Goal: Task Accomplishment & Management: Complete application form

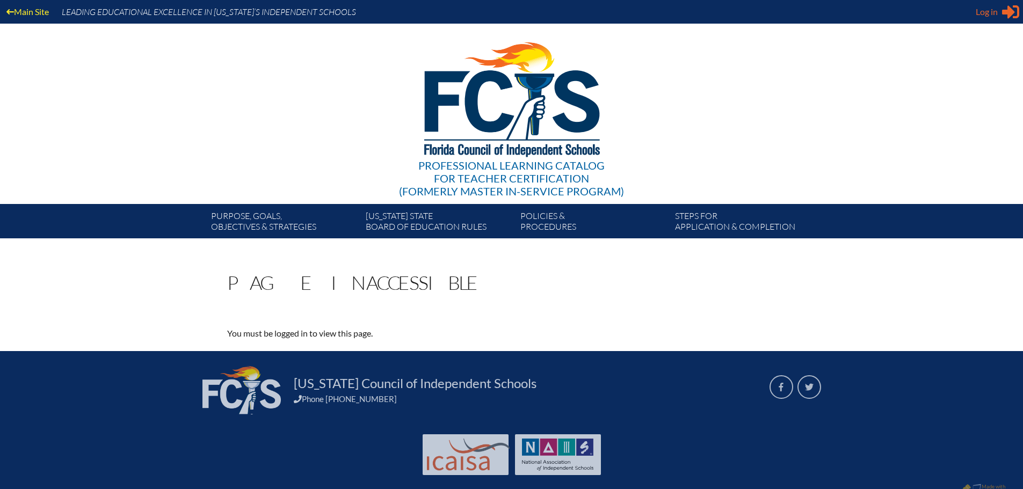
click at [997, 12] on span "Log in" at bounding box center [987, 11] width 22 height 13
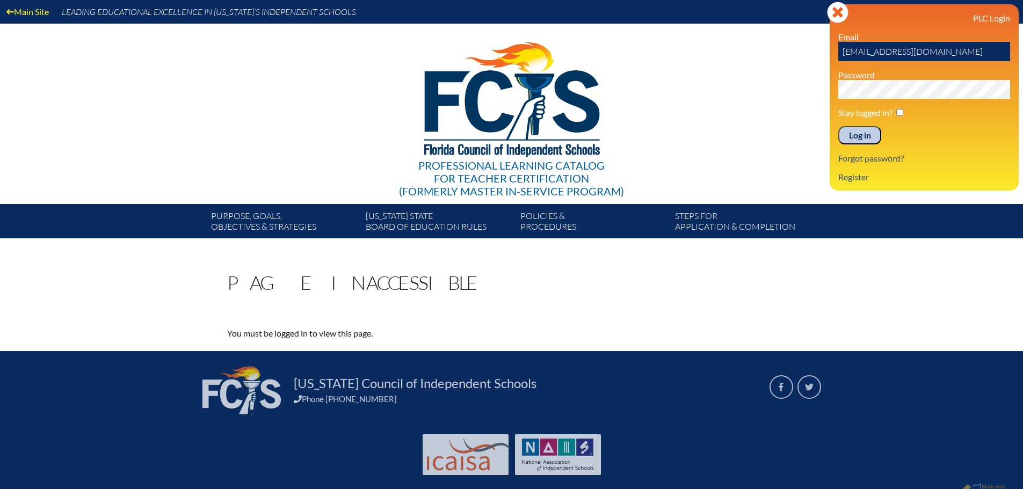
click at [898, 49] on input "[EMAIL_ADDRESS][DOMAIN_NAME]" at bounding box center [924, 51] width 172 height 19
type input "fcismember"
click at [701, 83] on div "Main Site Leading Educational Excellence in Florida’s Independent Schools Profe…" at bounding box center [511, 119] width 1023 height 238
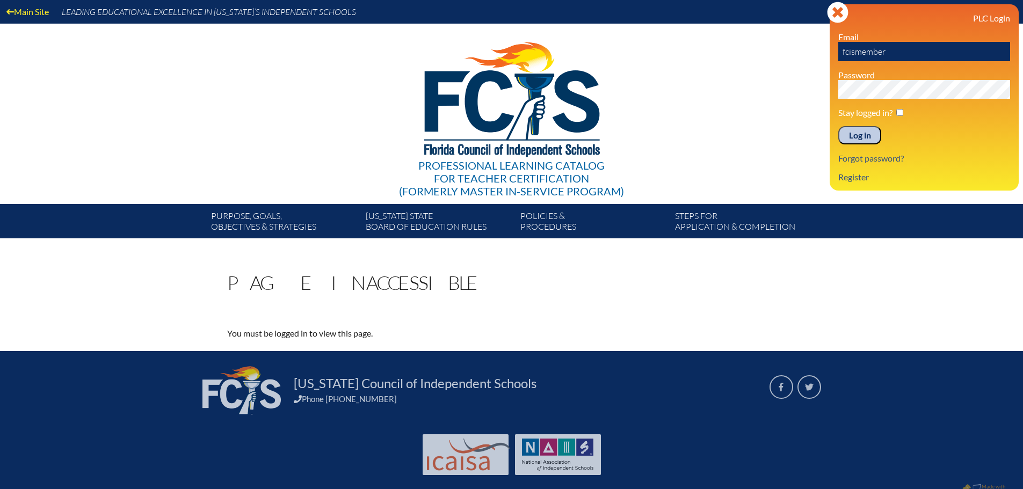
click at [800, 154] on div "Professional Learning Catalog for Teacher Certification (formerly Master In-ser…" at bounding box center [511, 114] width 653 height 180
click at [855, 179] on link "Register" at bounding box center [853, 177] width 39 height 15
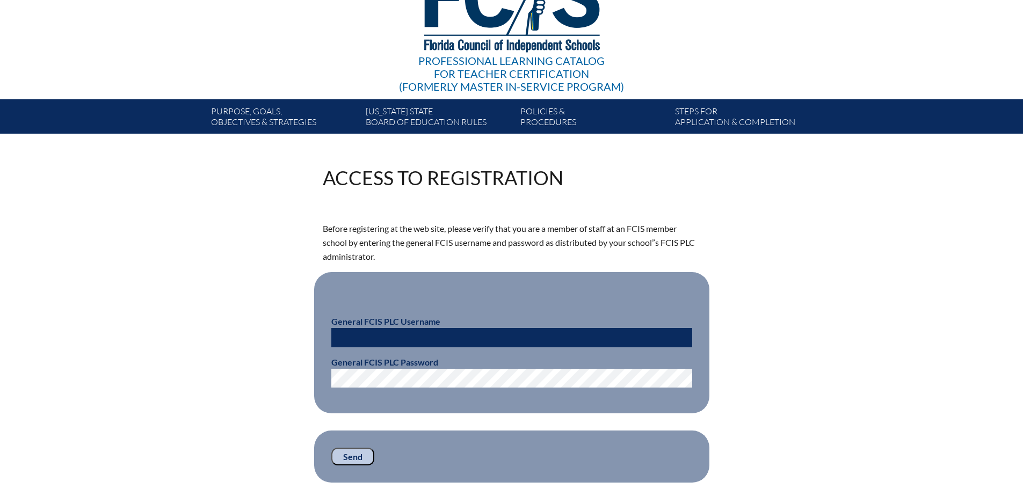
scroll to position [107, 0]
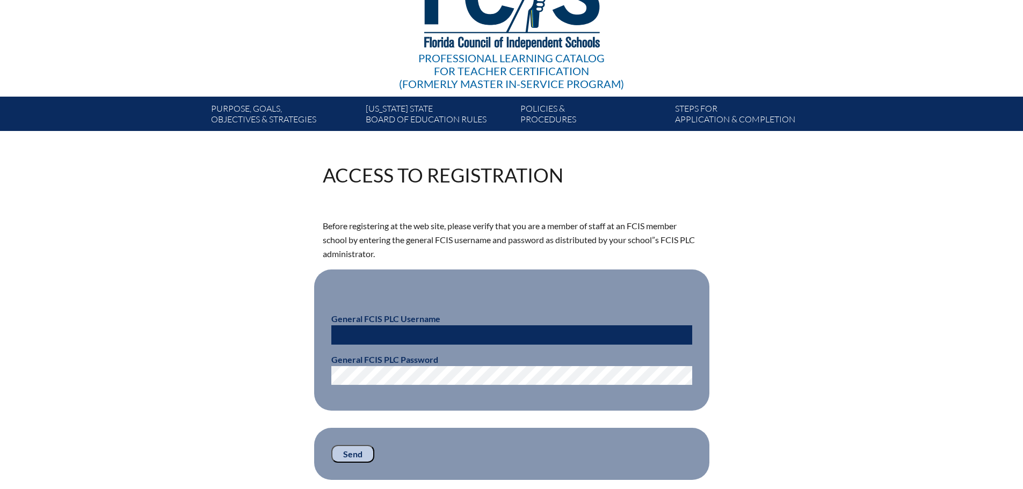
type input "ESmith@canterburyfortmyers.org"
drag, startPoint x: 447, startPoint y: 334, endPoint x: 242, endPoint y: 317, distance: 205.8
click at [245, 322] on div "Access to Registration Before registering at the web site, please verify that y…" at bounding box center [512, 322] width 604 height 315
drag, startPoint x: 383, startPoint y: 332, endPoint x: 94, endPoint y: 322, distance: 289.1
click at [94, 322] on div "Access to Registration Before registering at the web site, please verify that y…" at bounding box center [511, 322] width 1023 height 315
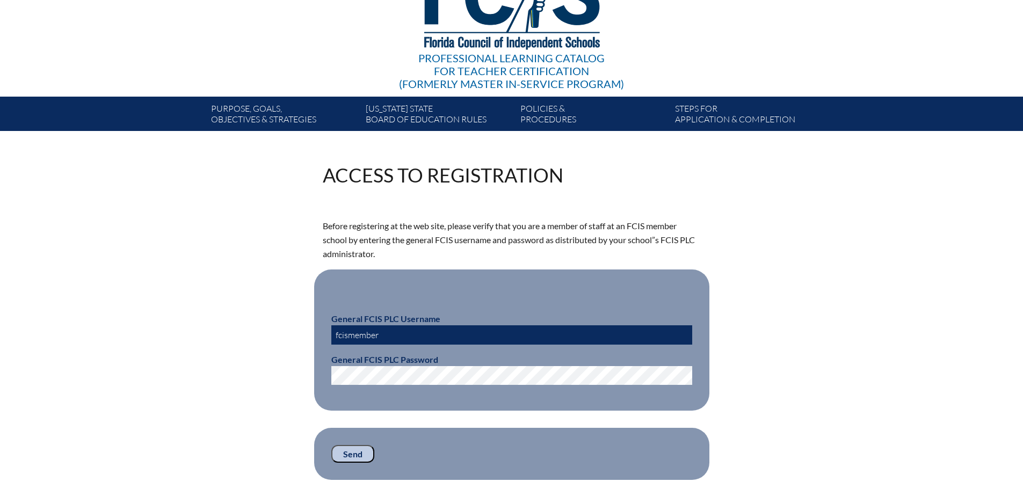
type input "fcismember"
click at [241, 374] on div "Access to Registration Before registering at the web site, please verify that y…" at bounding box center [512, 322] width 604 height 315
drag, startPoint x: 241, startPoint y: 401, endPoint x: 261, endPoint y: 411, distance: 22.6
click at [241, 401] on div "Access to Registration Before registering at the web site, please verify that y…" at bounding box center [512, 322] width 604 height 315
click at [352, 454] on input "Send" at bounding box center [352, 454] width 43 height 18
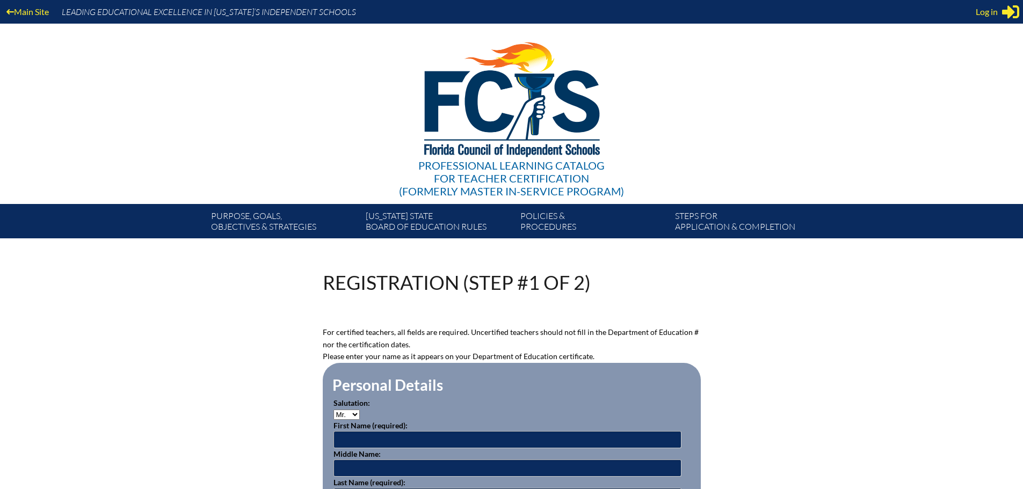
scroll to position [107, 0]
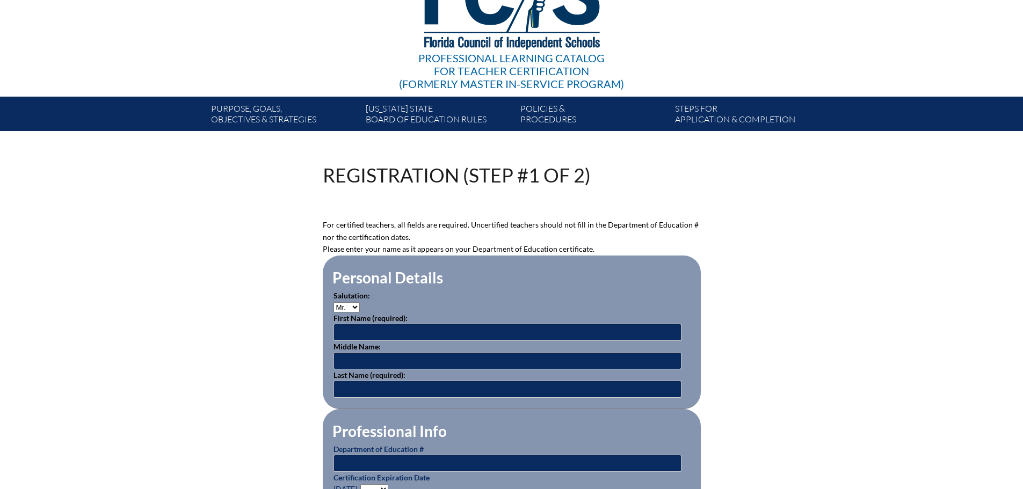
type input "[EMAIL_ADDRESS][DOMAIN_NAME]"
click at [380, 325] on input "text" at bounding box center [508, 332] width 348 height 17
type input "David"
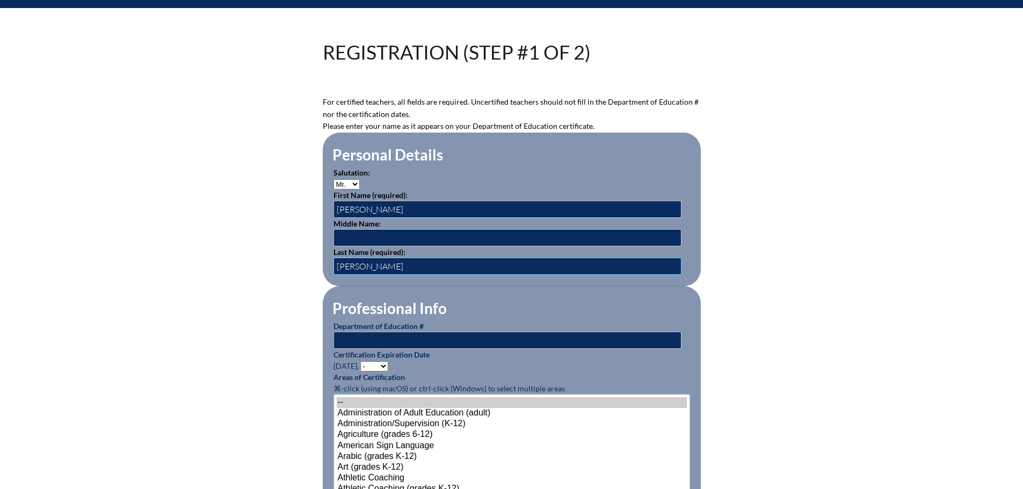
scroll to position [269, 0]
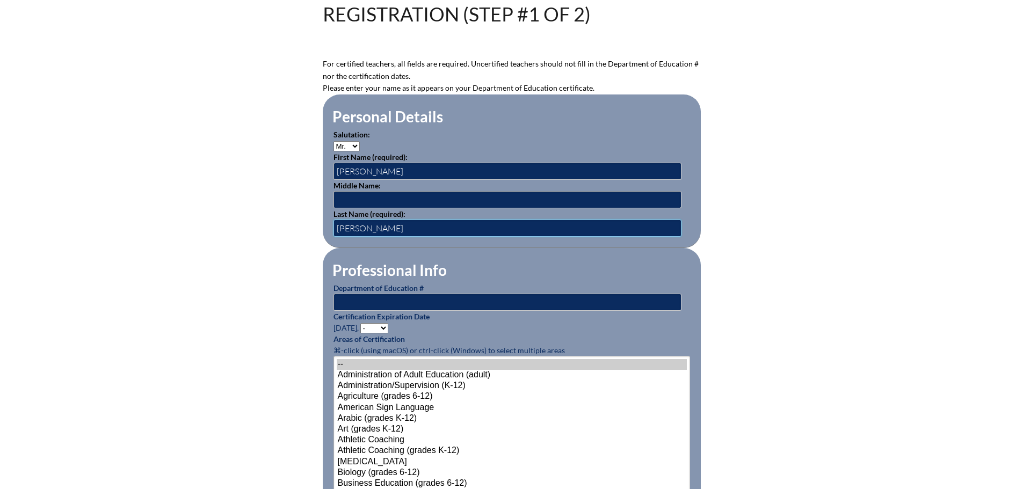
type input "Ernst"
click at [384, 303] on input "text" at bounding box center [508, 302] width 348 height 17
type input "943348"
click at [468, 324] on p "Certification Expiration Date June 30, - 2031 2030 2029 2028 2027 2026 2025 202…" at bounding box center [512, 322] width 357 height 23
click at [386, 327] on select "- 2031 2030 2029 2028 2027 2026 2025 2024 2023 2022 2021 2020 2019 2018 2017 20…" at bounding box center [374, 328] width 28 height 10
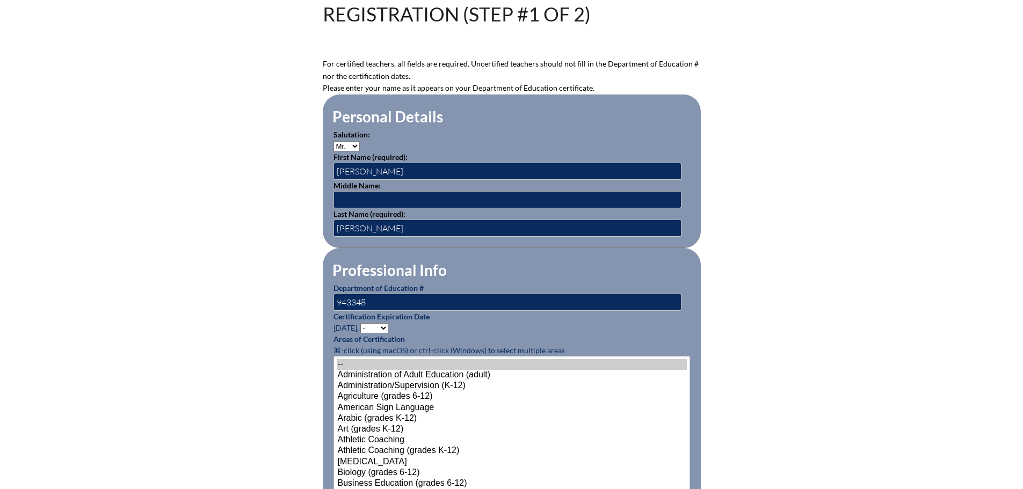
select select "2026"
click at [362, 323] on select "- 2031 2030 2029 2028 2027 2026 2025 2024 2023 2022 2021 2020 2019 2018 2017 20…" at bounding box center [374, 328] width 28 height 10
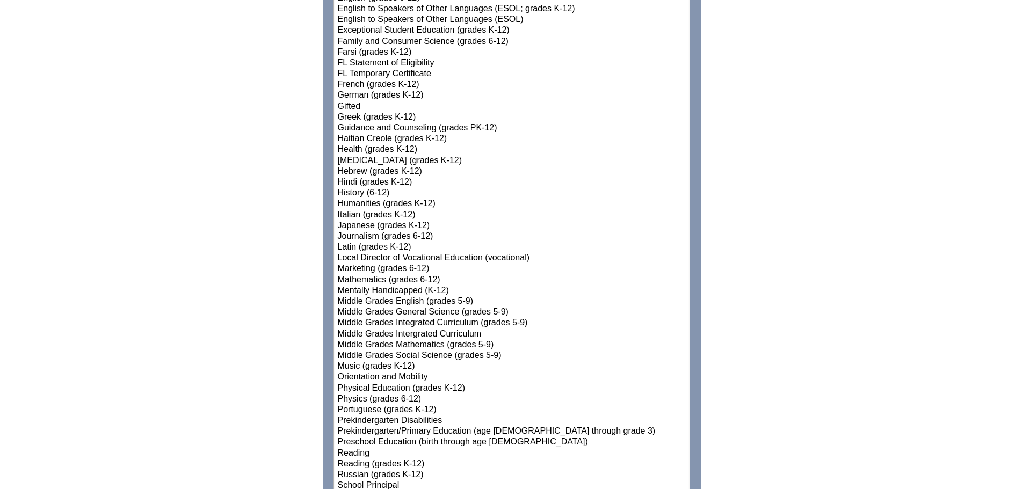
scroll to position [859, 0]
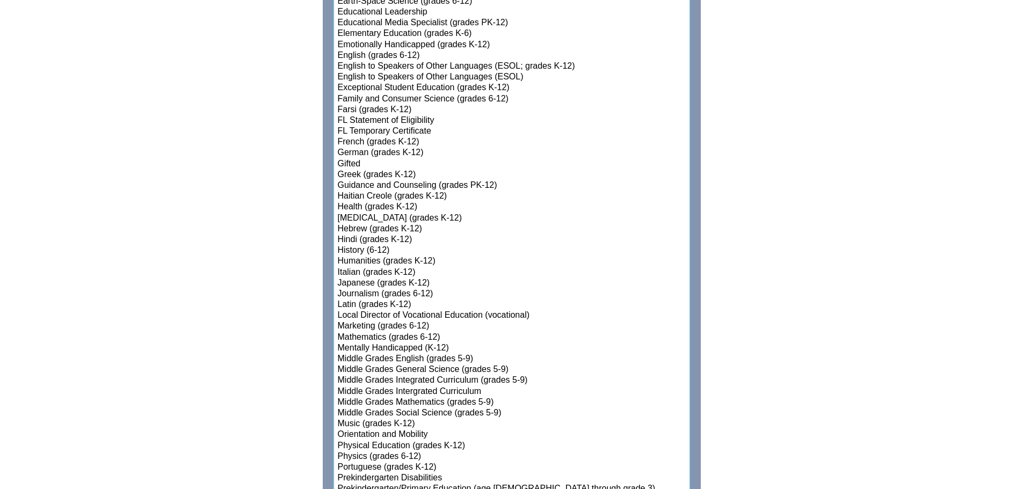
click at [421, 367] on option "Middle Grades General Science (grades 5-9)" at bounding box center [512, 370] width 350 height 11
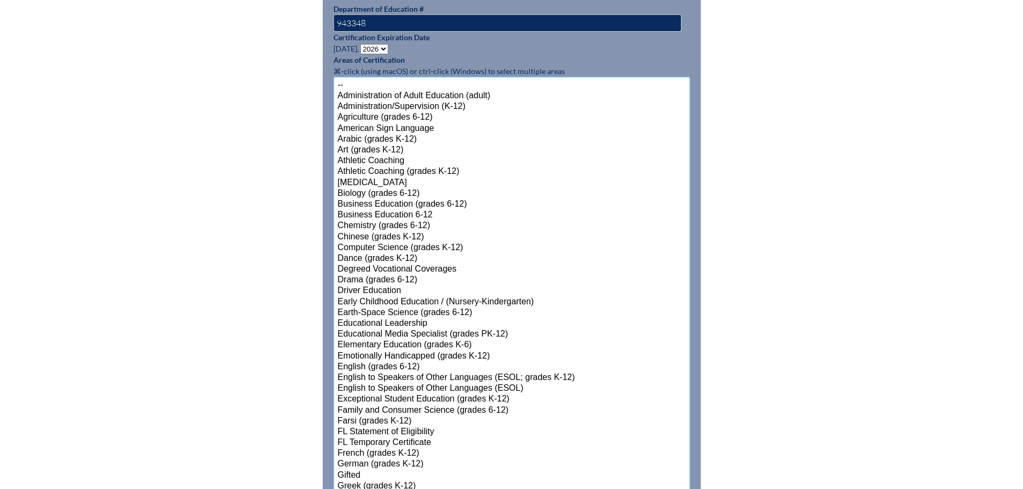
scroll to position [537, 0]
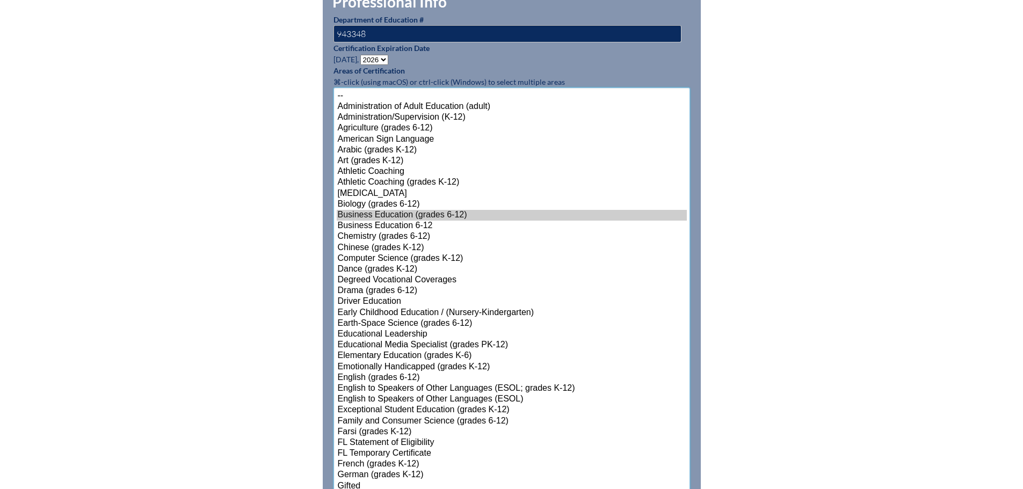
click at [396, 213] on option "Business Education (grades 6-12)" at bounding box center [512, 215] width 350 height 11
click at [415, 352] on option "Elementary Education (grades K-6)" at bounding box center [512, 356] width 350 height 11
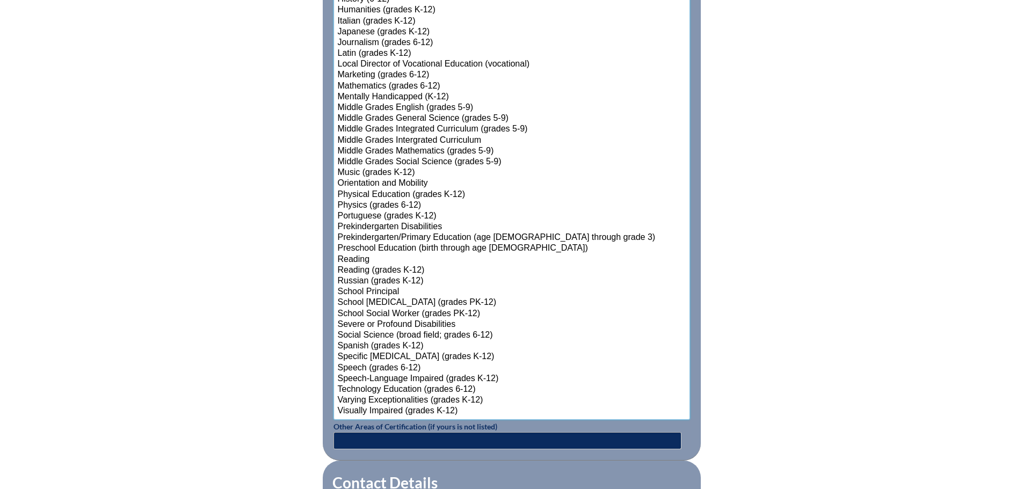
scroll to position [1128, 0]
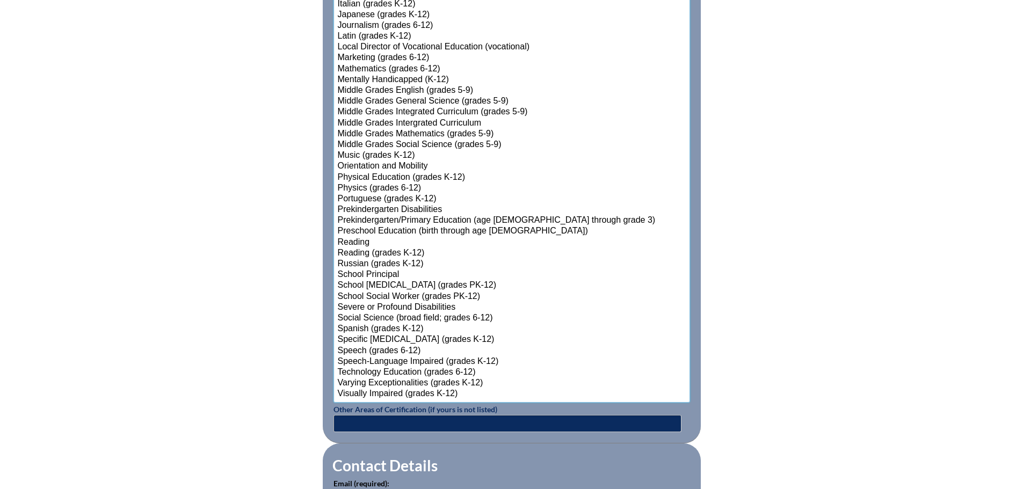
click at [414, 367] on option "Technology Education (grades 6-12)" at bounding box center [512, 372] width 350 height 11
select select"]"] "15199"
click at [434, 120] on option "Middle Grades Intergrated Curriculum" at bounding box center [512, 123] width 350 height 11
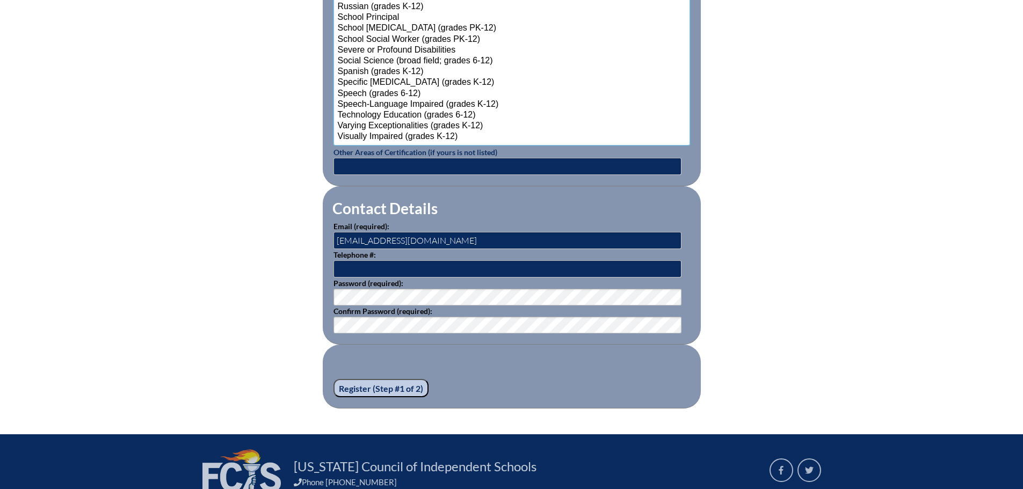
scroll to position [1450, 0]
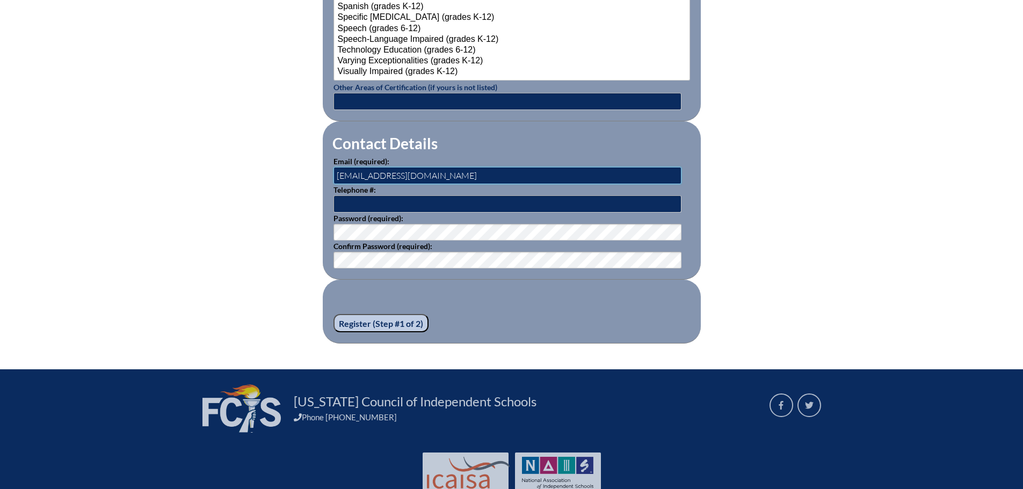
drag, startPoint x: 361, startPoint y: 174, endPoint x: 322, endPoint y: 173, distance: 38.7
click at [323, 173] on fieldset "Contact Details Email (required): ESmith@canterburyfortmyers.org Telephone #: P…" at bounding box center [512, 200] width 378 height 158
type input "DErnst@canterburyfortmyers.org"
click at [372, 317] on input "Register (Step #1 of 2)" at bounding box center [381, 323] width 95 height 18
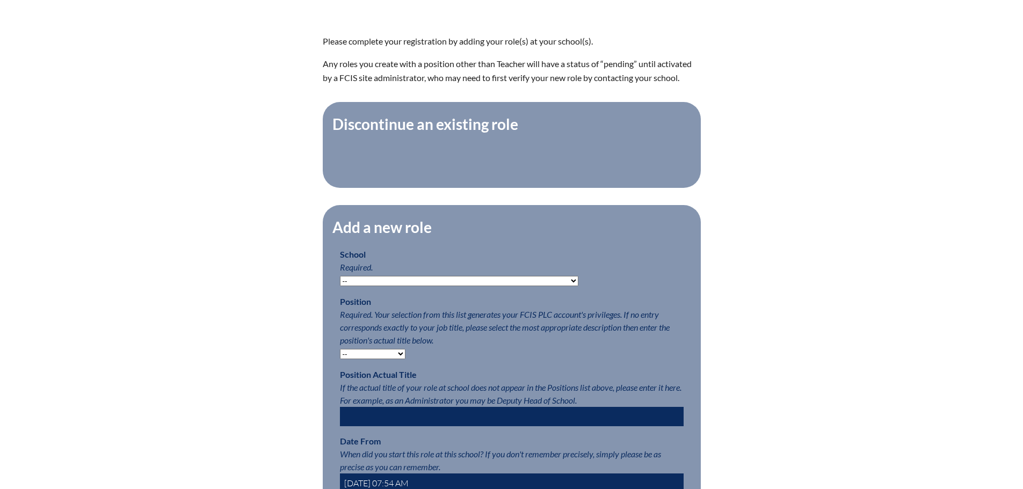
scroll to position [376, 0]
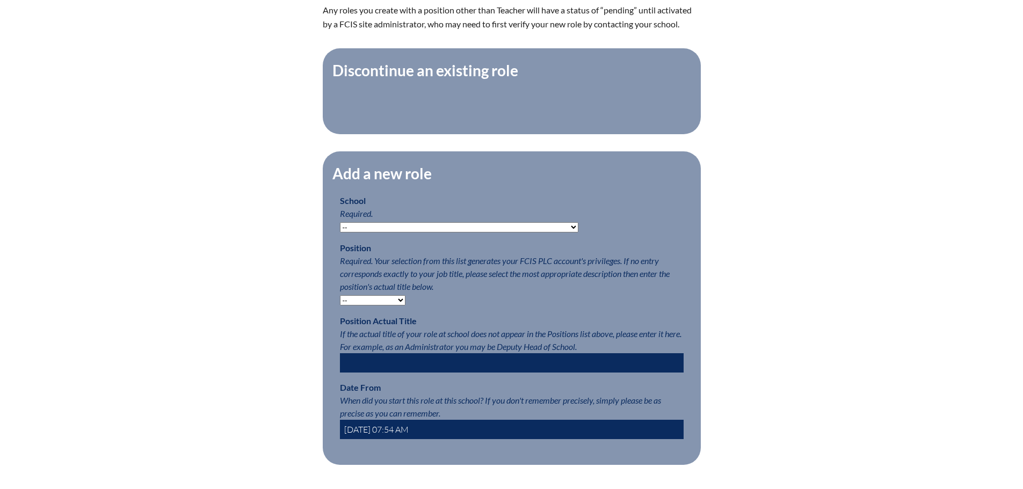
click at [494, 231] on select "-- Autism Inspired Academy Academy at Ocean Reef Academy at the Lakes Academy P…" at bounding box center [459, 227] width 238 height 10
select select "20268"
click at [340, 228] on select "-- Autism Inspired Academy Academy at Ocean Reef Academy at the Lakes Academy P…" at bounding box center [459, 227] width 238 height 10
click at [384, 306] on select "-- Teacher PLC Coordinator Head of School Administrator" at bounding box center [373, 300] width 66 height 10
select select "15563"
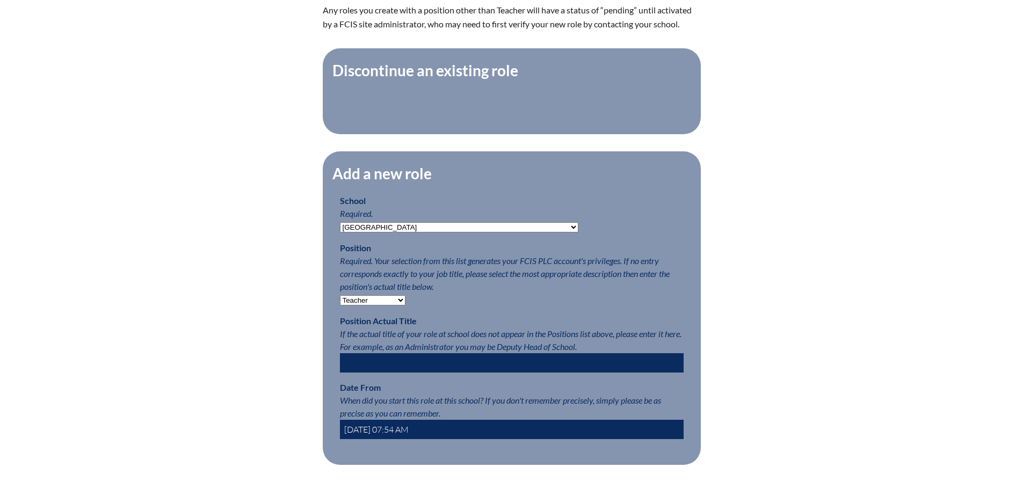
click at [340, 301] on select "-- Teacher PLC Coordinator Head of School Administrator" at bounding box center [373, 300] width 66 height 10
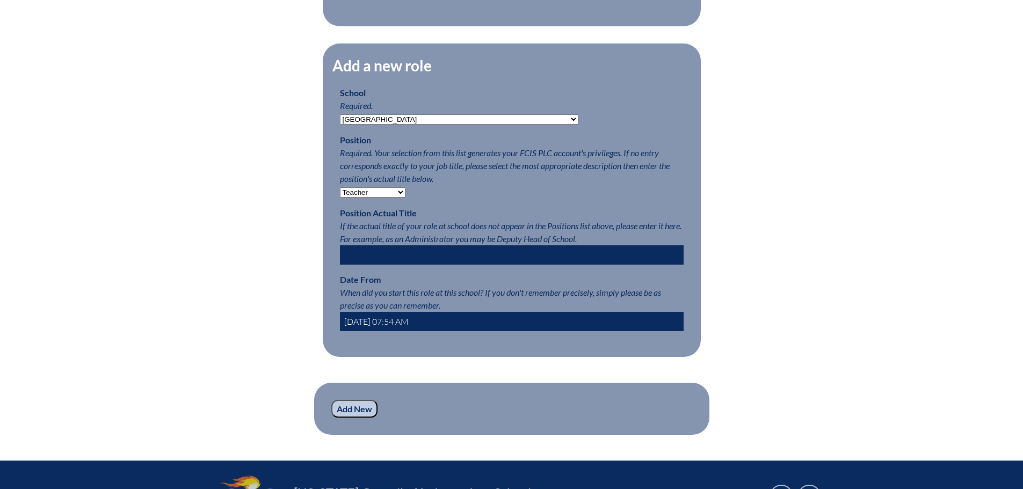
scroll to position [537, 0]
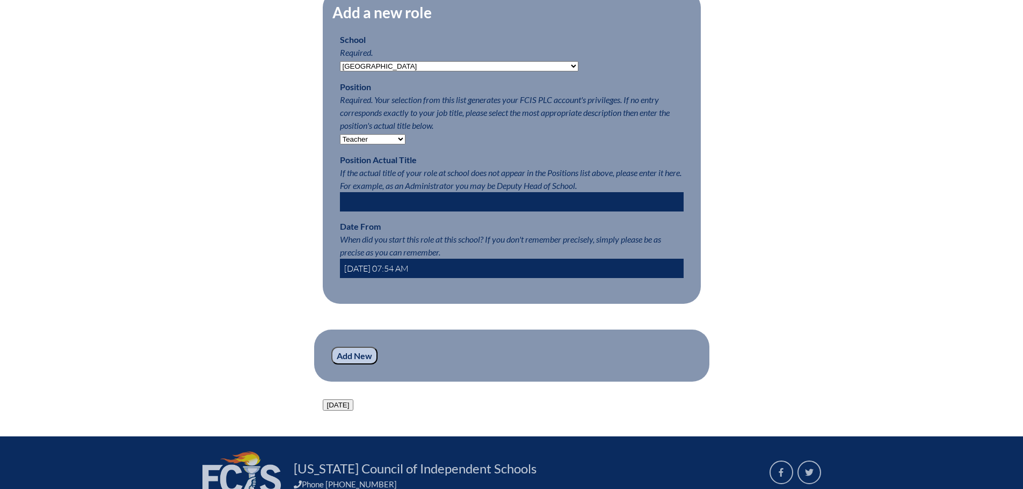
drag, startPoint x: 444, startPoint y: 272, endPoint x: 371, endPoint y: 272, distance: 72.5
click at [371, 272] on input "[DATE] 07:54 AM" at bounding box center [512, 268] width 344 height 19
type input "2025-07-01"
click at [793, 353] on div "Registration (Step #2 of 2): Add Roles Please complete your registration by add…" at bounding box center [512, 78] width 604 height 664
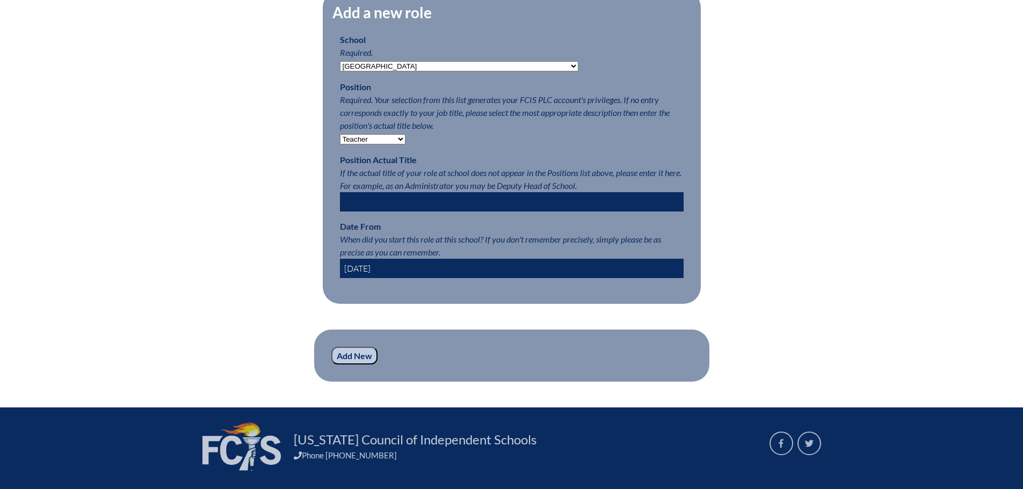
click at [359, 365] on input "Add New" at bounding box center [354, 356] width 46 height 18
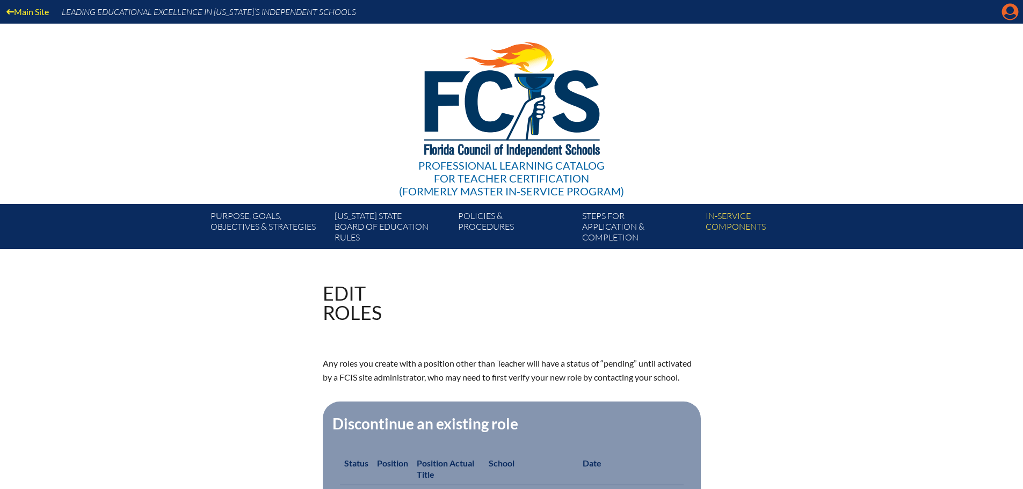
click at [1010, 13] on icon "Manage account" at bounding box center [1010, 11] width 17 height 17
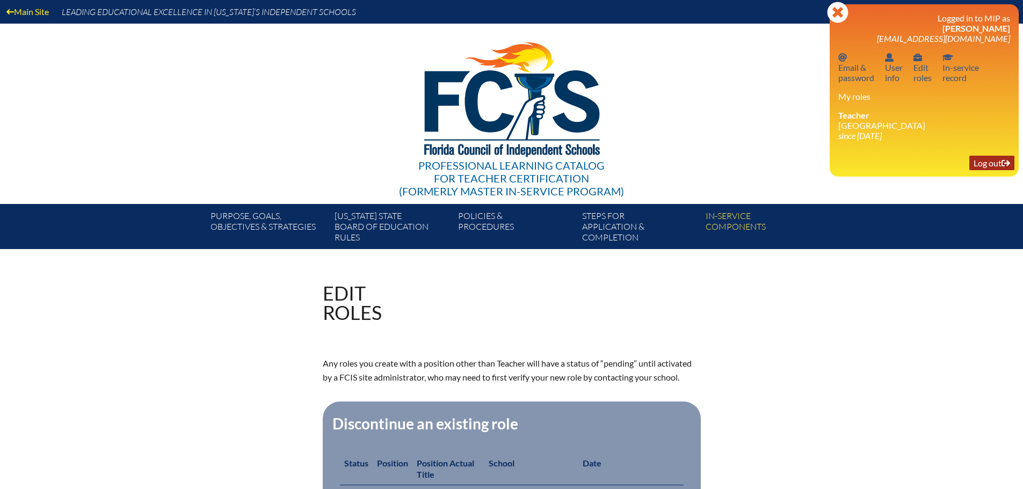
click at [990, 165] on link "Log out Log out" at bounding box center [991, 163] width 45 height 15
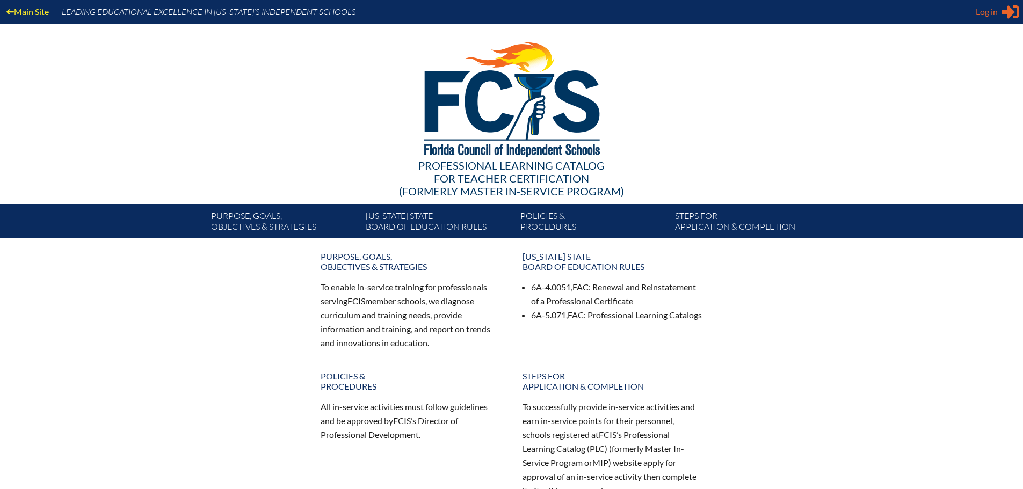
click at [982, 11] on span "Log in" at bounding box center [987, 11] width 22 height 13
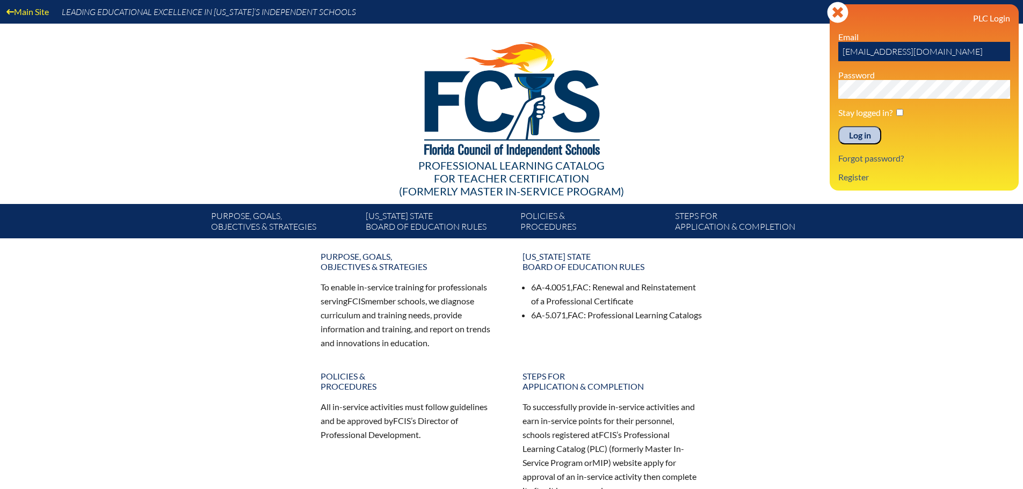
click at [870, 50] on input "ESmith@canterburyfortmyers.org" at bounding box center [924, 51] width 172 height 19
click at [923, 49] on input "ESmith@canterburyfortmyers.org" at bounding box center [924, 51] width 172 height 19
type input "fcismember"
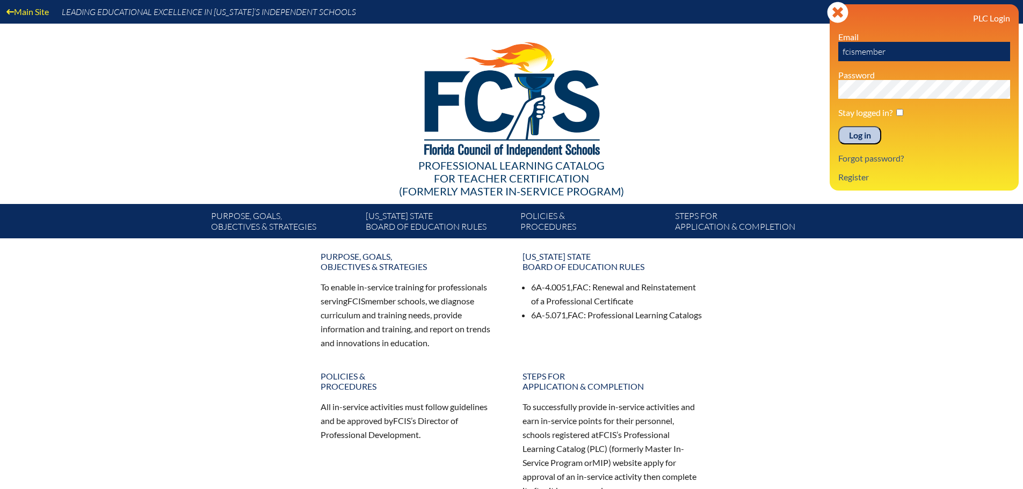
click at [765, 82] on div "Main Site Leading Educational Excellence in Florida’s Independent Schools Profe…" at bounding box center [511, 119] width 1023 height 238
click at [861, 178] on link "Register" at bounding box center [853, 177] width 39 height 15
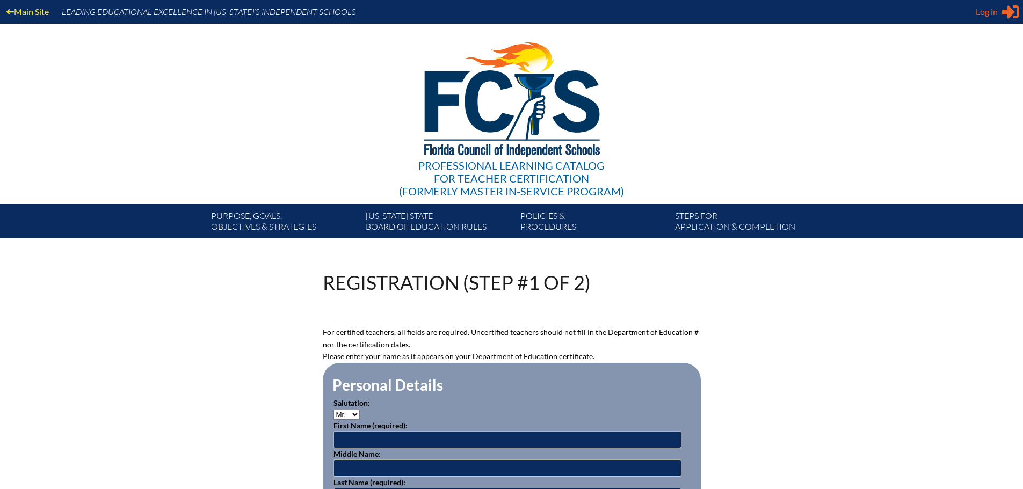
type input "[EMAIL_ADDRESS][DOMAIN_NAME]"
type input "ESmith@canterburyfortmyers.org"
click at [990, 9] on span "Log in" at bounding box center [987, 11] width 22 height 13
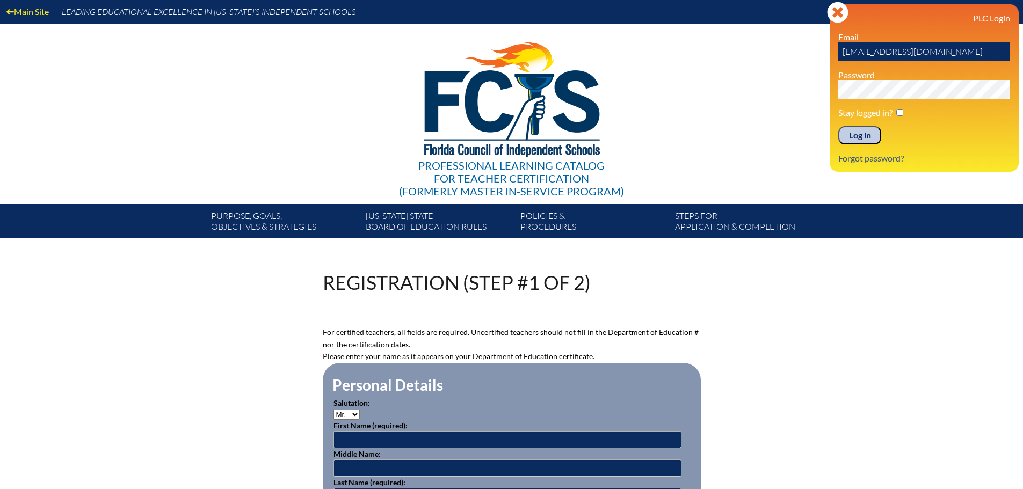
click at [858, 134] on input "Log in" at bounding box center [859, 135] width 43 height 18
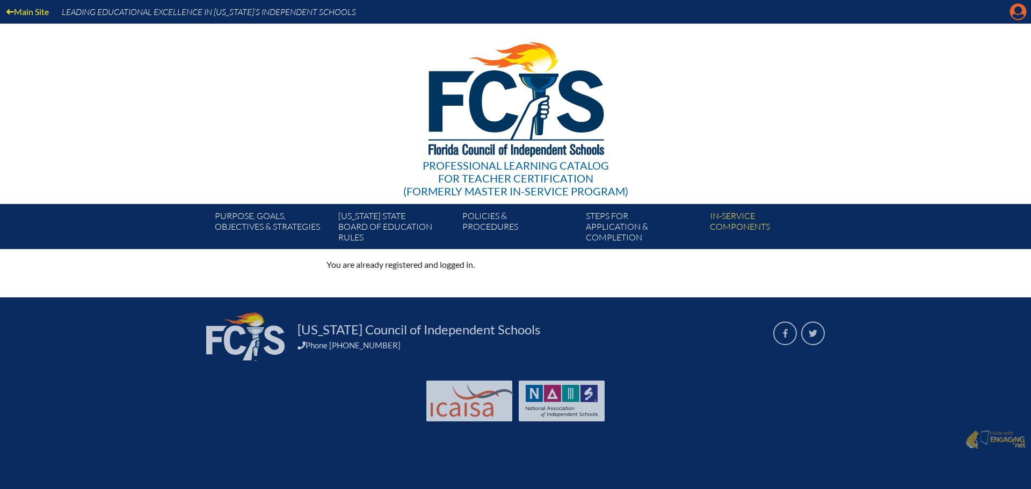
click at [1016, 15] on icon "Manage account" at bounding box center [1018, 11] width 17 height 17
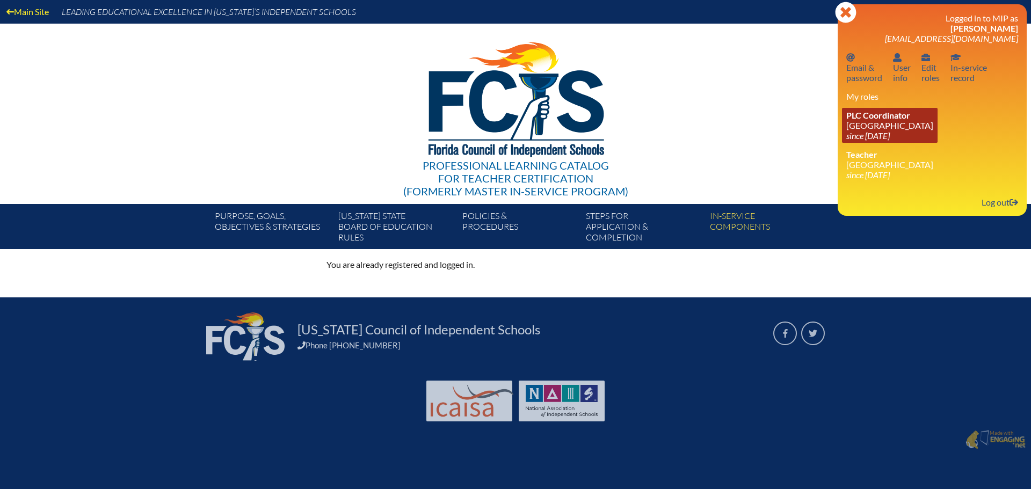
click at [883, 124] on link "PLC Coordinator [GEOGRAPHIC_DATA] since [DATE]" at bounding box center [890, 125] width 96 height 35
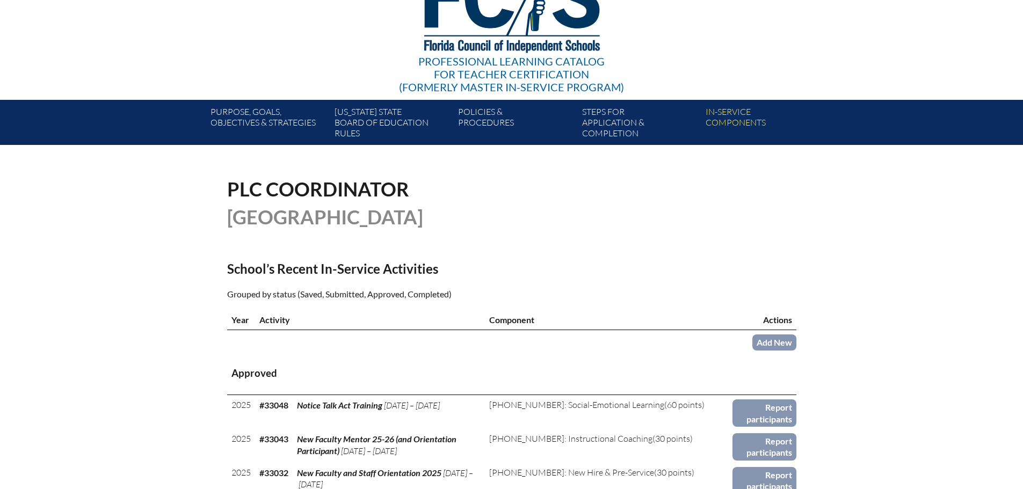
scroll to position [107, 0]
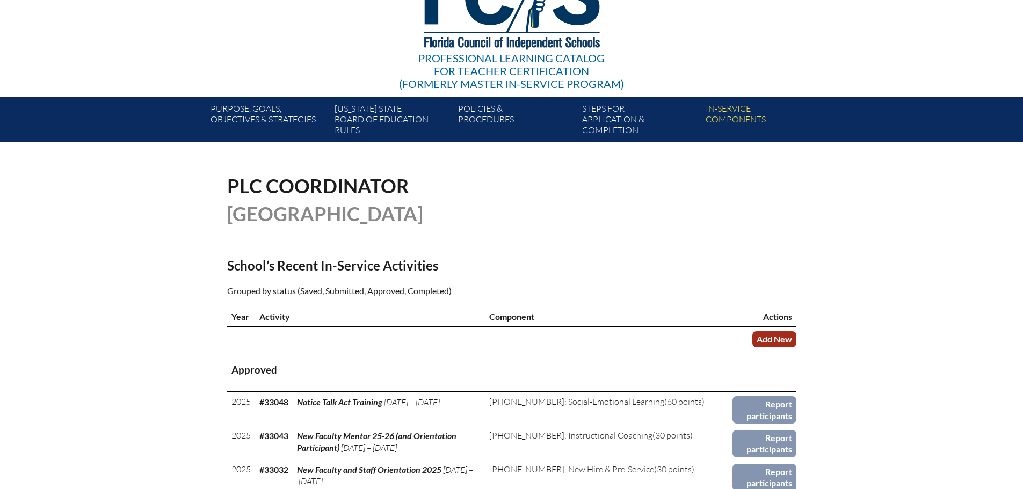
click at [761, 341] on link "Add New" at bounding box center [774, 339] width 44 height 16
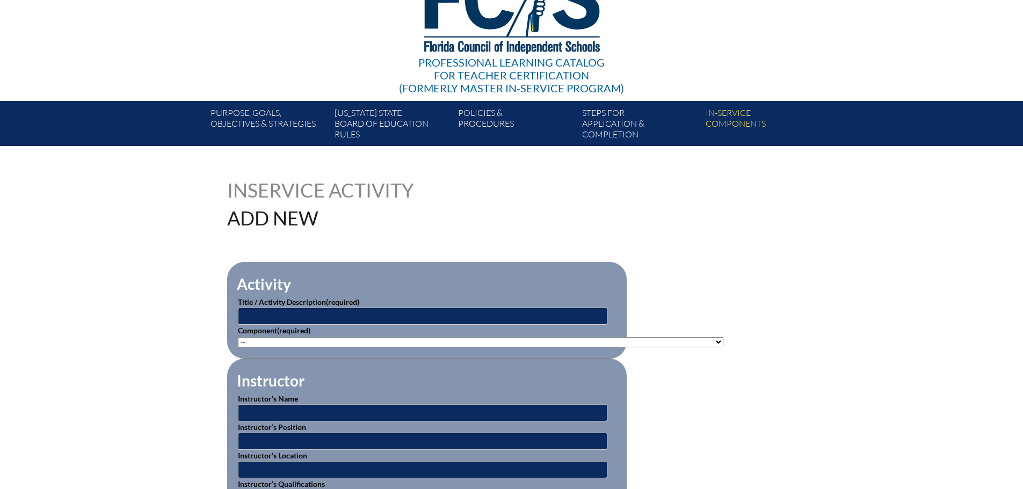
scroll to position [107, 0]
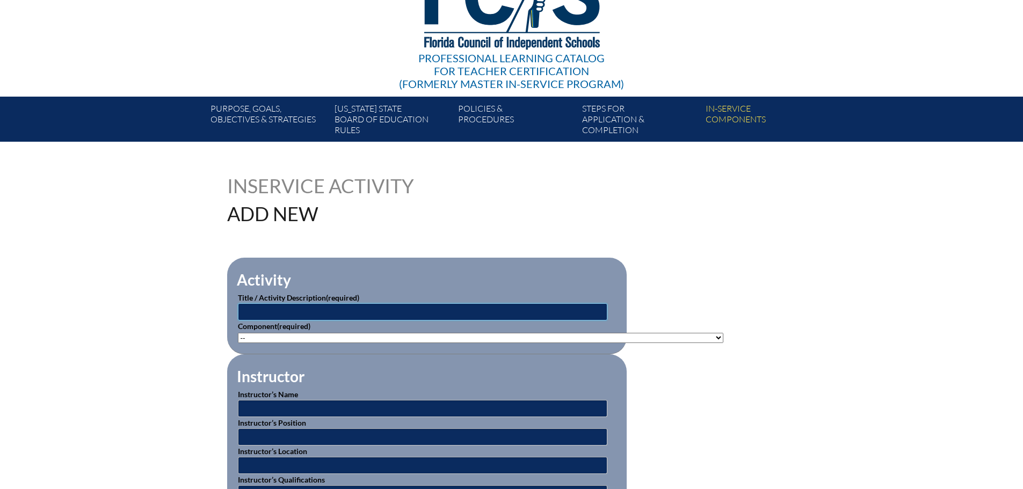
click at [508, 304] on input "text" at bounding box center [423, 311] width 370 height 17
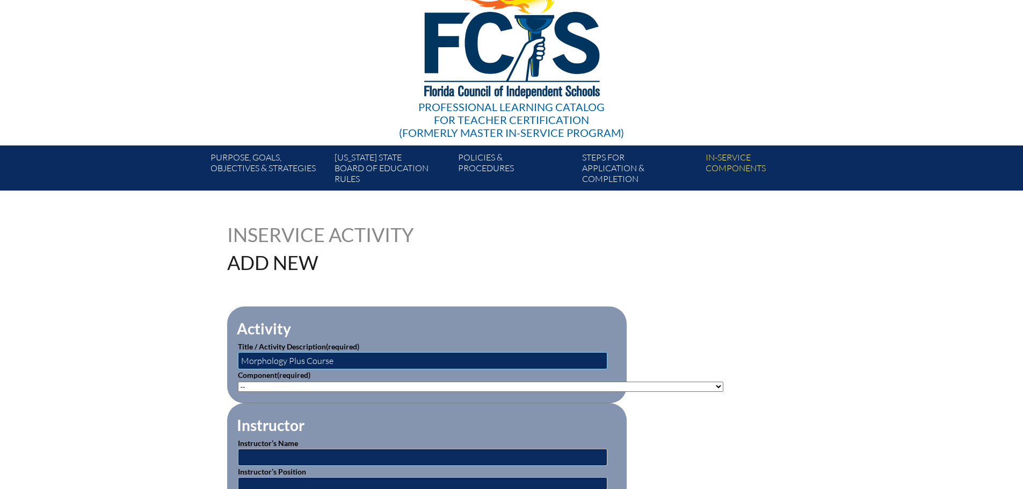
scroll to position [0, 0]
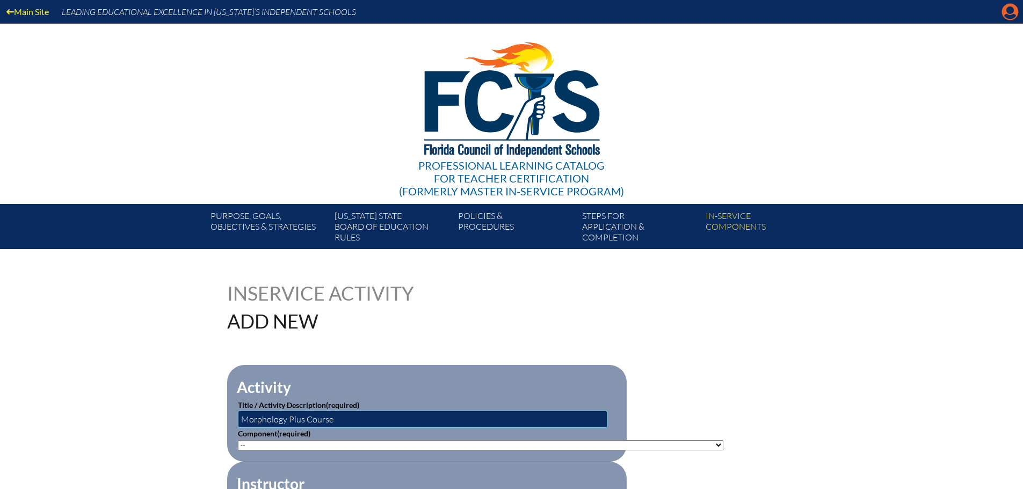
type input "Morphology Plus Course"
click at [1011, 11] on icon "Manage account" at bounding box center [1010, 11] width 17 height 17
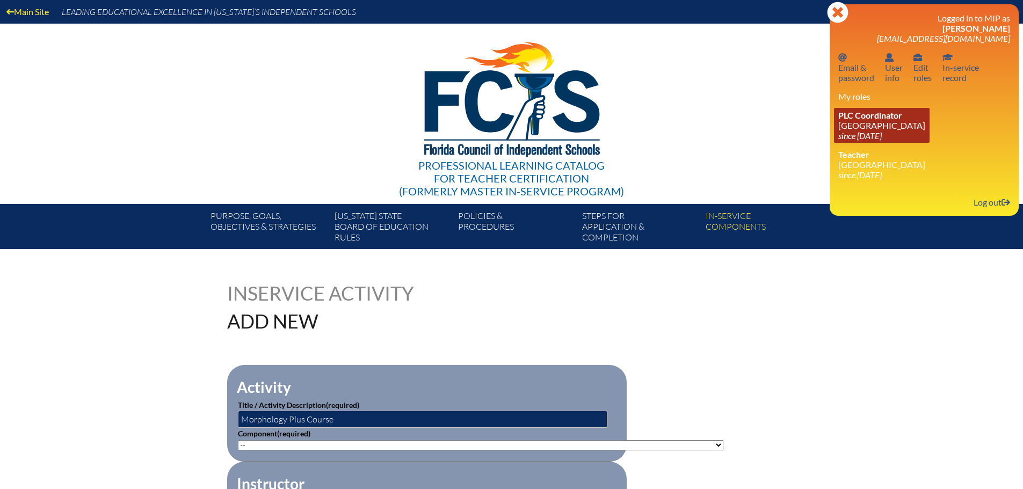
click at [867, 131] on icon "since [DATE]" at bounding box center [860, 136] width 44 height 10
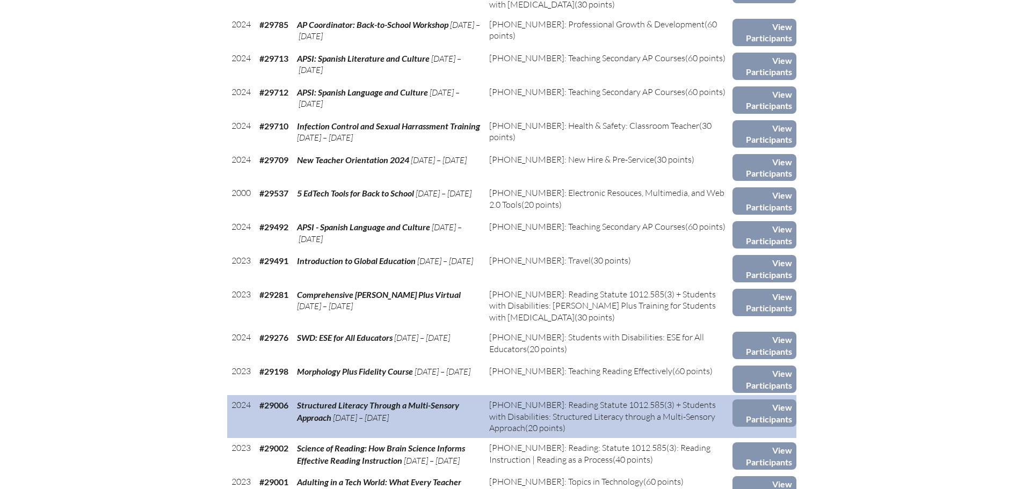
scroll to position [3223, 0]
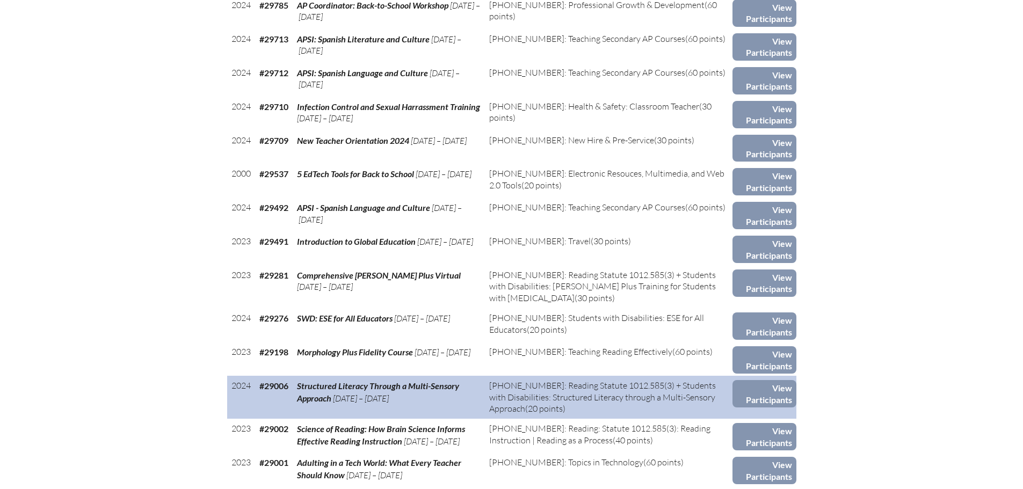
click at [620, 384] on span "[PHONE_NUMBER]: Reading Statute 1012.585(3) + Students with Disabilities: Struc…" at bounding box center [602, 397] width 227 height 34
click at [773, 380] on link "View Participants" at bounding box center [764, 393] width 63 height 27
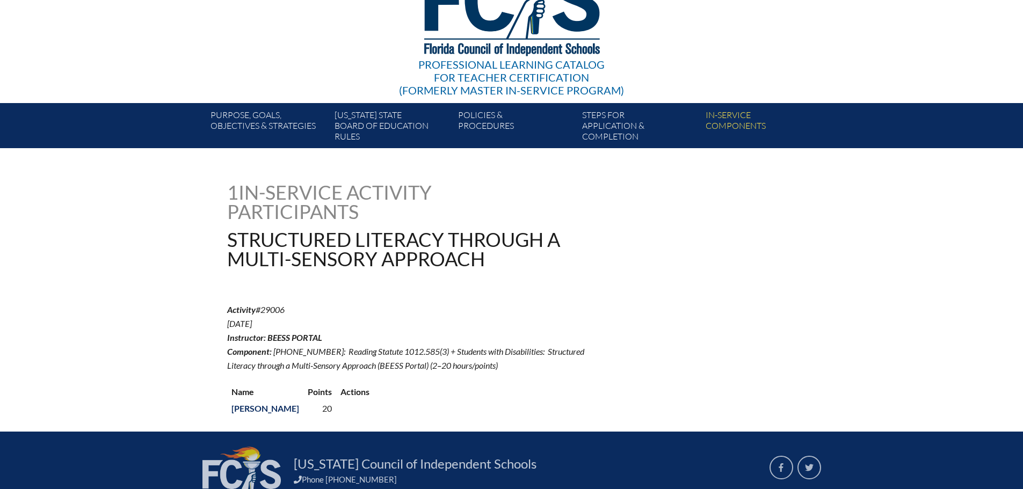
scroll to position [107, 0]
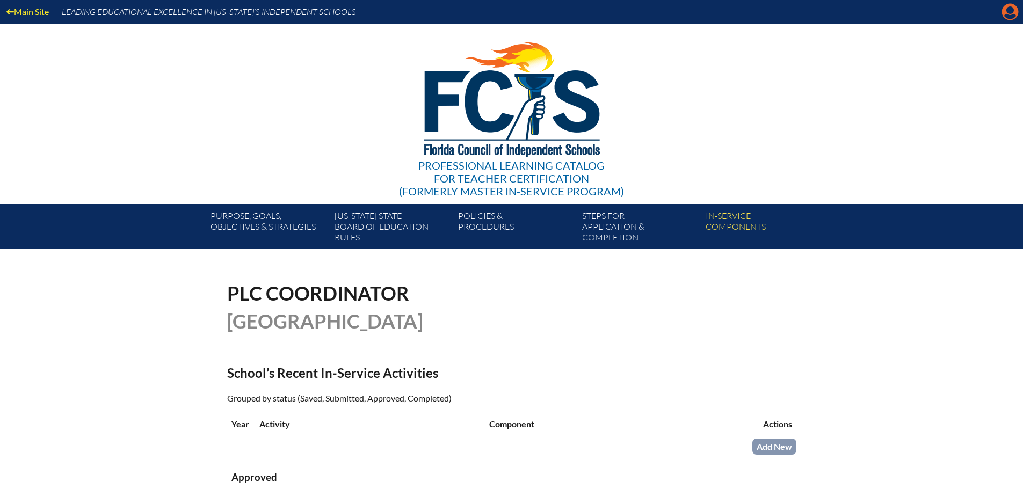
click at [1008, 13] on icon at bounding box center [1010, 12] width 17 height 17
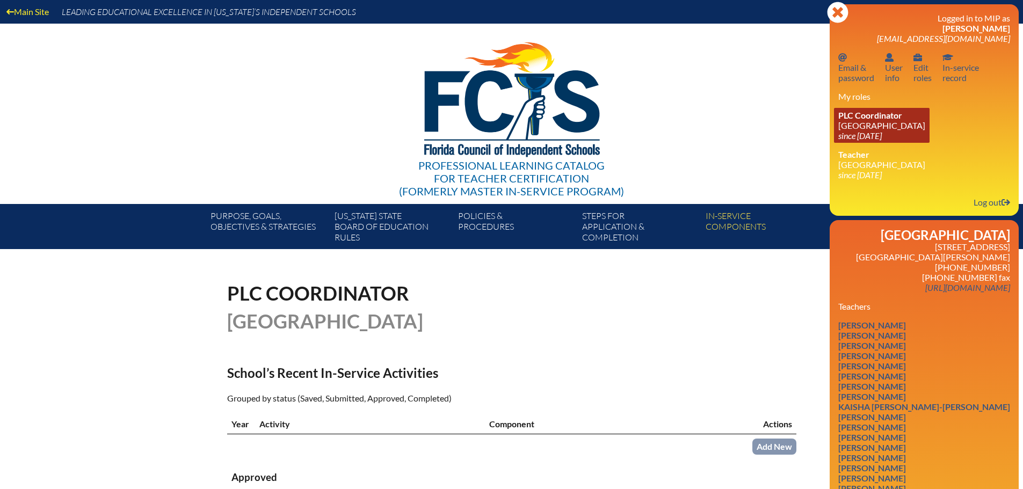
click at [867, 127] on link "PLC Coordinator Canterbury School since 2021 Aug 2" at bounding box center [882, 125] width 96 height 35
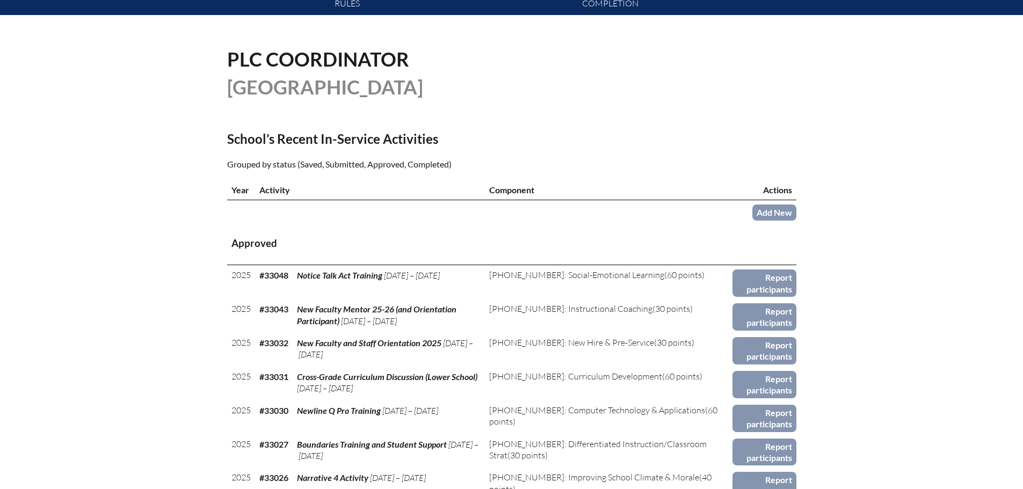
scroll to position [269, 0]
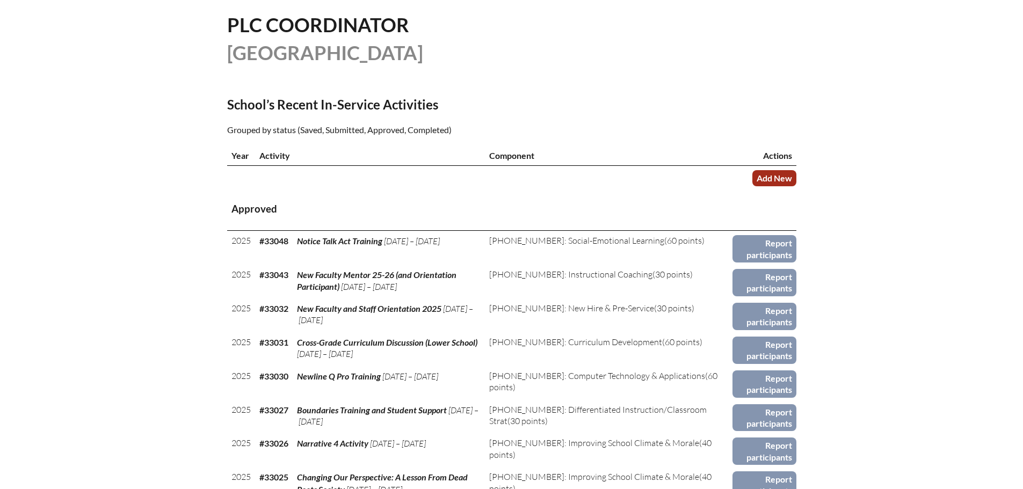
click at [772, 177] on link "Add New" at bounding box center [774, 178] width 44 height 16
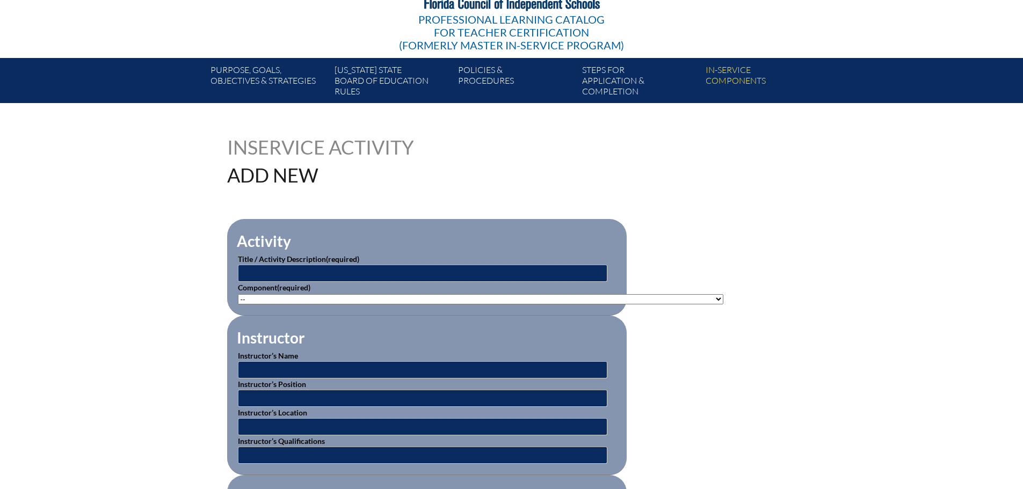
scroll to position [161, 0]
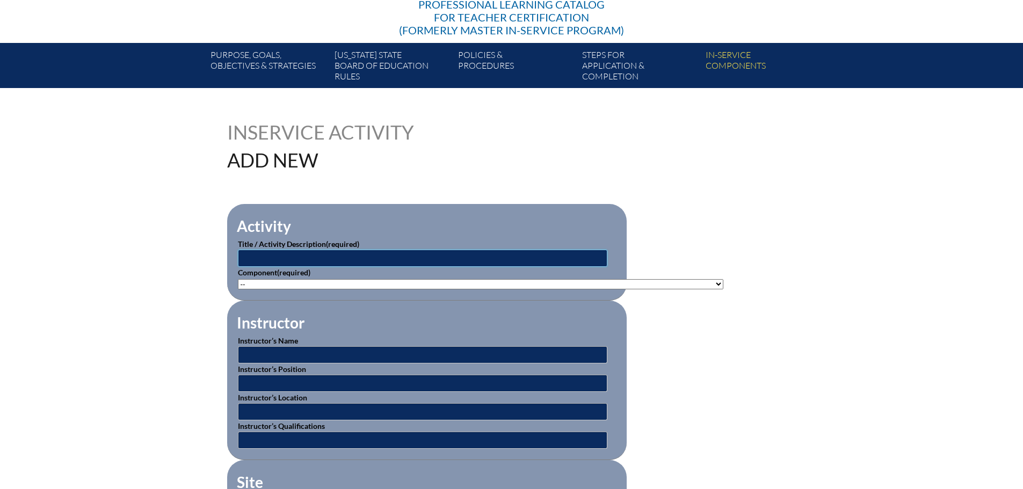
click at [484, 256] on input "text" at bounding box center [423, 258] width 370 height 17
type input "M"
type input "[PERSON_NAME] Morphology Plus Course & Related Trainings"
click at [506, 281] on select"]"] "-- [PHONE_NUMBER]: Appropriate Art Activities [PHONE_NUMBER]: Concept and Art P…" at bounding box center [481, 284] width 486 height 10
select select"]"] "202596"
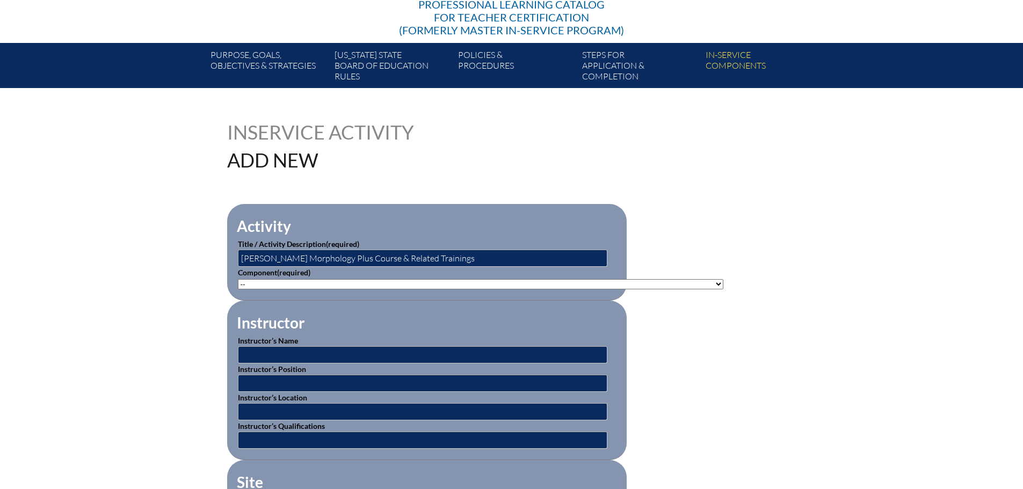
click at [238, 279] on select"]"] "-- 1-000-001: Appropriate Art Activities 1-000-002: Concept and Art Process for…" at bounding box center [481, 284] width 486 height 10
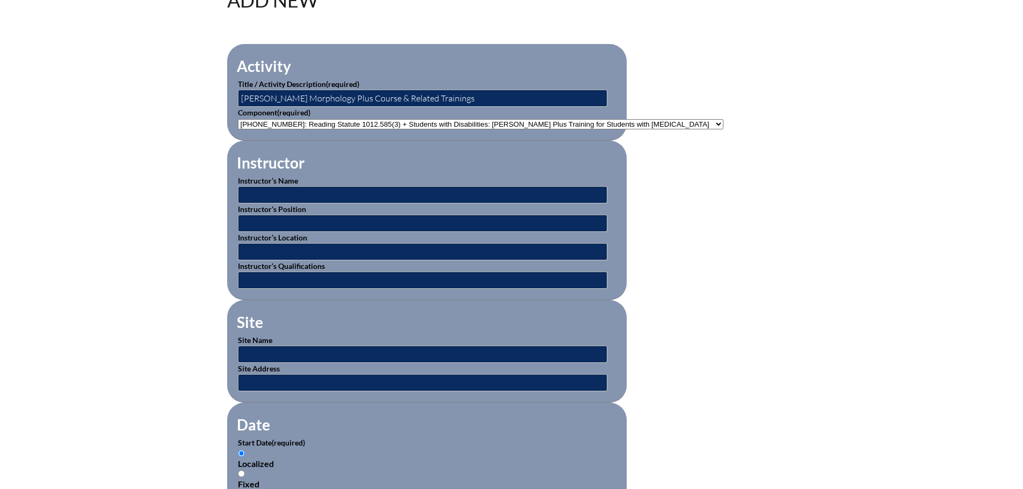
scroll to position [322, 0]
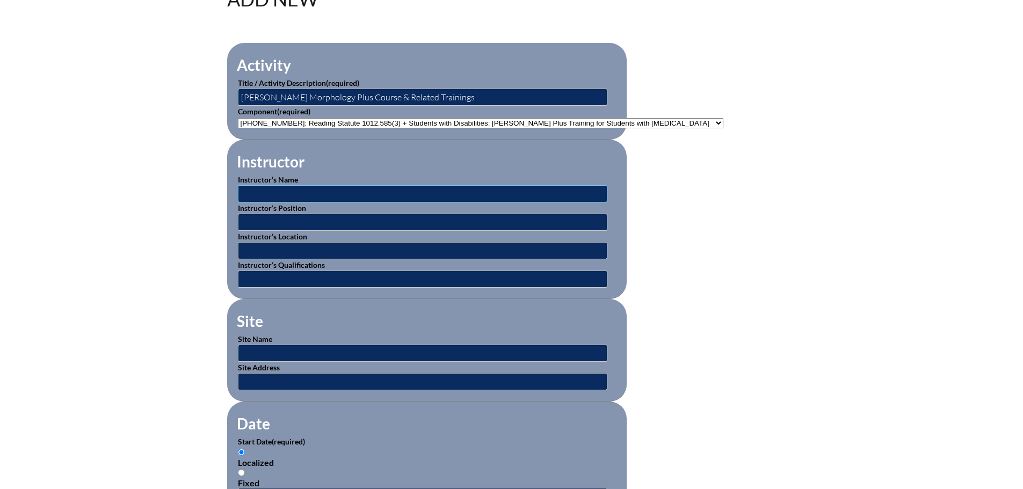
click at [318, 190] on input "text" at bounding box center [423, 193] width 370 height 17
type input "[PERSON_NAME]"
click at [346, 214] on input "text" at bounding box center [423, 222] width 370 height 17
type input "Director of Instruction"
click at [372, 248] on input "text" at bounding box center [423, 250] width 370 height 17
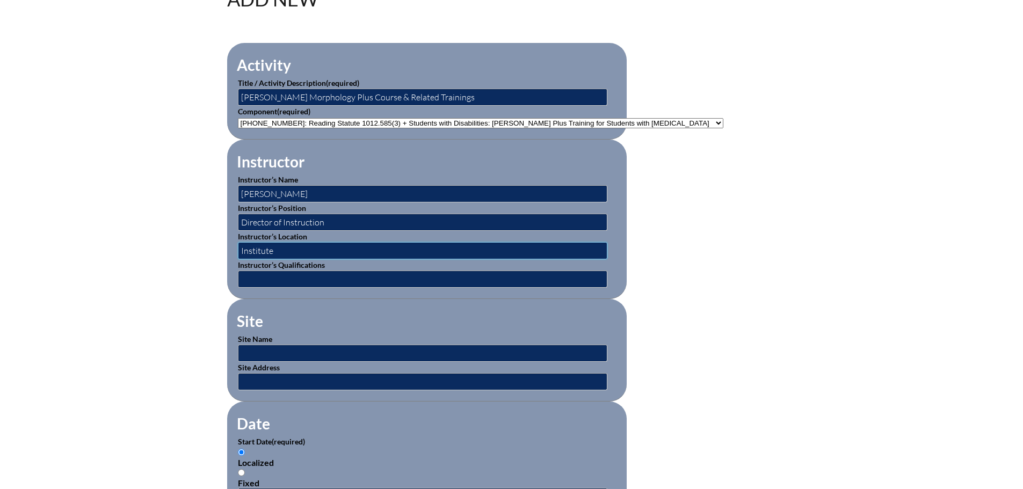
type input "Institute for Multisensory Education"
click at [336, 349] on input "text" at bounding box center [423, 353] width 370 height 17
type input "[DOMAIN_NAME]"
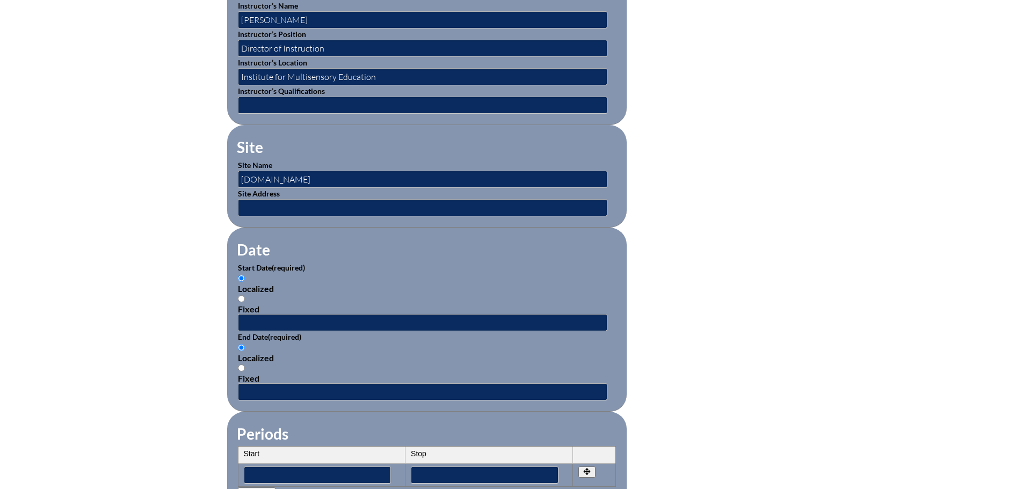
scroll to position [537, 0]
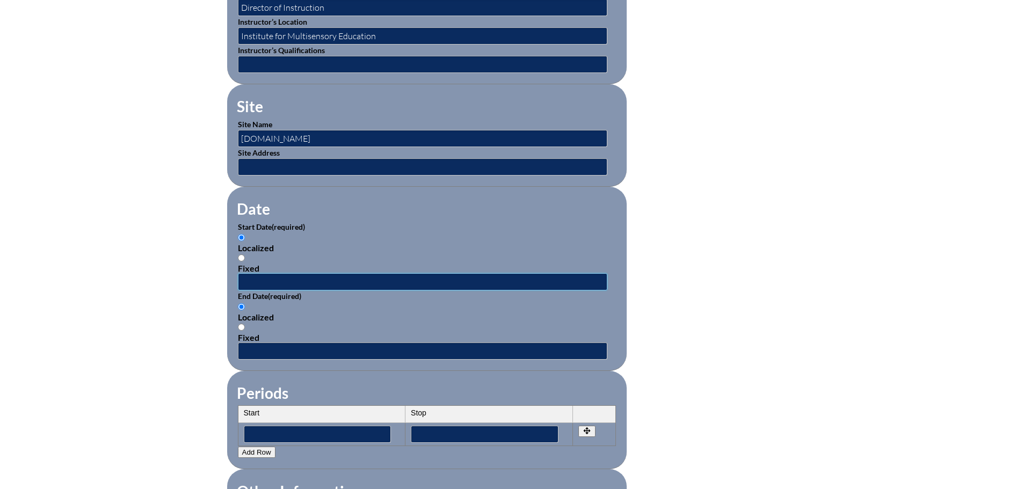
click at [302, 274] on input "text" at bounding box center [423, 281] width 370 height 17
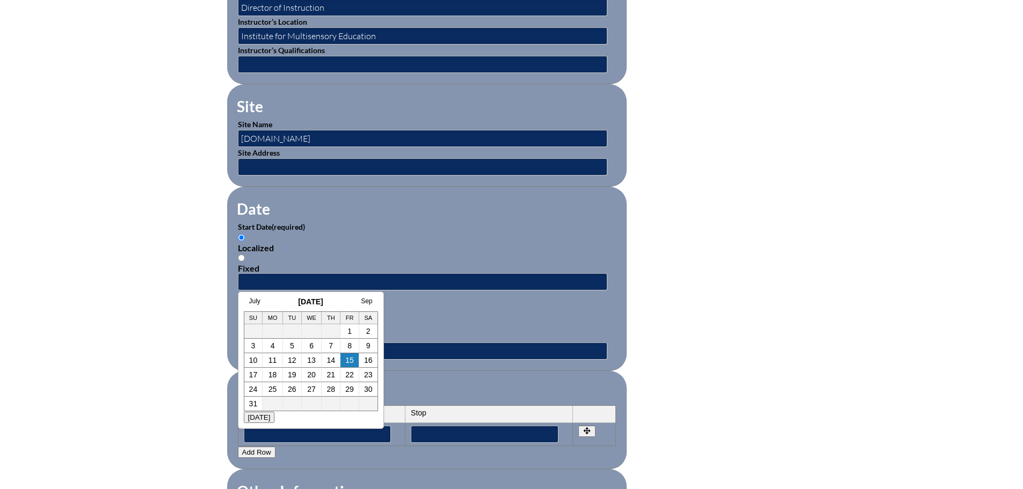
click at [280, 298] on h3 "August 2025" at bounding box center [311, 302] width 134 height 9
click at [314, 349] on td "6" at bounding box center [312, 346] width 20 height 15
click at [310, 348] on link "6" at bounding box center [311, 346] width 4 height 9
type input "2025-08-06 8:10 AM"
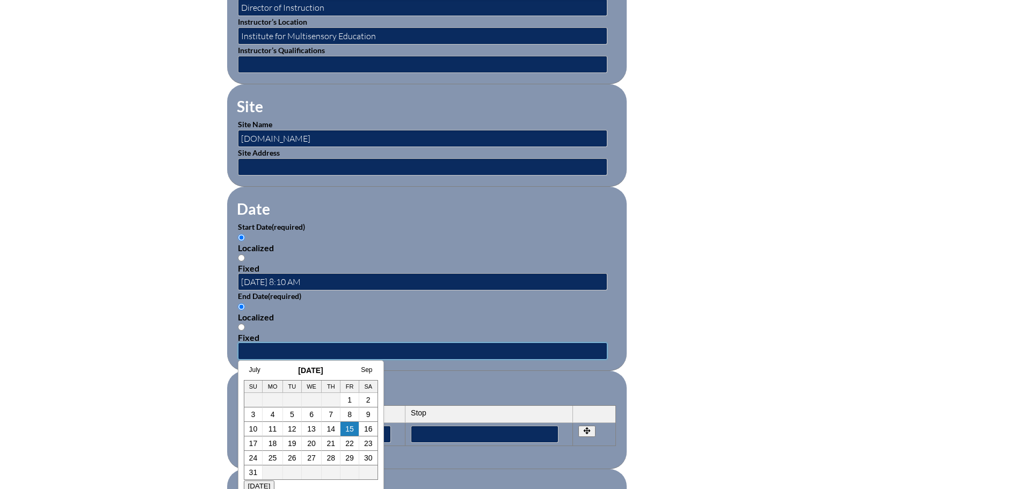
click at [312, 343] on input "text" at bounding box center [423, 351] width 370 height 17
click at [277, 374] on h3 "August 2025" at bounding box center [311, 370] width 134 height 9
click at [313, 416] on link "6" at bounding box center [311, 414] width 4 height 9
type input "2025-08-06 8:10 AM"
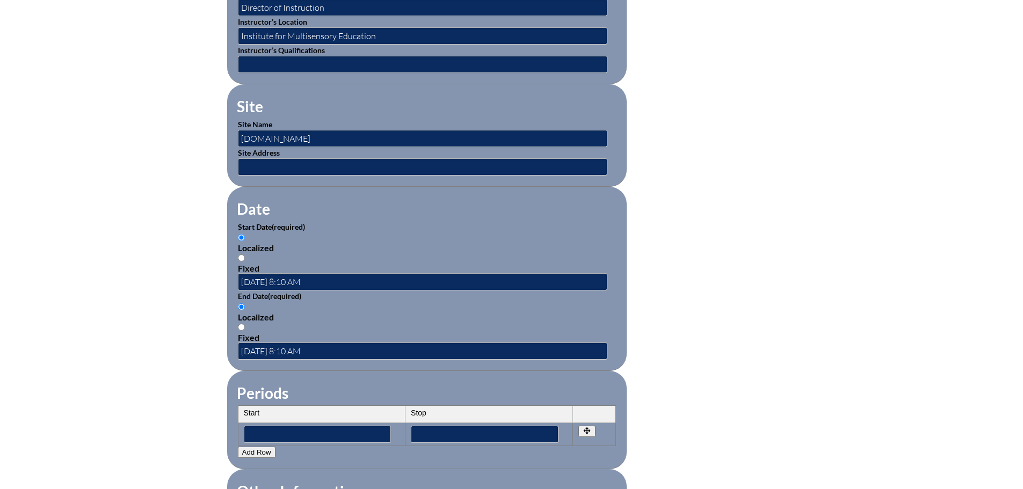
click at [368, 364] on fieldset "Date Start Date (required) Localized Fixed 2025-08-06 8:10 AM End Date (require…" at bounding box center [427, 279] width 400 height 184
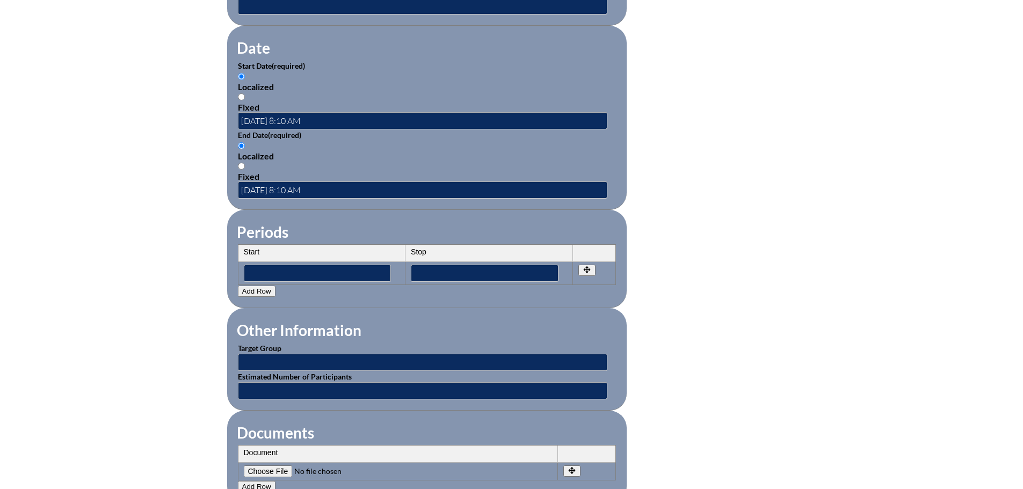
scroll to position [752, 0]
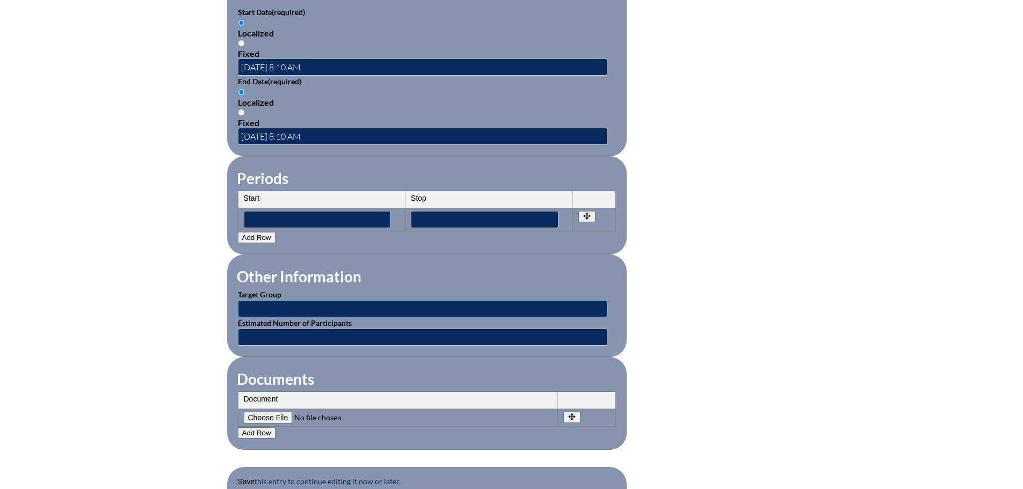
click at [281, 302] on input "text" at bounding box center [423, 308] width 370 height 17
click at [282, 300] on input "Classroom Teachers" at bounding box center [423, 308] width 370 height 17
type input "Classroom Reading Teachers"
click at [329, 374] on fieldset "Documents Document No rows created Add new row Document Remove File Undo Remove…" at bounding box center [427, 403] width 400 height 93
click at [278, 412] on input"] "file" at bounding box center [317, 418] width 146 height 12
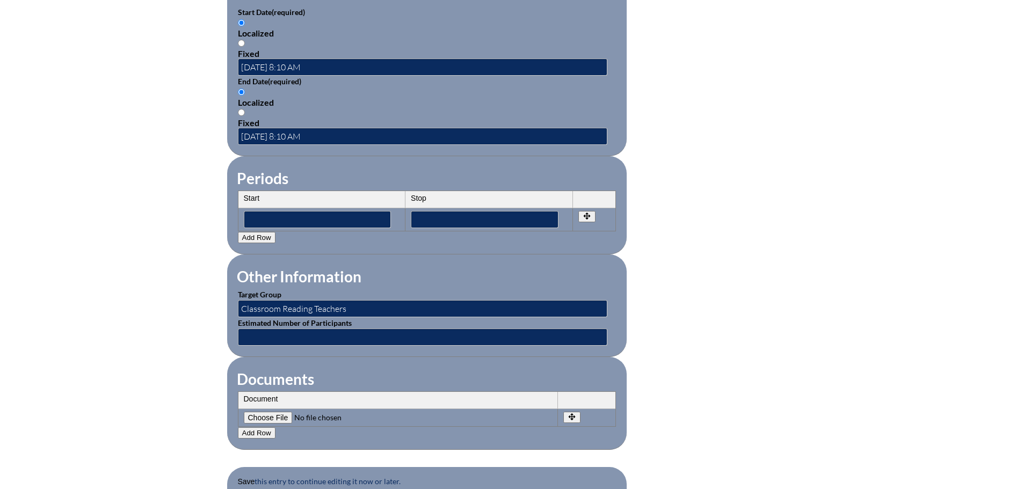
type input"] "C:\fakepath\IMSE Writing and Grammar 6 Hours.pdf"
click at [257, 428] on button "Add Row" at bounding box center [257, 433] width 38 height 11
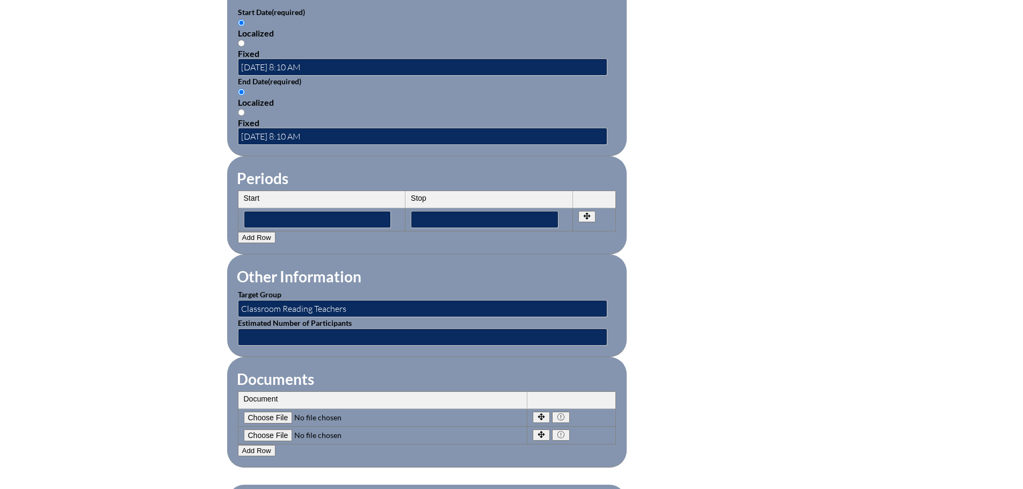
click at [276, 430] on input"] "file" at bounding box center [317, 436] width 146 height 12
type input"] "C:\fakepath\IMSE Encoding and Decoding Plus.pdf"
click at [262, 445] on button "Add Row" at bounding box center [257, 450] width 38 height 11
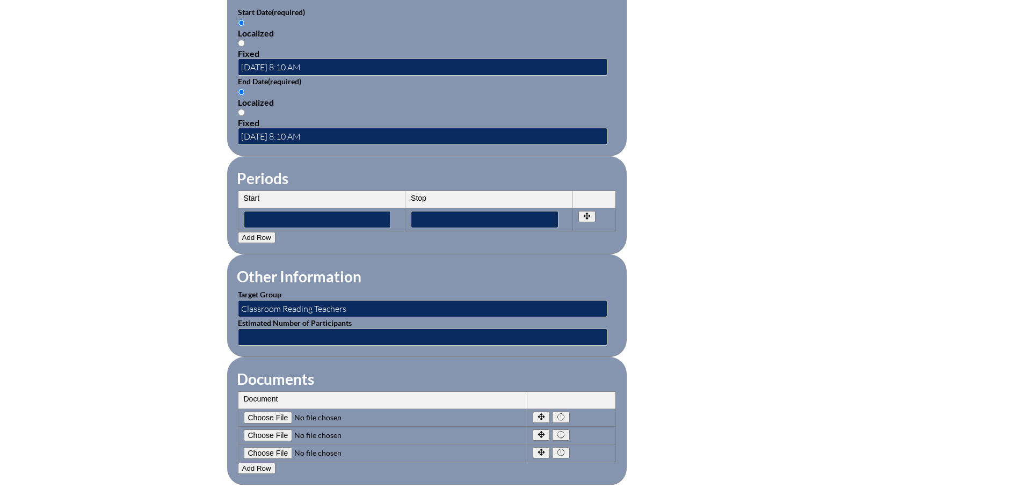
click at [274, 447] on input"] "file" at bounding box center [317, 453] width 146 height 12
type input"] "C:\fakepath\IMSE 30 hours Asynchronous Course.pdf"
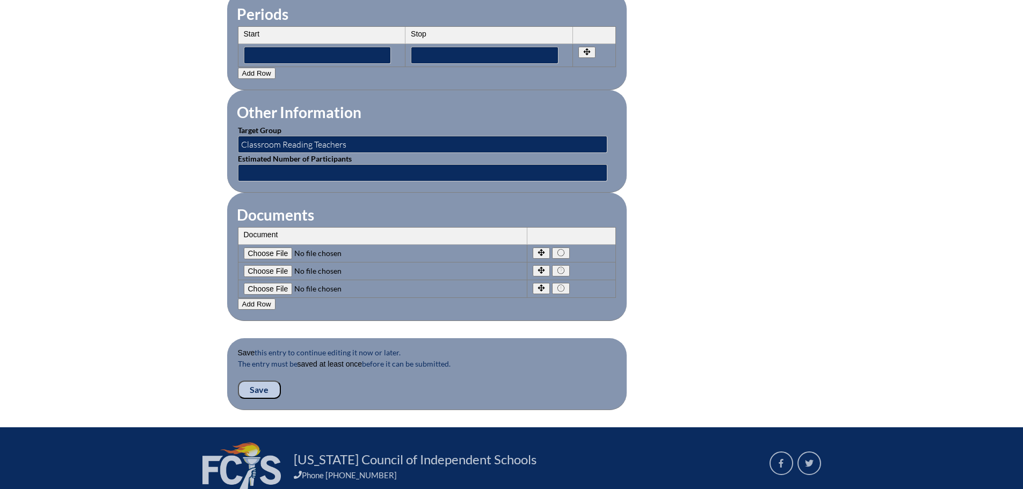
scroll to position [967, 0]
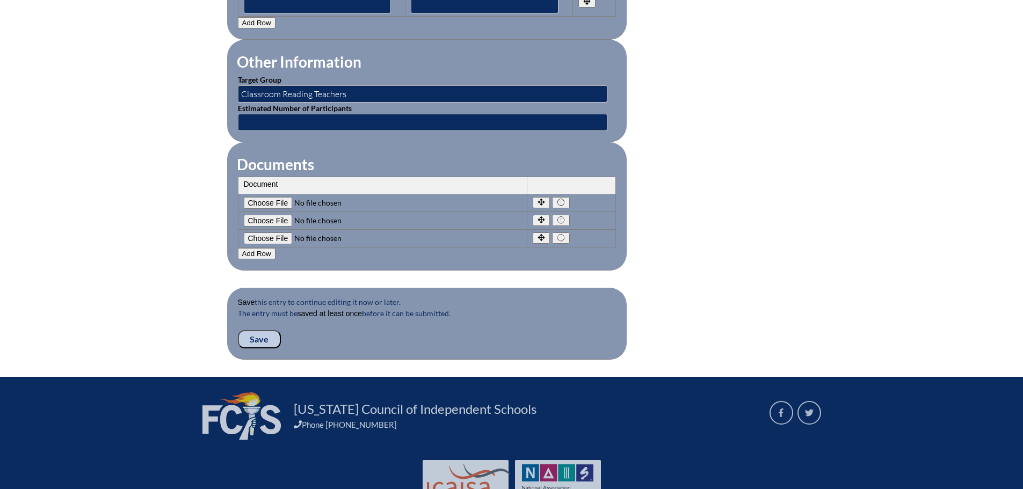
click at [257, 332] on input "Save" at bounding box center [259, 339] width 43 height 18
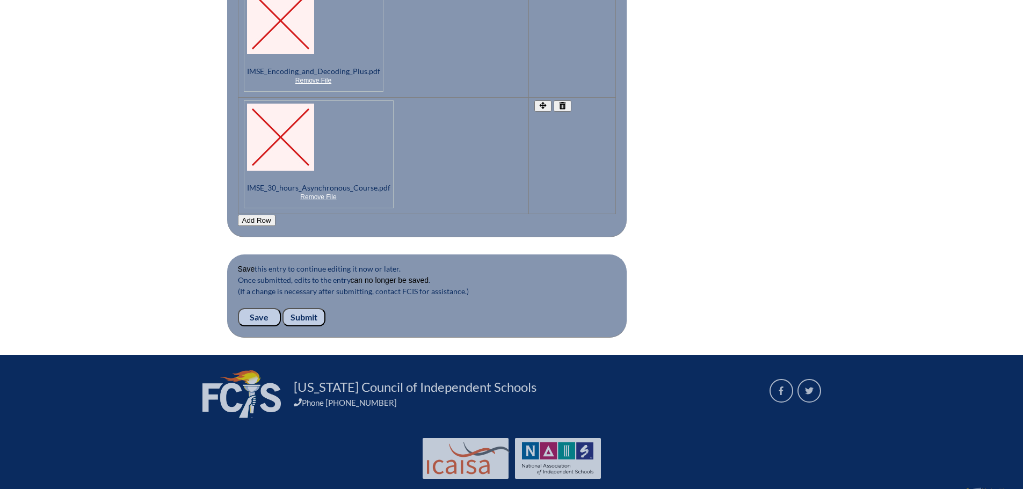
scroll to position [1329, 0]
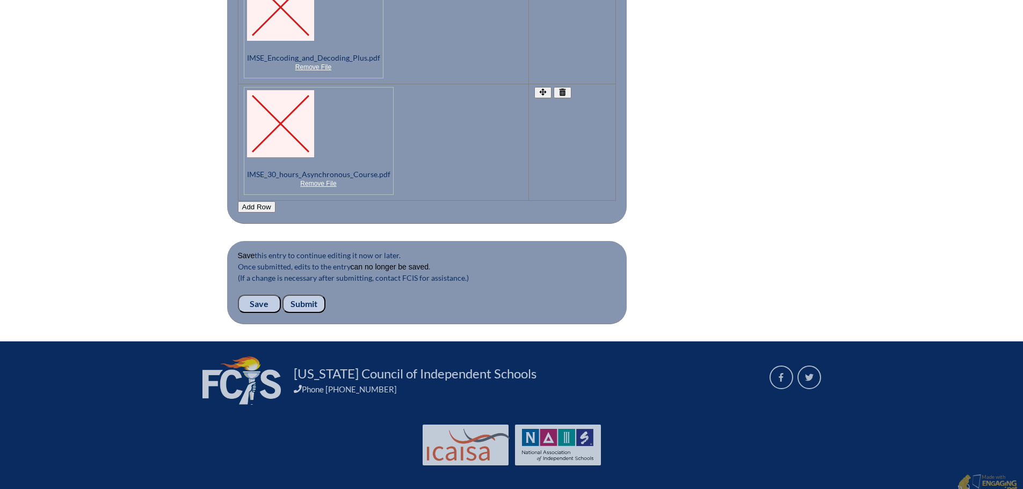
click at [314, 298] on input "Submit" at bounding box center [304, 304] width 43 height 18
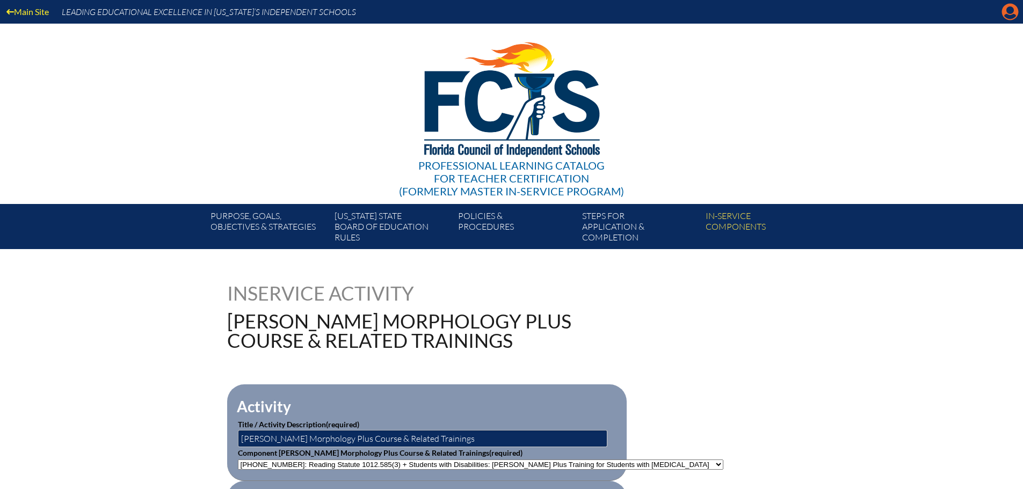
click at [1011, 18] on icon "Manage account" at bounding box center [1010, 11] width 17 height 17
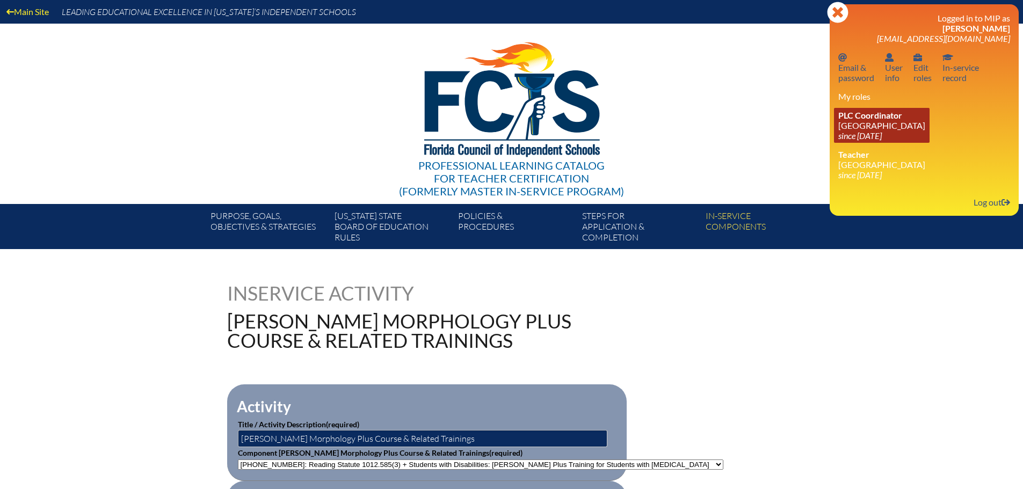
click at [884, 125] on link "PLC Coordinator [GEOGRAPHIC_DATA] since [DATE]" at bounding box center [882, 125] width 96 height 35
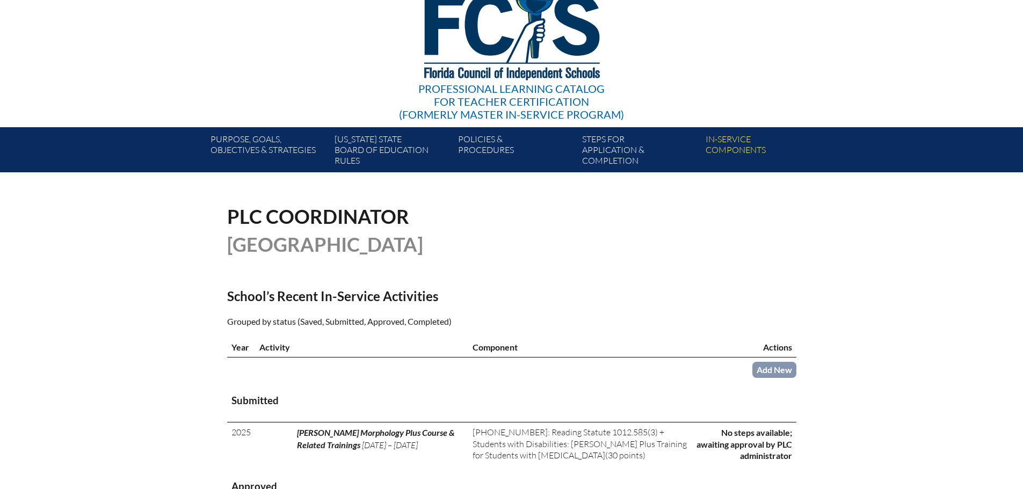
scroll to position [215, 0]
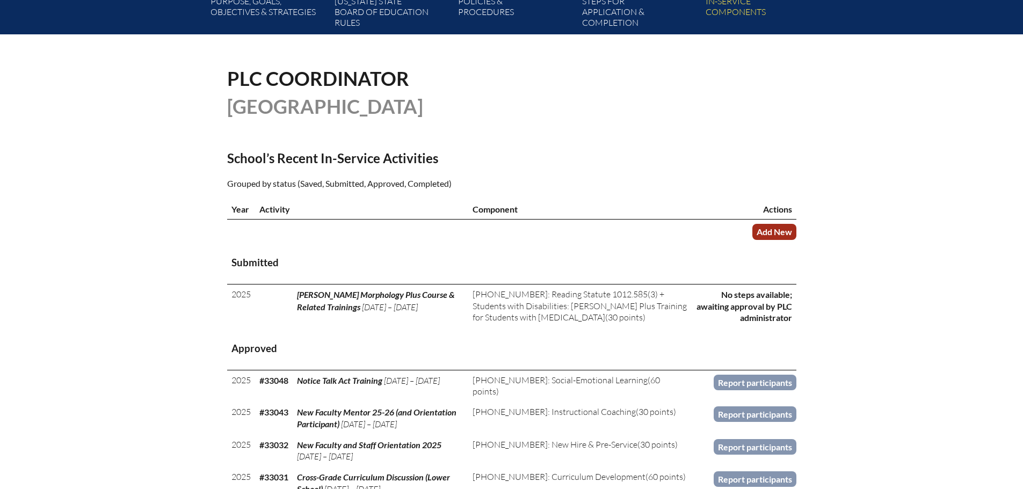
click at [771, 236] on link "Add New" at bounding box center [774, 232] width 44 height 16
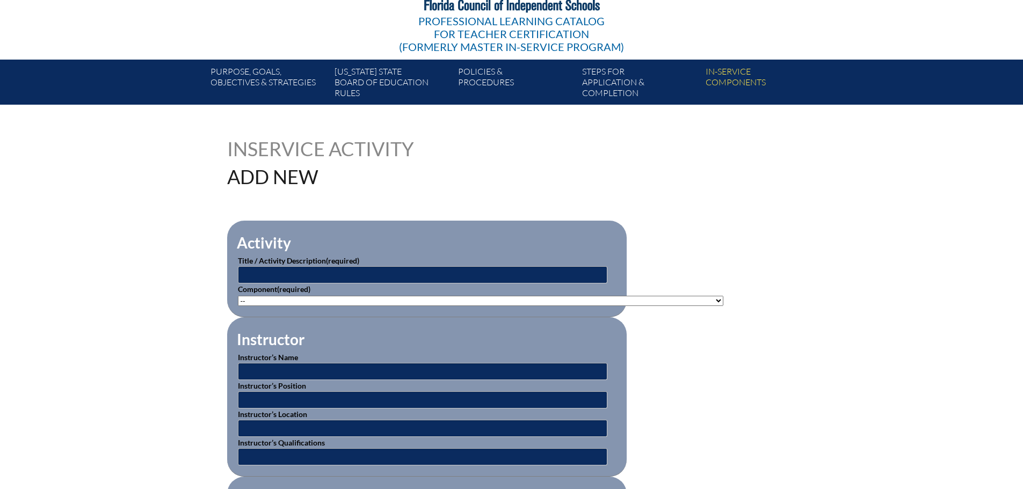
scroll to position [161, 0]
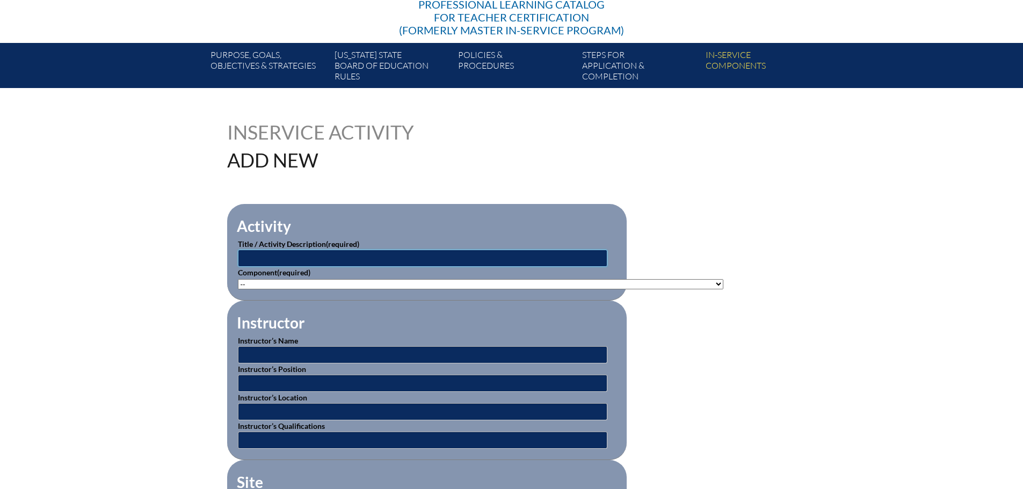
click at [299, 260] on input "text" at bounding box center [423, 258] width 370 height 17
type input "The Social Institute"
click at [333, 280] on select"]"] "-- 1-000-001: Appropriate Art Activities 1-000-002: Concept and Art Process for…" at bounding box center [481, 284] width 486 height 10
select select"]"] "139402"
click at [238, 279] on select"]"] "-- 1-000-001: Appropriate Art Activities 1-000-002: Concept and Art Process for…" at bounding box center [481, 284] width 486 height 10
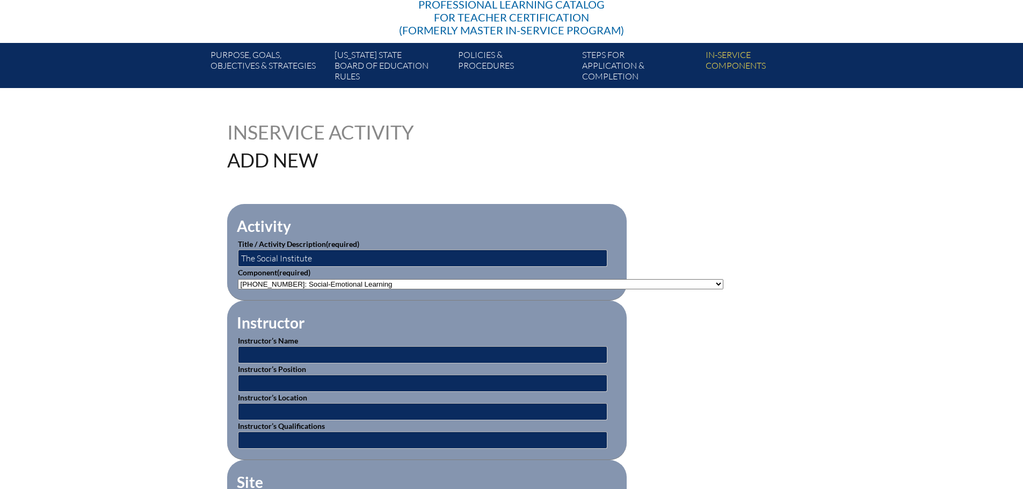
click at [520, 317] on fieldset "Instructor Instructor’s Name Instructor’s Position Instructor’s Location Instru…" at bounding box center [427, 381] width 400 height 160
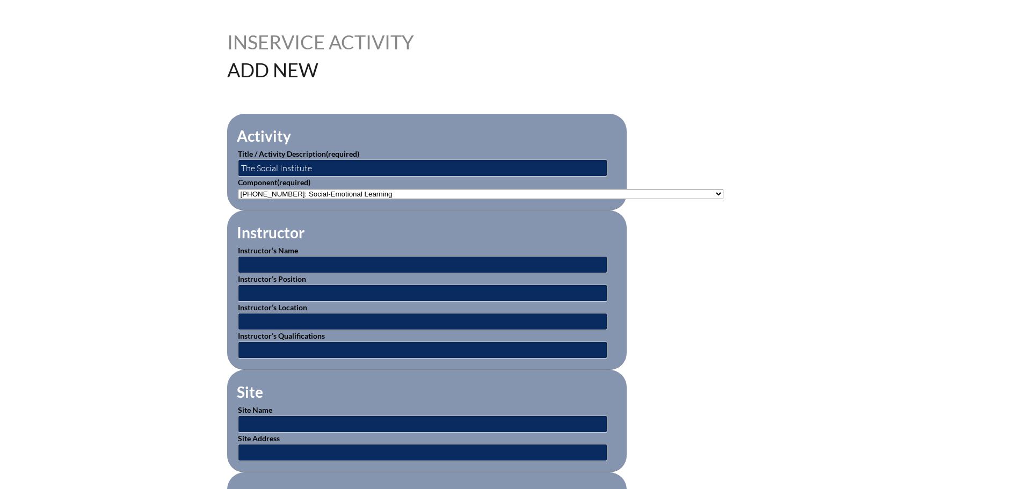
scroll to position [269, 0]
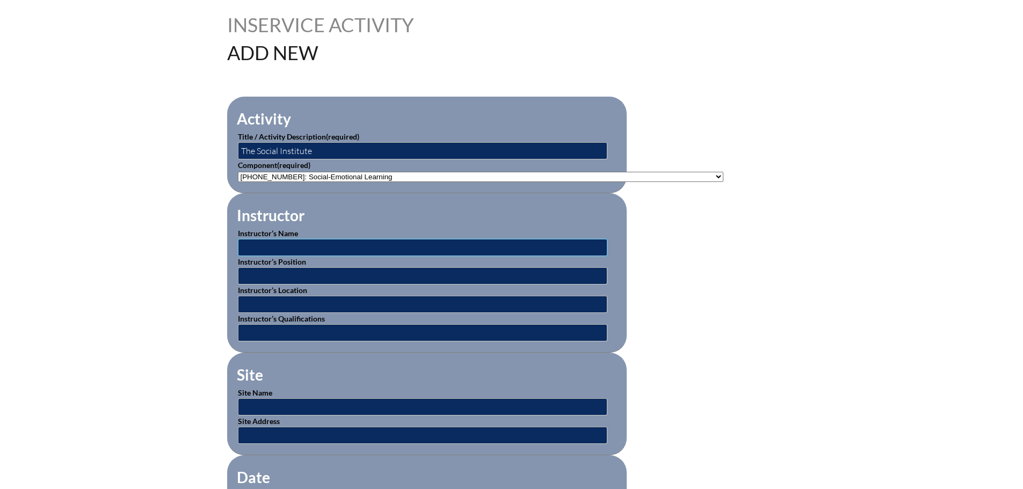
click at [379, 245] on input "text" at bounding box center [423, 247] width 370 height 17
type input "Win at Social"
click at [459, 302] on input "text" at bounding box center [423, 304] width 370 height 17
type input "The Social Institute"
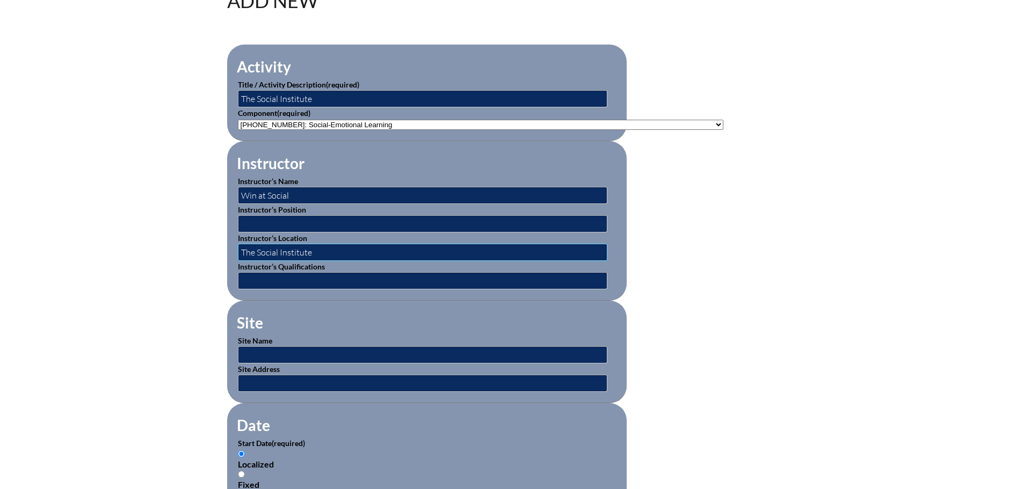
scroll to position [376, 0]
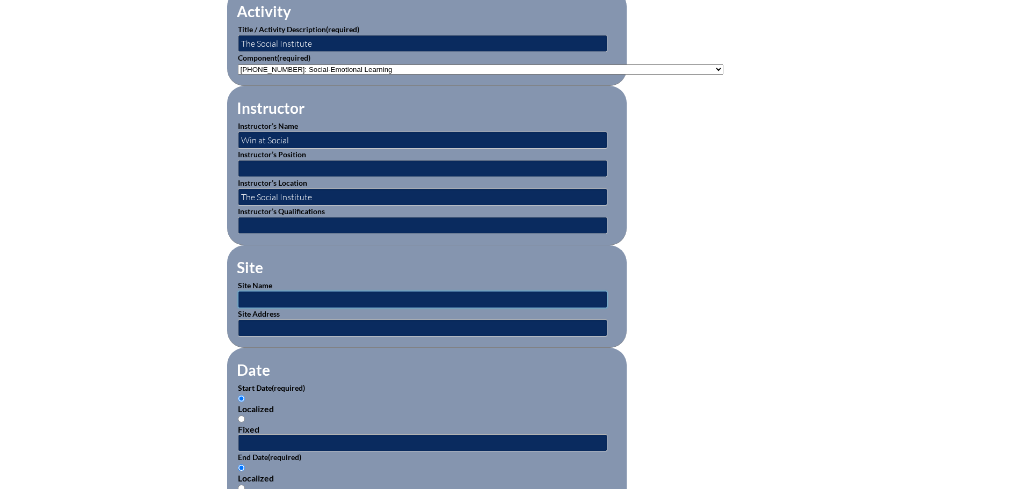
click at [337, 291] on input "text" at bounding box center [423, 299] width 370 height 17
type input "The Social Institute"
click at [364, 361] on fieldset "Date Start Date (required) Localized Fixed End Date (required) Localized Fixed" at bounding box center [427, 440] width 400 height 184
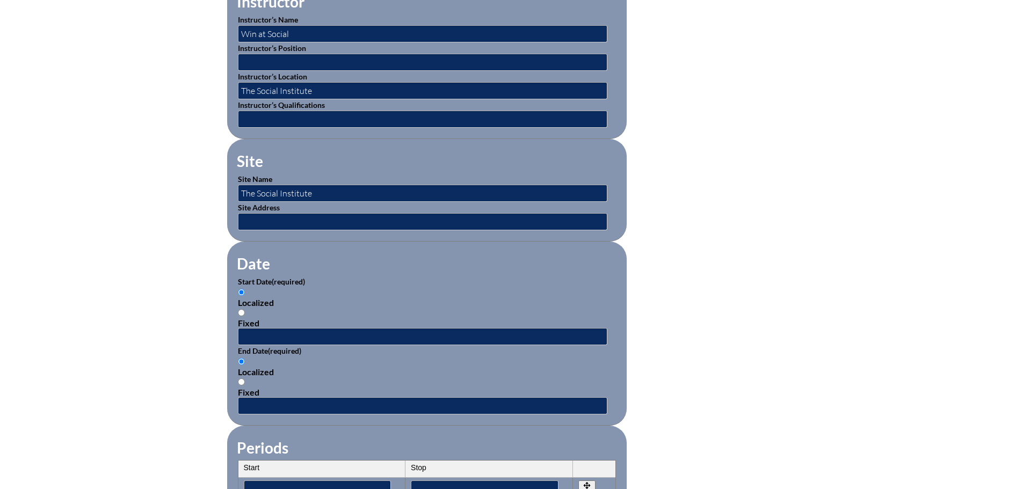
scroll to position [483, 0]
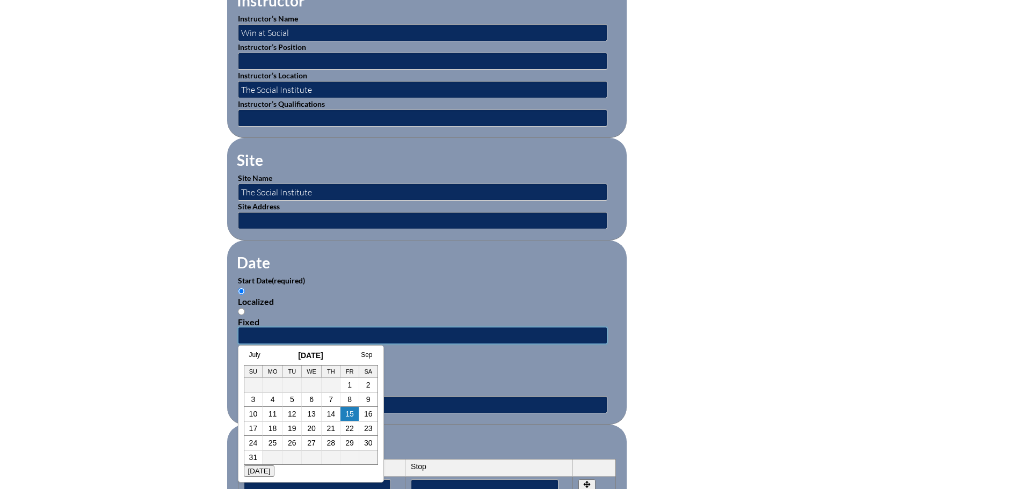
click at [297, 327] on input "text" at bounding box center [423, 335] width 370 height 17
click at [270, 353] on h3 "August 2025" at bounding box center [311, 355] width 134 height 9
click at [272, 401] on link "4" at bounding box center [273, 399] width 4 height 9
type input "2025-08-04 8:14 AM"
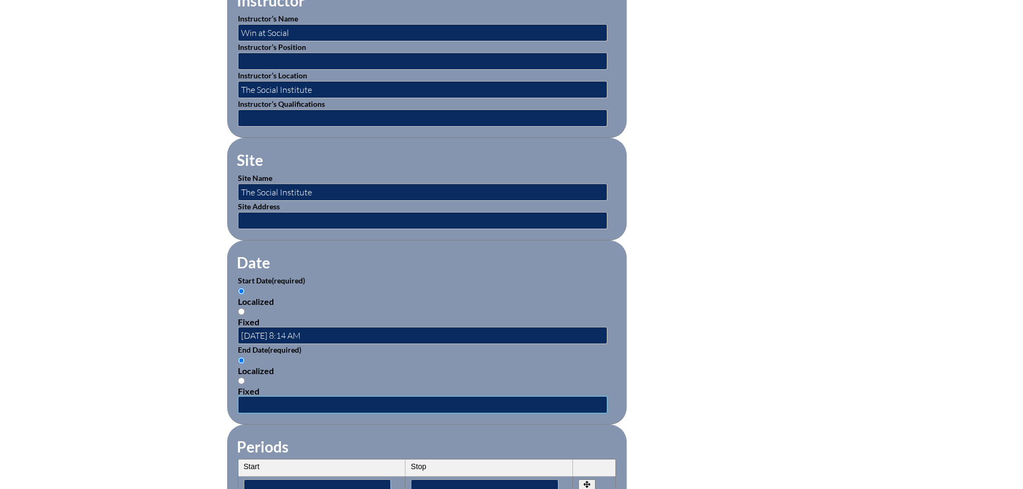
click at [277, 406] on input "text" at bounding box center [423, 404] width 370 height 17
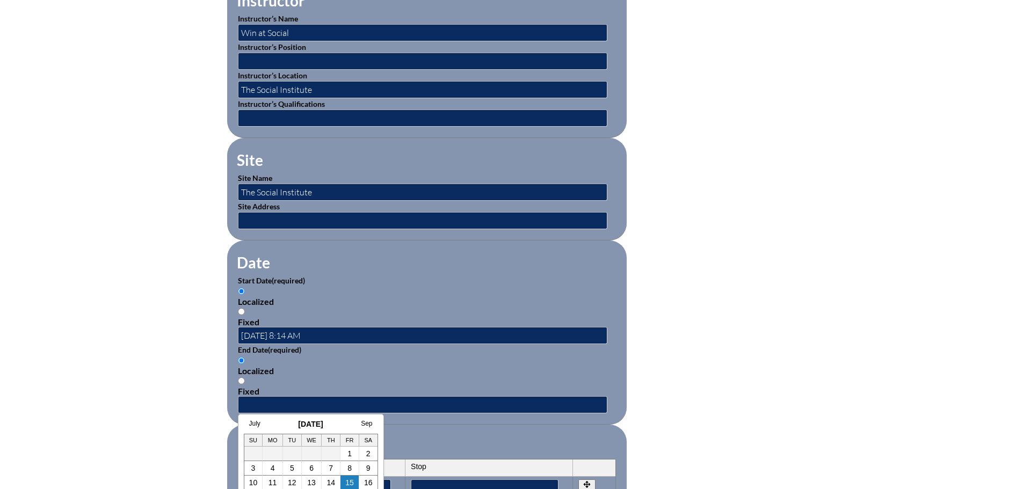
click at [264, 411] on fieldset "Date Start Date (required) Localized Fixed 2025-08-04 8:14 AM End Date (require…" at bounding box center [427, 333] width 400 height 184
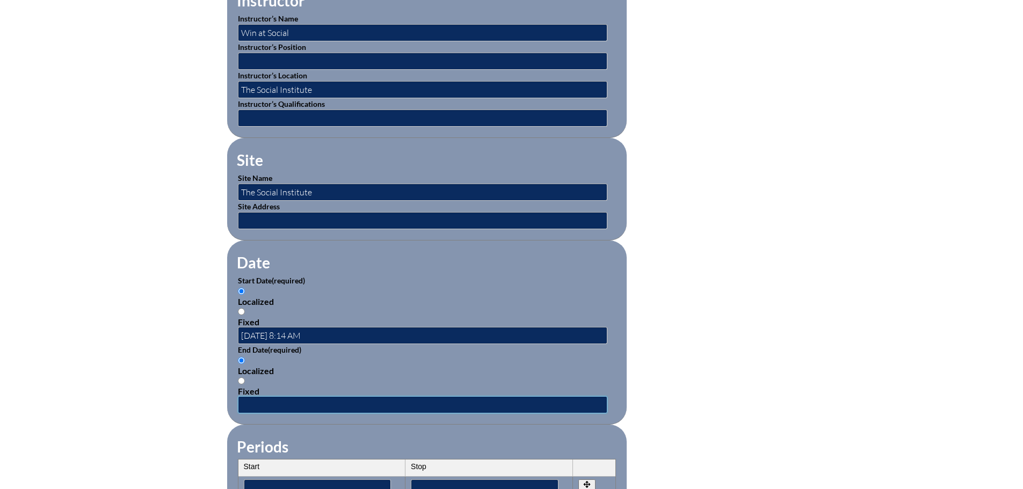
click at [276, 399] on input "text" at bounding box center [423, 404] width 370 height 17
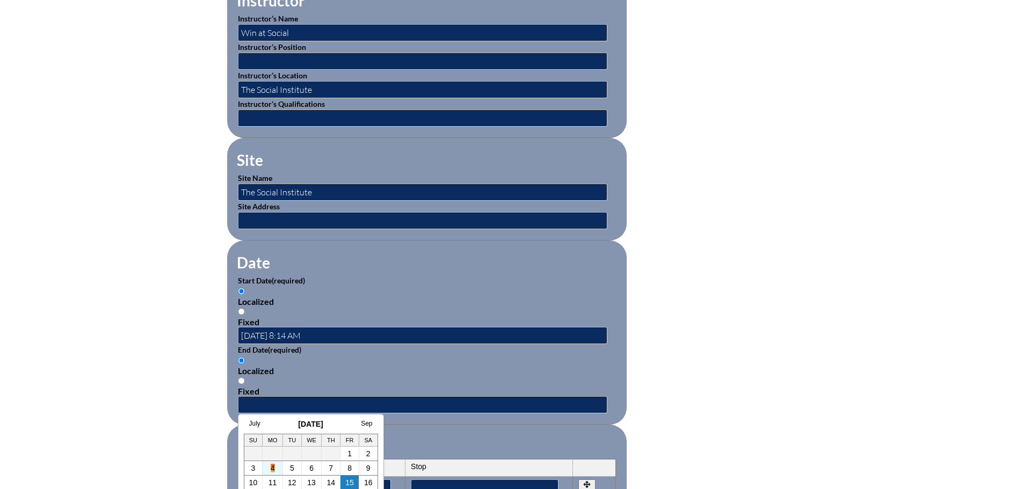
click at [273, 467] on link "4" at bounding box center [273, 468] width 4 height 9
type input "2025-08-04 8:14 AM"
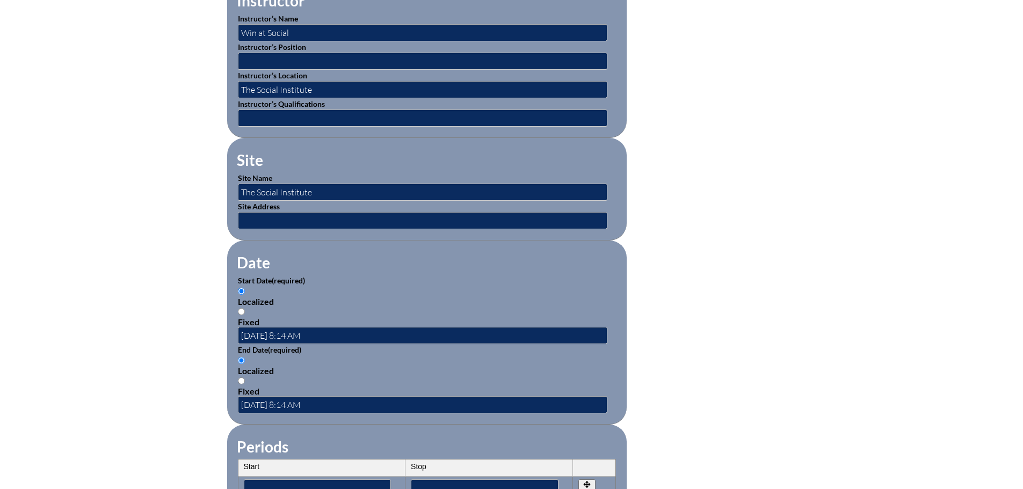
click at [614, 358] on div "Localized Fixed" at bounding box center [427, 376] width 378 height 41
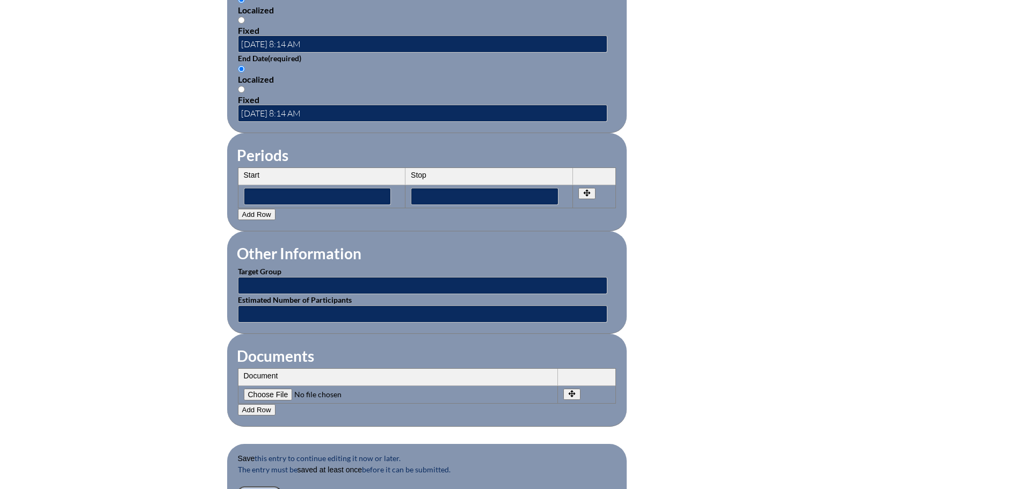
scroll to position [806, 0]
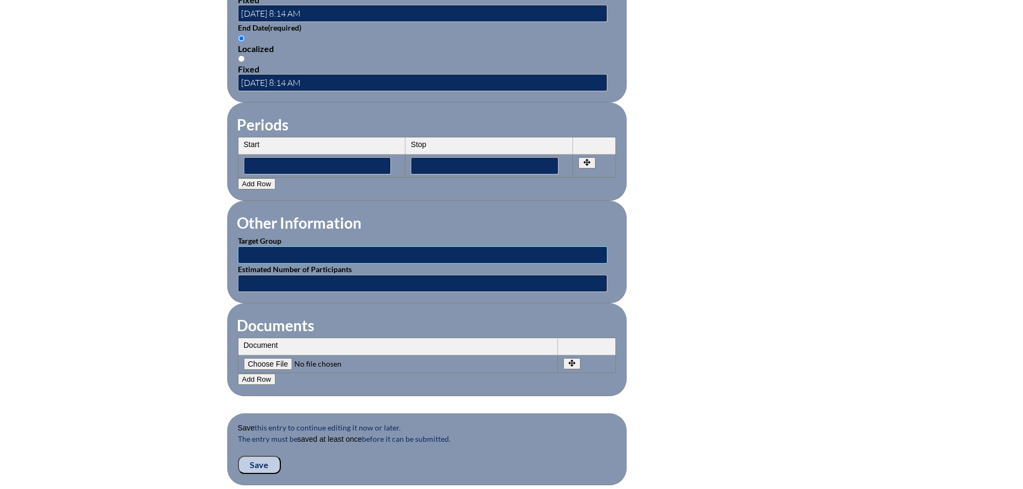
click at [314, 247] on input "text" at bounding box center [423, 255] width 370 height 17
type input "Classroom Teachers"
click at [275, 358] on input"] "file" at bounding box center [317, 364] width 146 height 12
type input"] "C:\fakepath\Win at Social Certificate.pdf"
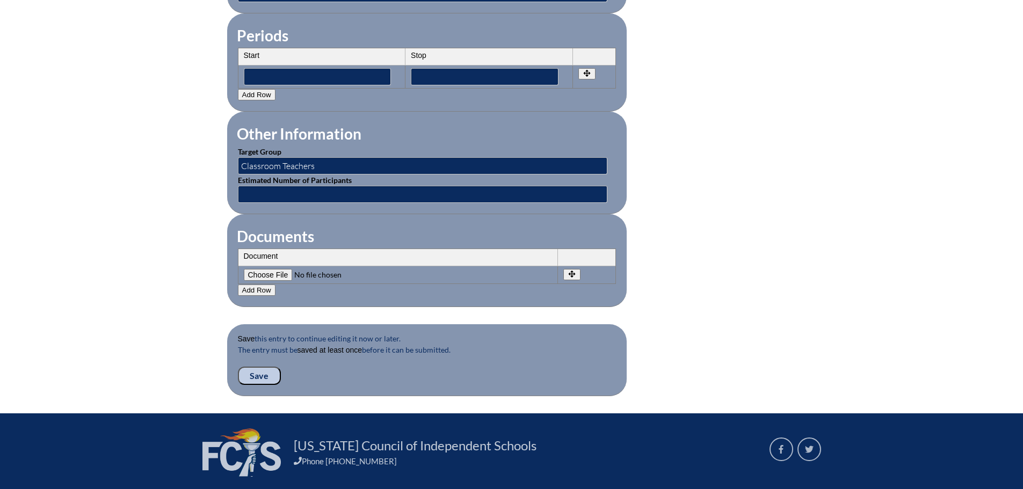
scroll to position [913, 0]
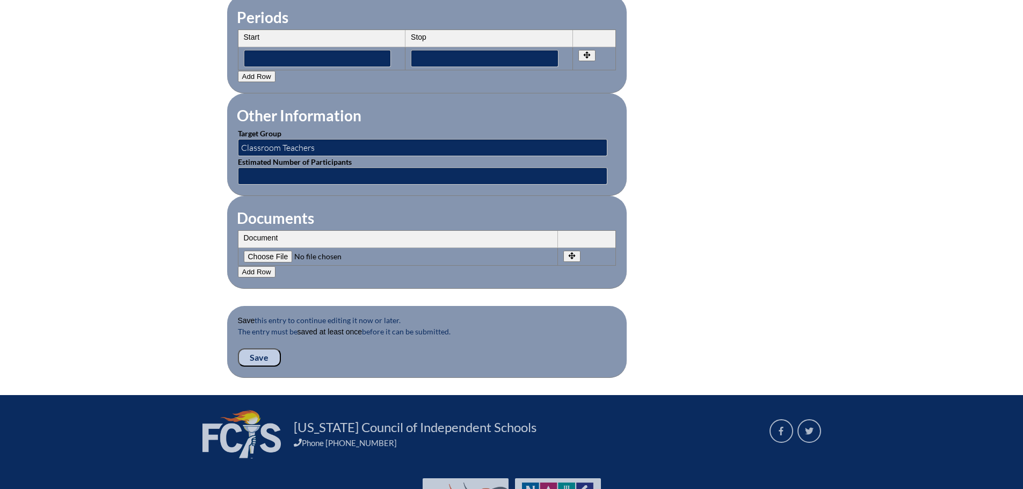
click at [258, 349] on input "Save" at bounding box center [259, 358] width 43 height 18
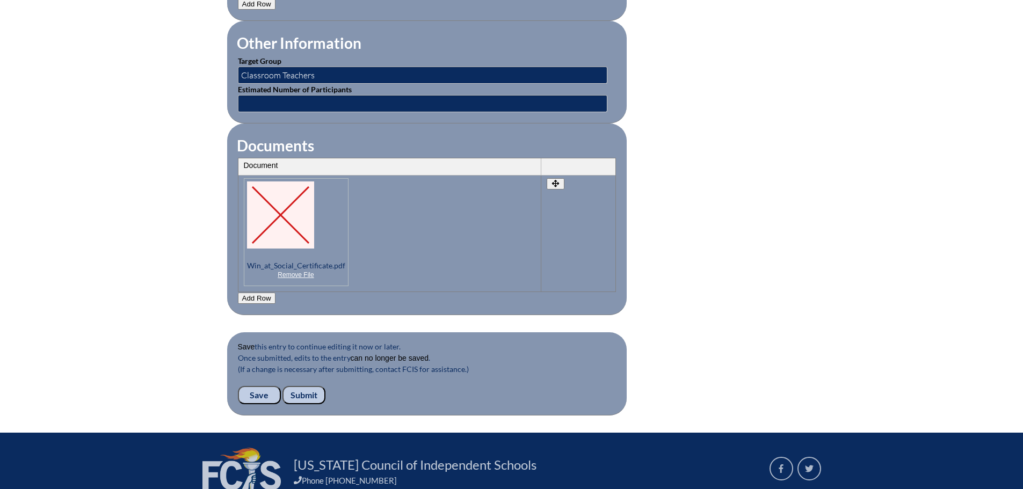
scroll to position [1077, 0]
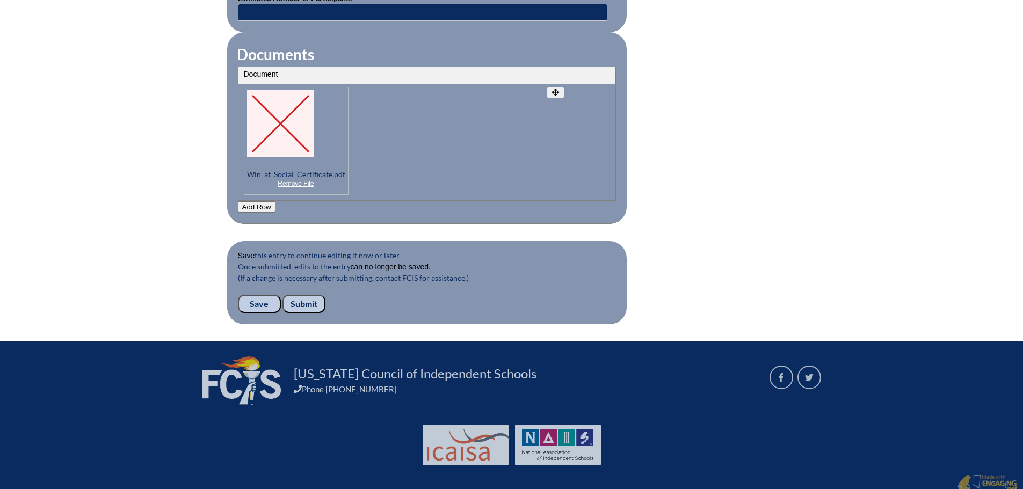
drag, startPoint x: 310, startPoint y: 292, endPoint x: 316, endPoint y: 291, distance: 6.0
click at [310, 295] on input "Submit" at bounding box center [304, 304] width 43 height 18
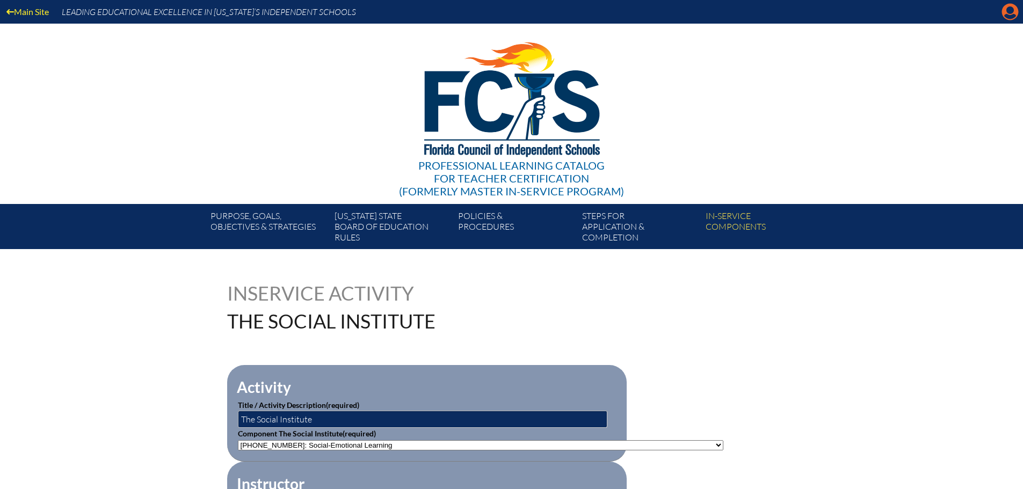
click at [1013, 10] on icon "Manage account" at bounding box center [1010, 11] width 17 height 17
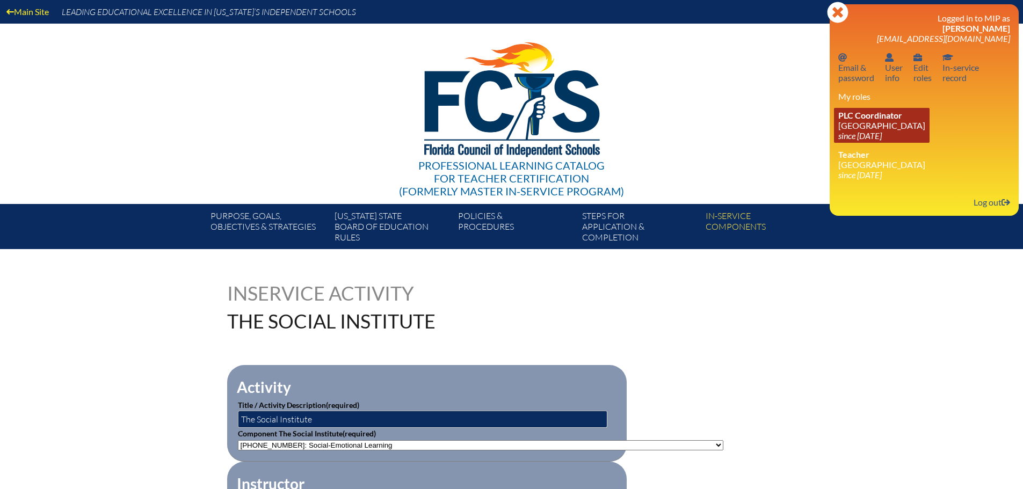
click at [877, 121] on link "PLC Coordinator [GEOGRAPHIC_DATA] since [DATE]" at bounding box center [882, 125] width 96 height 35
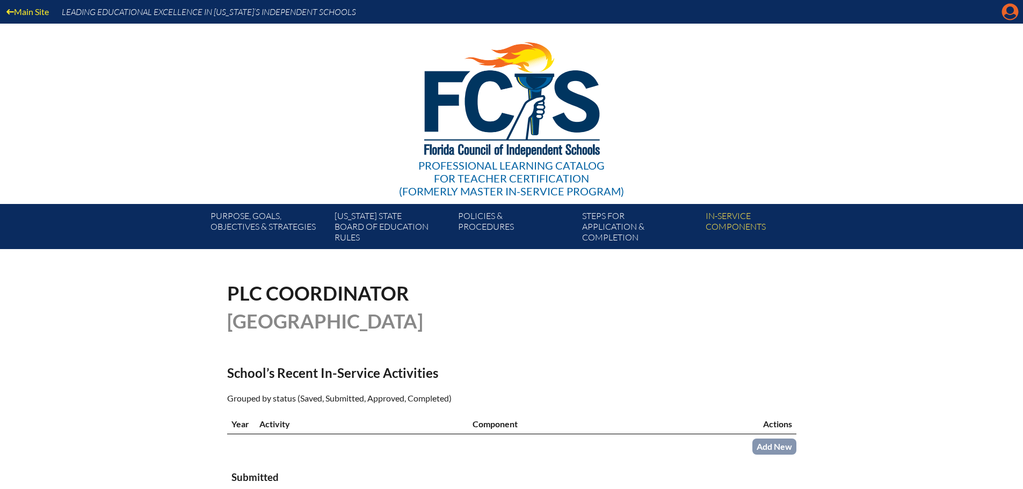
click at [1009, 13] on icon "Manage account" at bounding box center [1010, 11] width 17 height 17
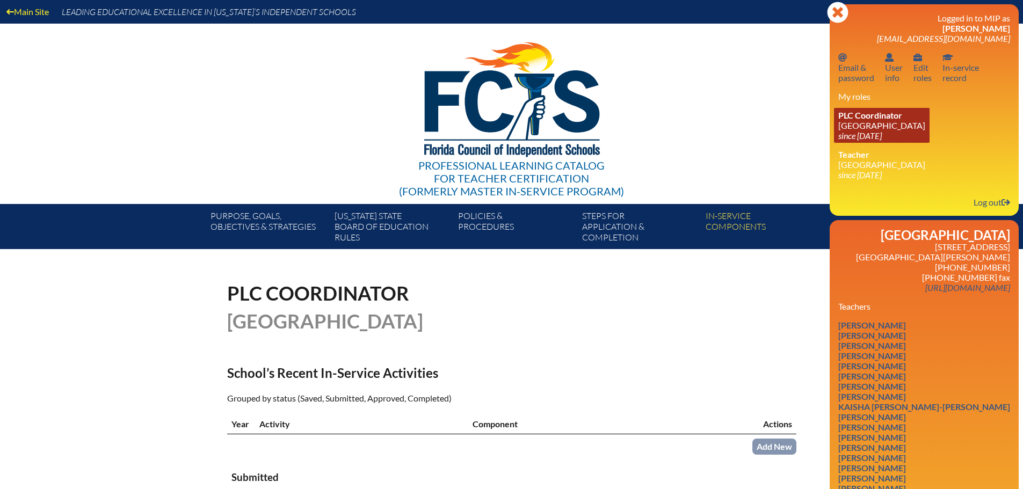
click at [869, 128] on link "PLC Coordinator Canterbury School since 2021 Aug 2" at bounding box center [882, 125] width 96 height 35
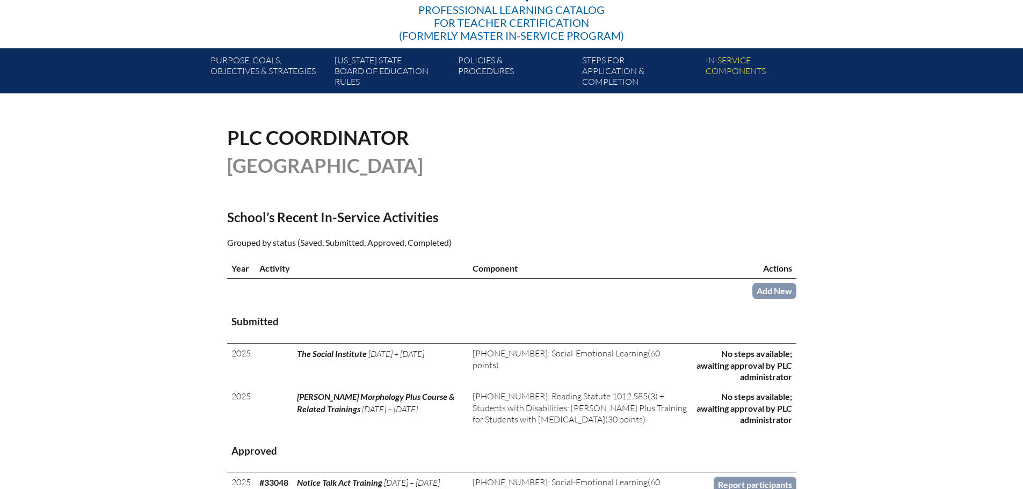
scroll to position [161, 0]
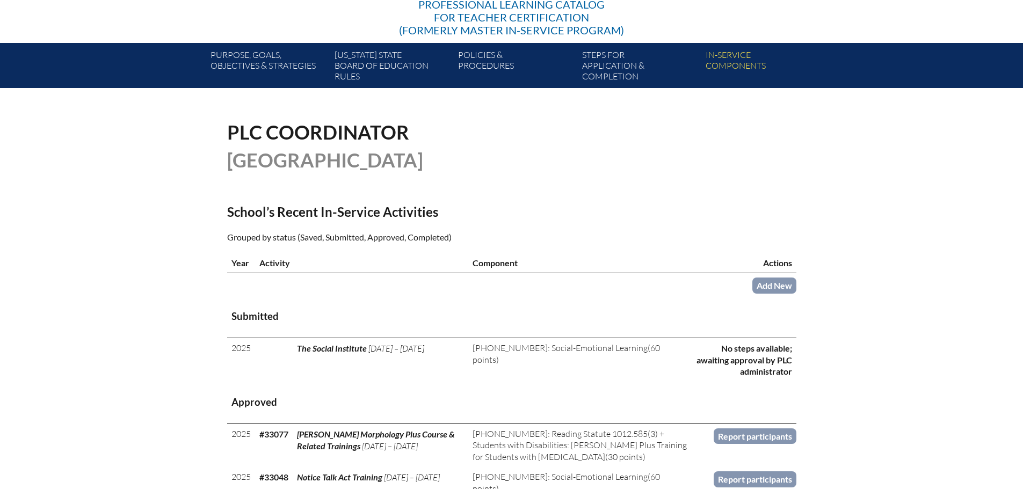
scroll to position [161, 0]
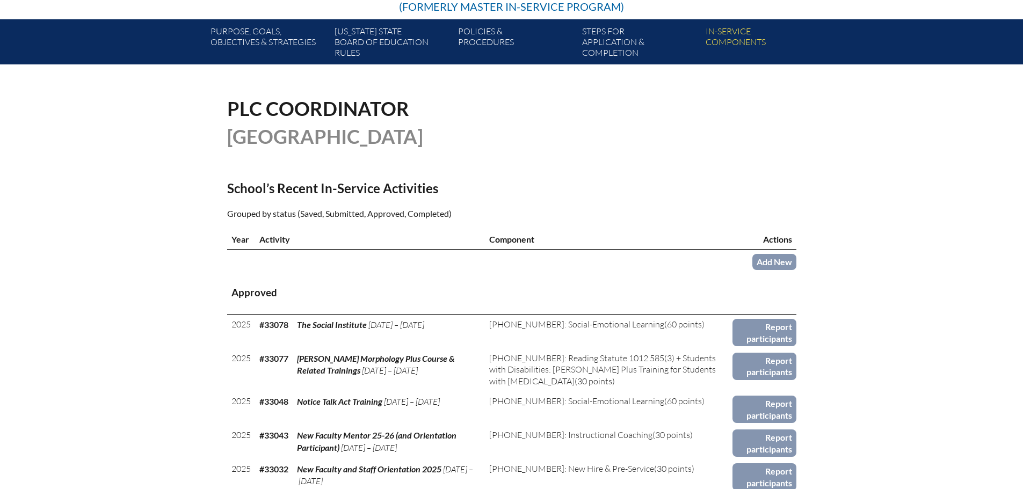
scroll to position [322, 0]
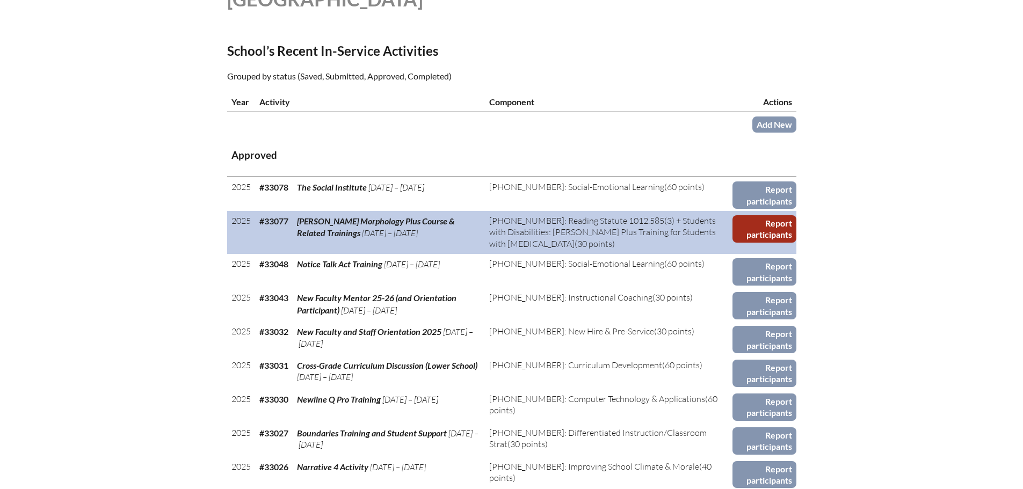
click at [763, 229] on link "Report participants" at bounding box center [764, 228] width 63 height 27
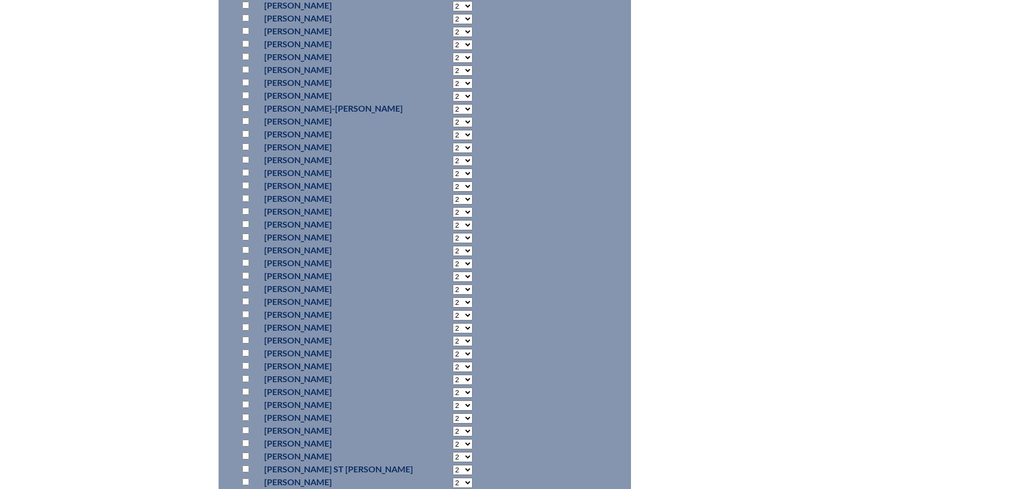
scroll to position [591, 0]
click at [247, 199] on input "checkbox" at bounding box center [245, 200] width 7 height 7
checkbox input "true"
click at [458, 13] on select "2 3 4 5 6 7 8 9 10 11 12 13 14 15 16 17 18 19 20 21 22 23" at bounding box center [463, 8] width 20 height 10
select select "30"
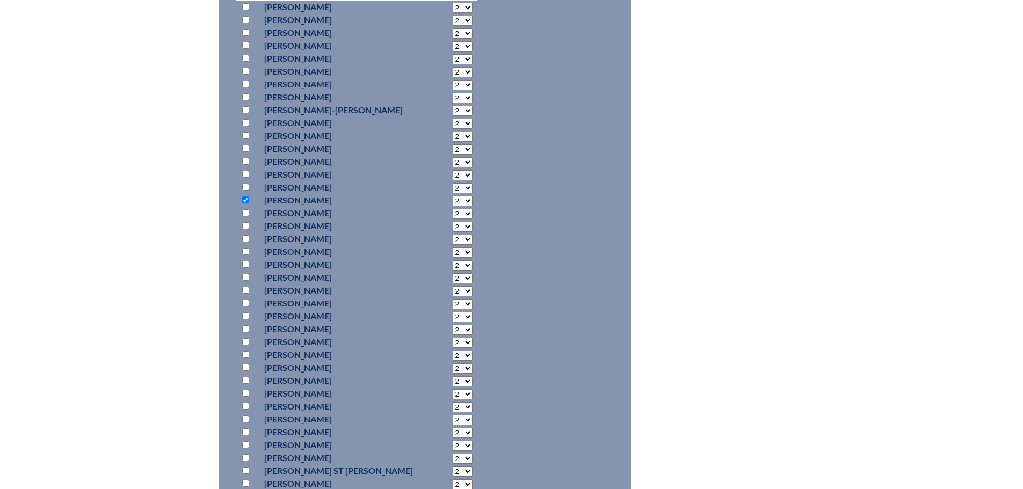
click at [453, 13] on select "2 3 4 5 6 7 8 9 10 11 12 13 14 15 16 17 18 19 20 21 22 23" at bounding box center [463, 8] width 20 height 10
click at [456, 13] on select "2 3 4 5 6 7 8 9 10 11 12 13 14 15 16 17 18 19 20 21 22 23" at bounding box center [463, 8] width 20 height 10
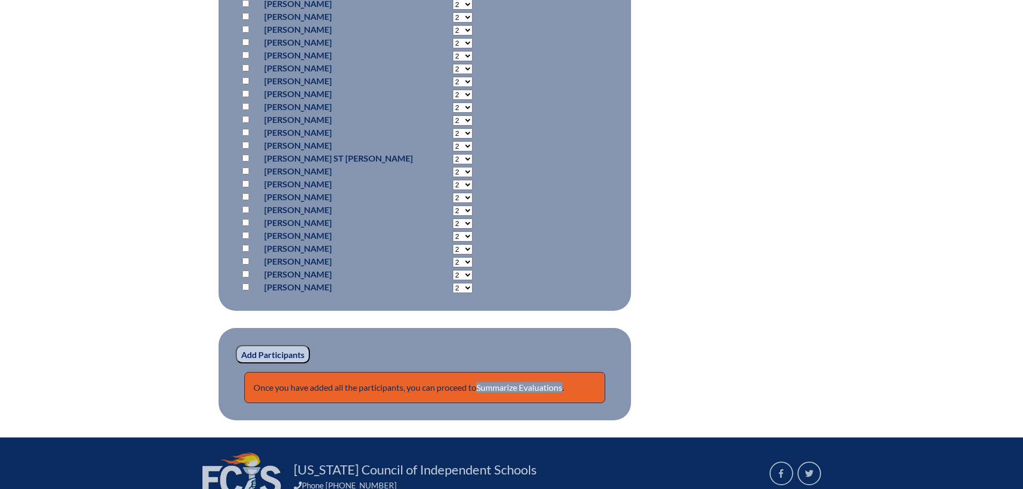
scroll to position [967, 0]
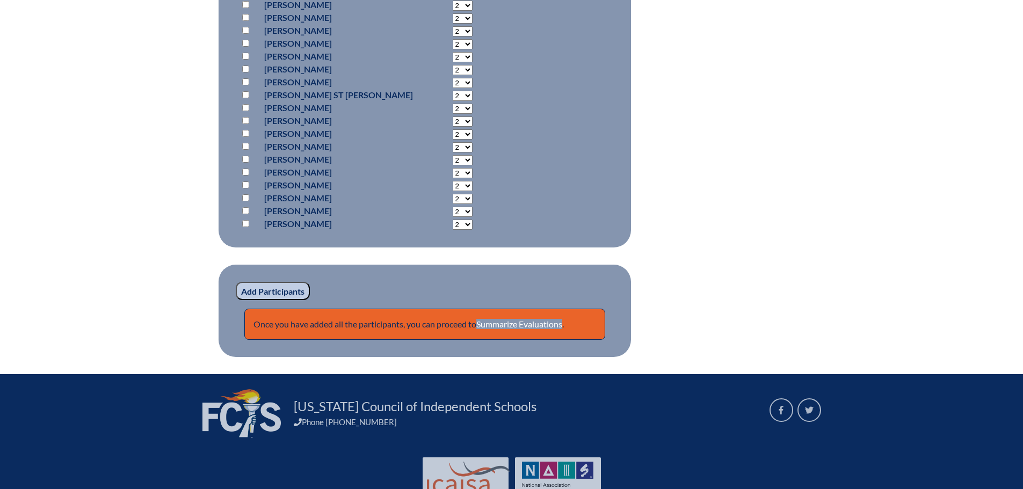
click at [271, 289] on input "Add Participants" at bounding box center [273, 291] width 74 height 18
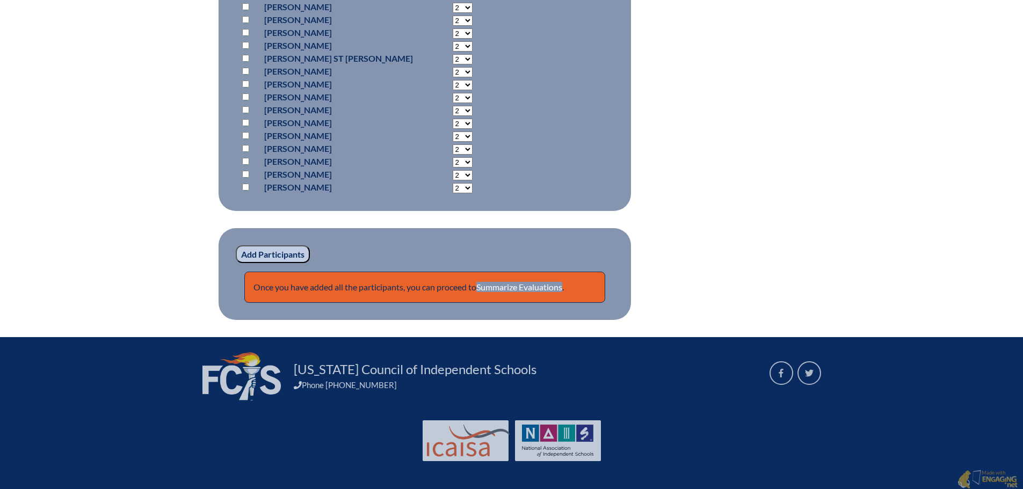
scroll to position [1052, 0]
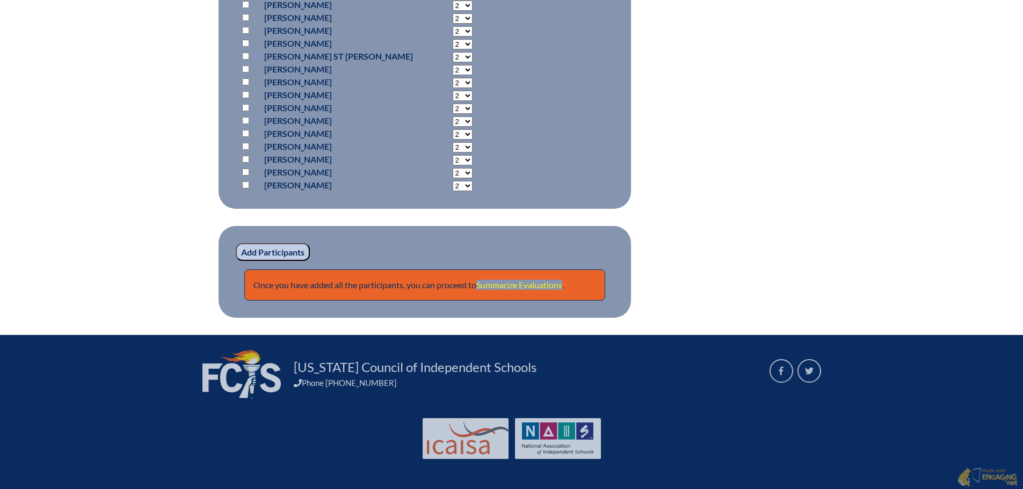
click at [524, 284] on link "Summarize Evaluations" at bounding box center [519, 285] width 86 height 10
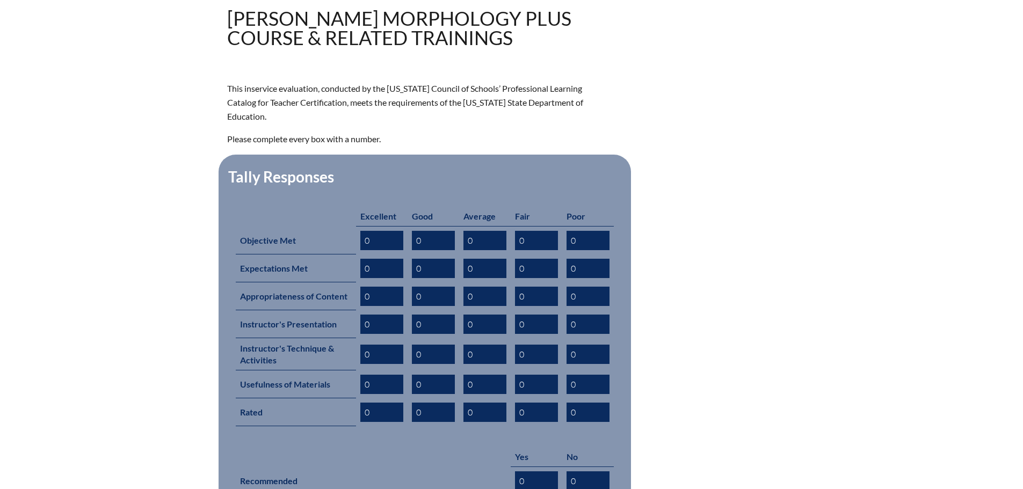
scroll to position [537, 0]
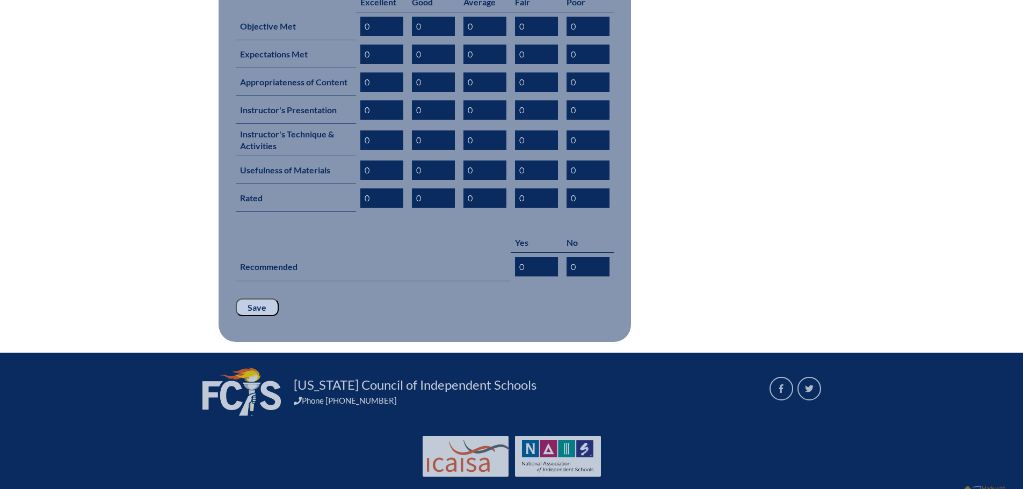
click at [262, 299] on input "Save" at bounding box center [257, 308] width 43 height 18
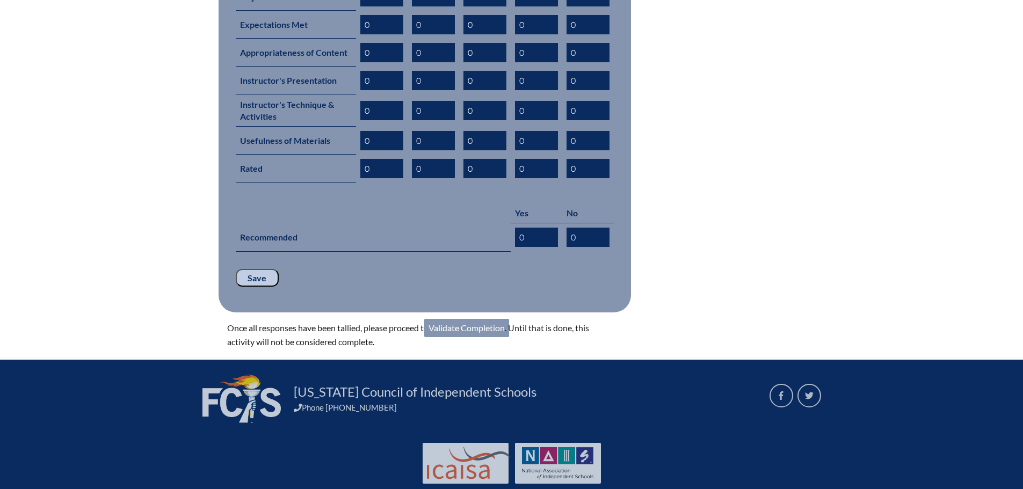
scroll to position [573, 0]
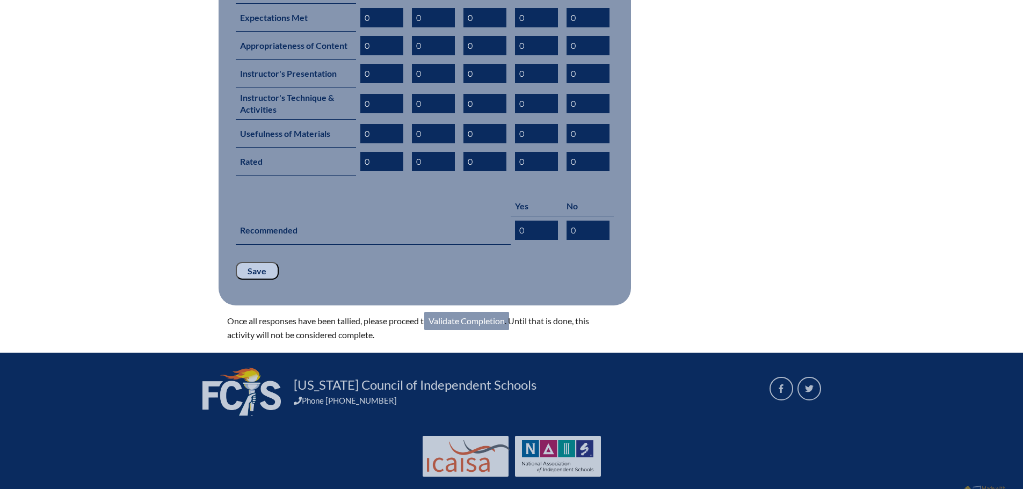
click at [464, 312] on link "Validate Completion" at bounding box center [466, 321] width 85 height 18
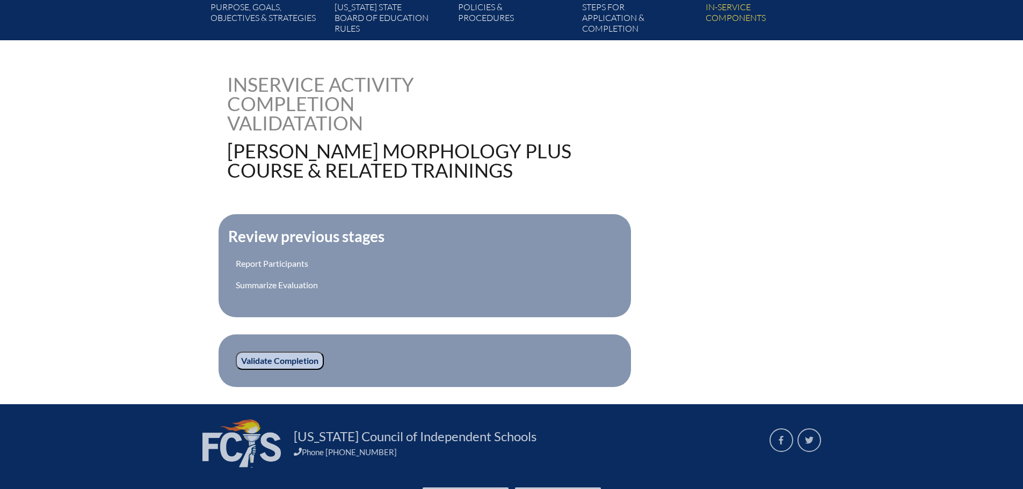
scroll to position [278, 0]
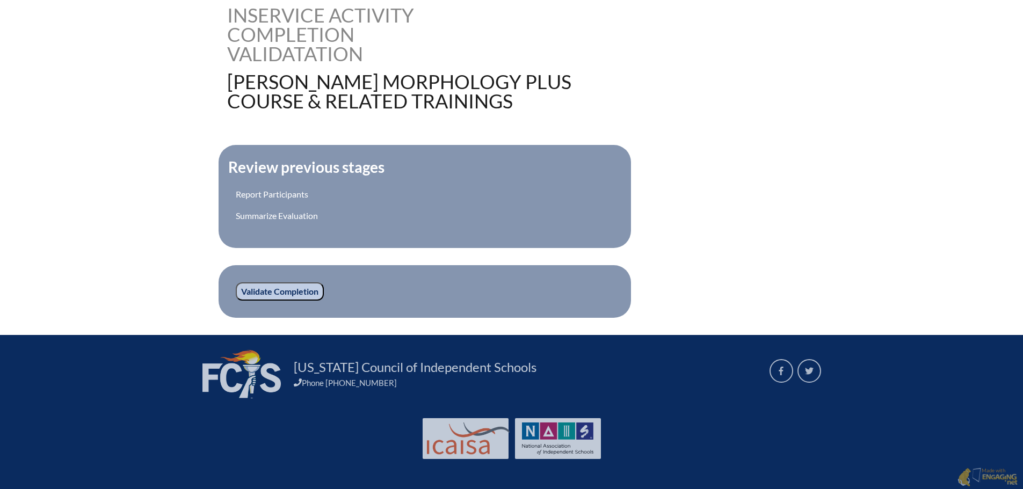
click at [298, 287] on input "Validate Completion" at bounding box center [280, 292] width 88 height 18
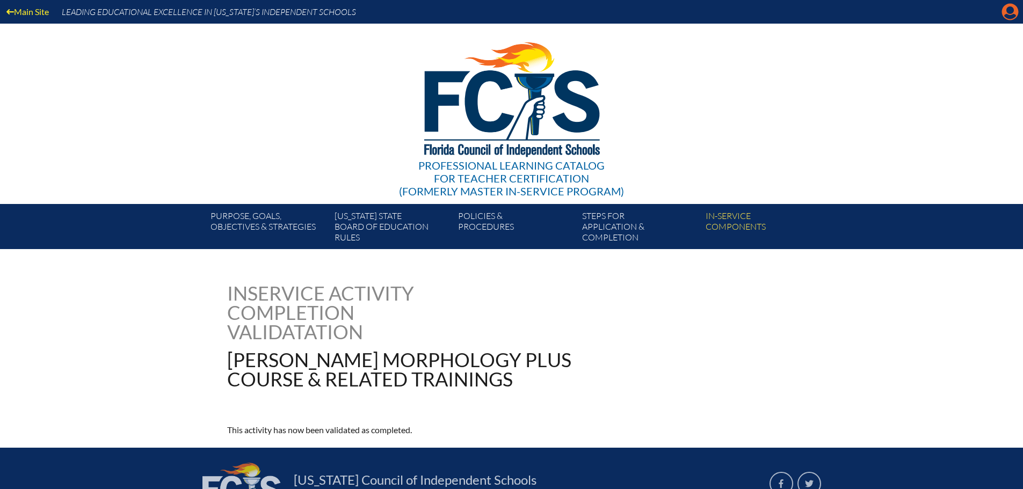
click at [1015, 11] on icon at bounding box center [1010, 12] width 17 height 17
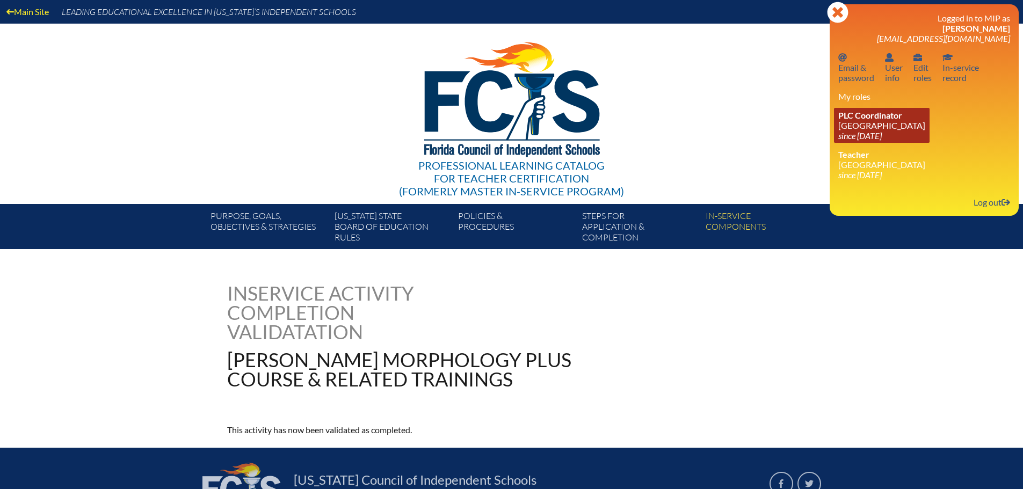
click at [876, 130] on link "PLC Coordinator Canterbury School since 2021 Aug 2" at bounding box center [882, 125] width 96 height 35
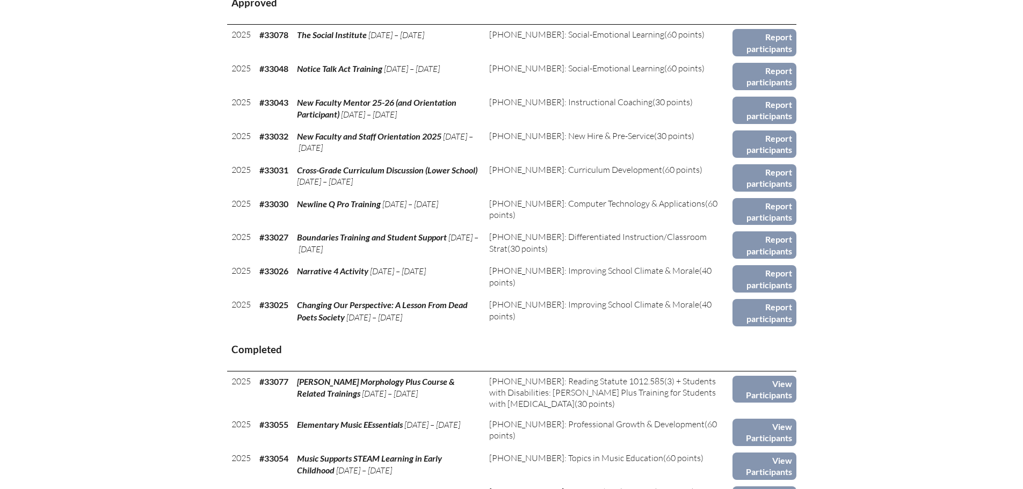
scroll to position [645, 0]
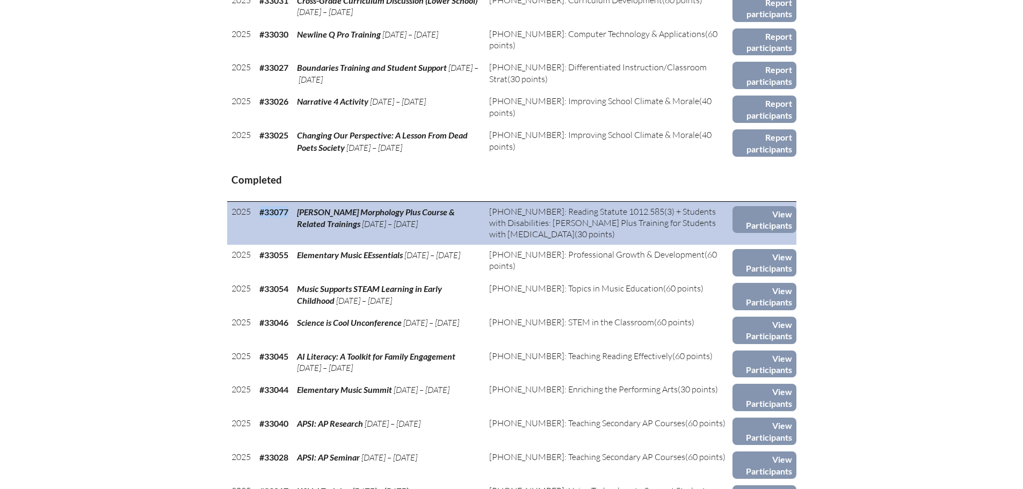
drag, startPoint x: 258, startPoint y: 211, endPoint x: 288, endPoint y: 211, distance: 30.1
click at [288, 211] on td "#33077" at bounding box center [274, 223] width 38 height 44
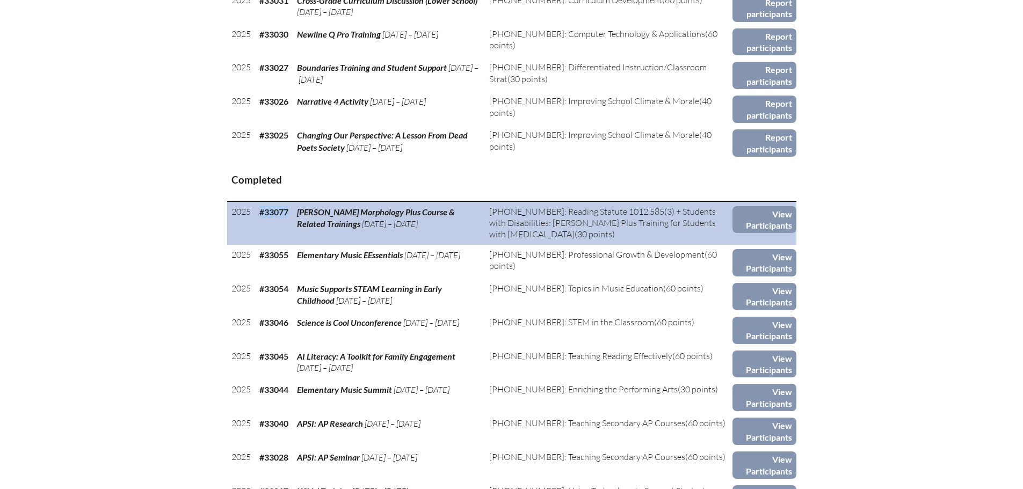
drag, startPoint x: 259, startPoint y: 208, endPoint x: 290, endPoint y: 210, distance: 30.7
click at [290, 210] on td "#33077" at bounding box center [274, 223] width 38 height 44
copy b "#33077"
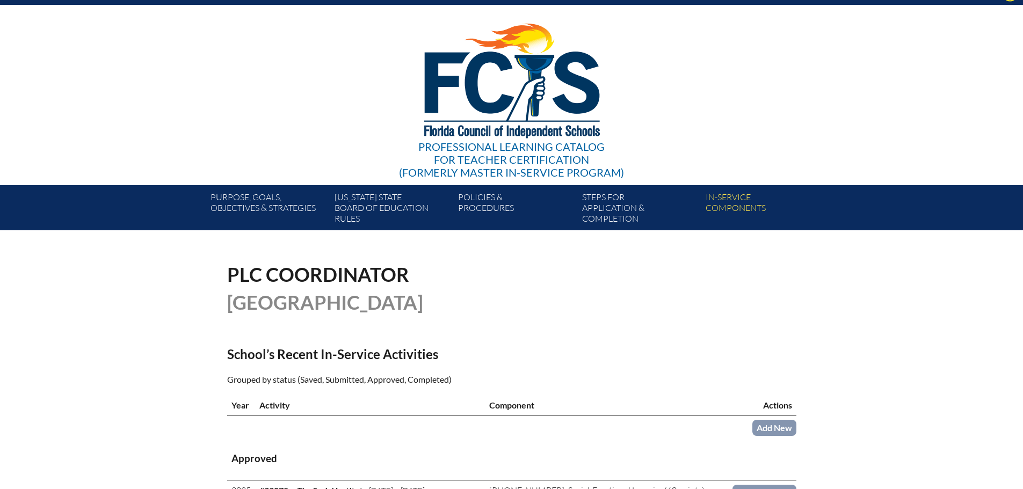
scroll to position [0, 0]
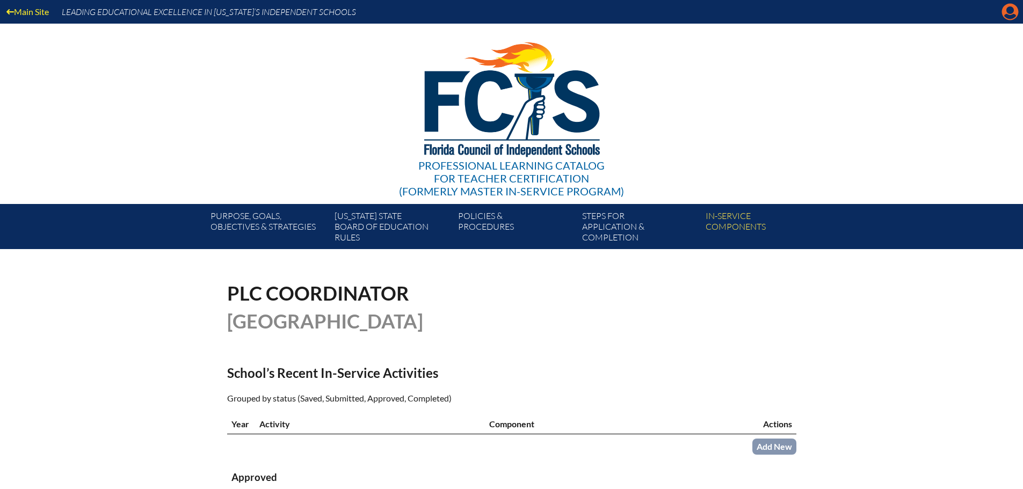
click at [1012, 9] on icon "Manage account" at bounding box center [1010, 11] width 17 height 17
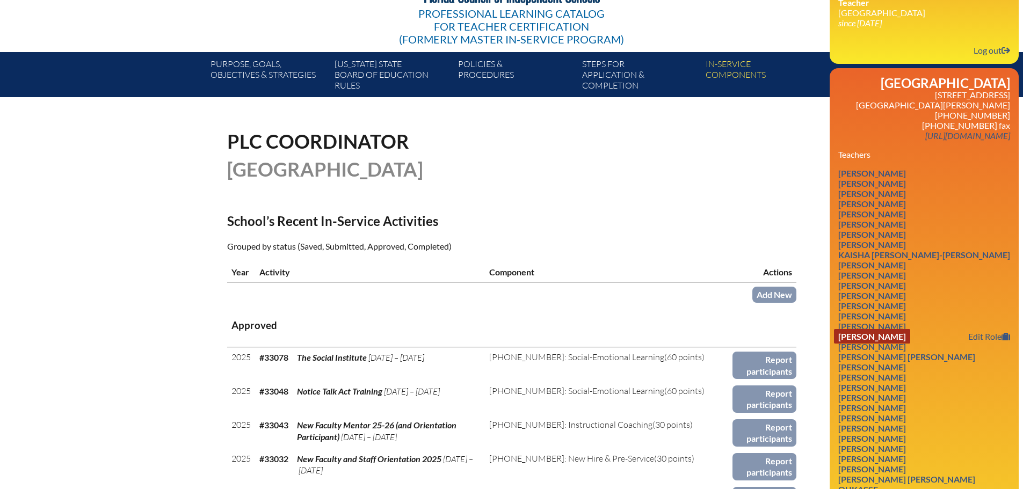
scroll to position [161, 0]
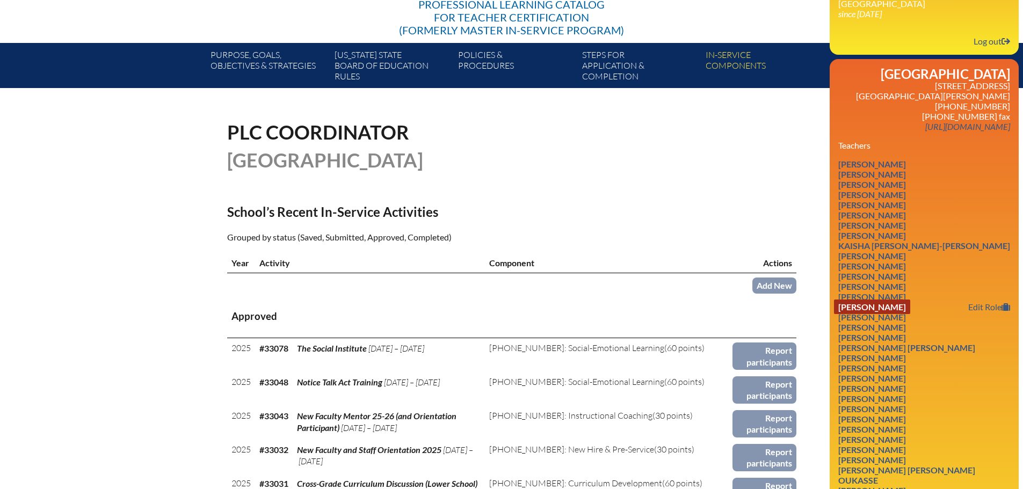
click at [870, 302] on link "[PERSON_NAME]" at bounding box center [872, 307] width 76 height 15
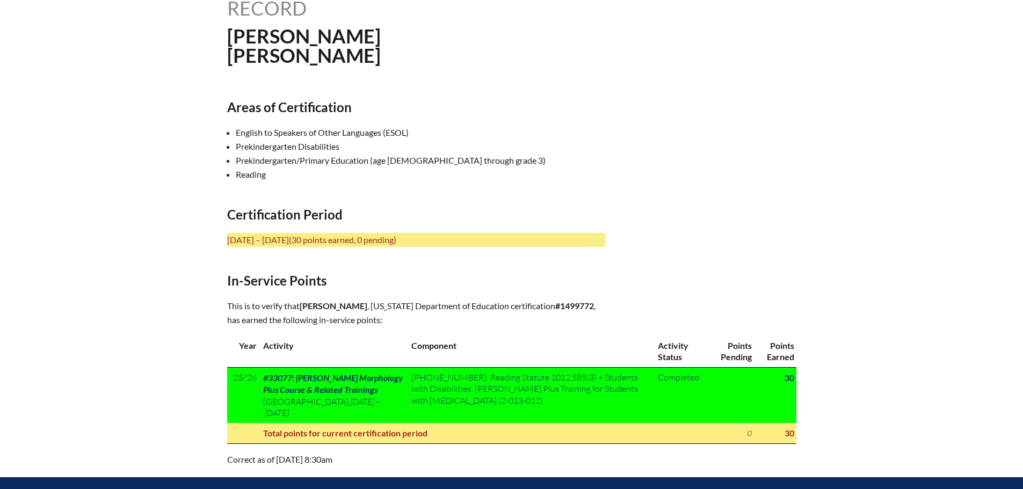
scroll to position [322, 0]
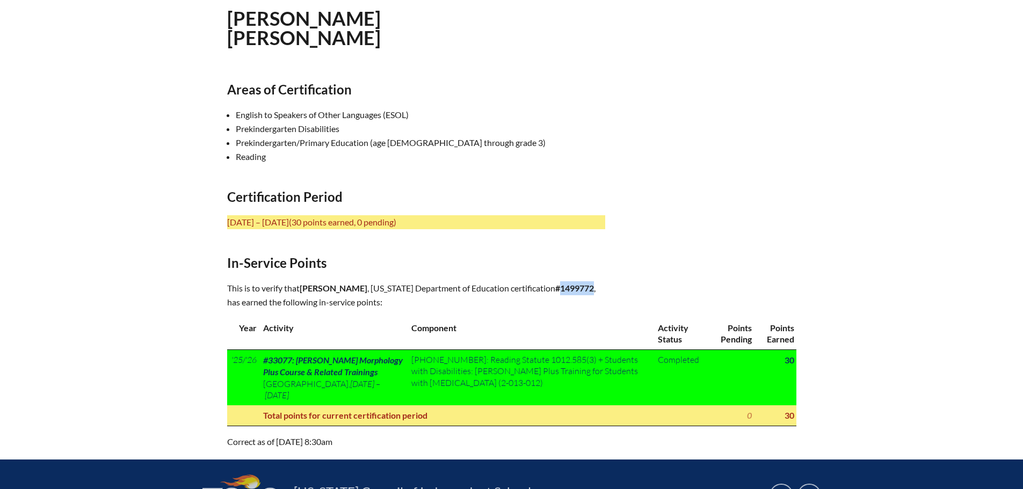
drag, startPoint x: 439, startPoint y: 300, endPoint x: 405, endPoint y: 300, distance: 33.8
click at [555, 293] on b "#1499772" at bounding box center [574, 288] width 39 height 10
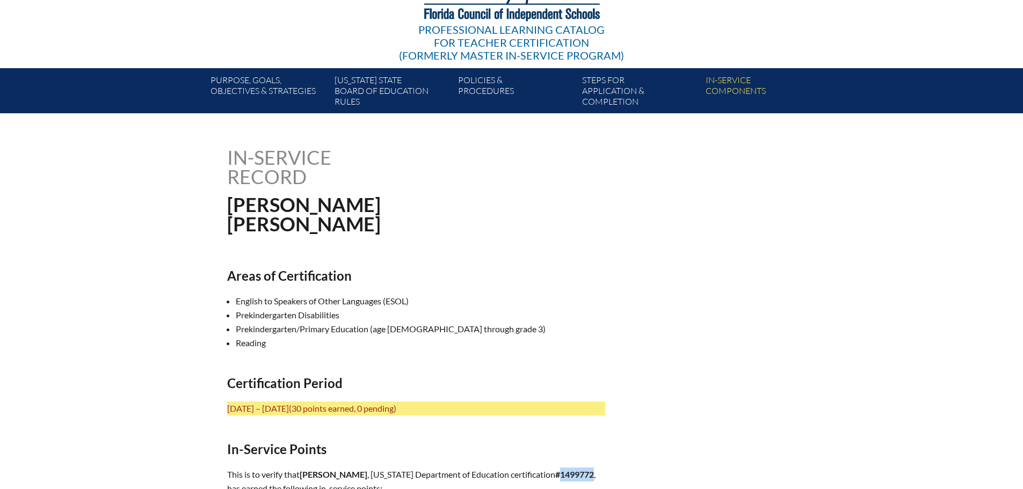
scroll to position [0, 0]
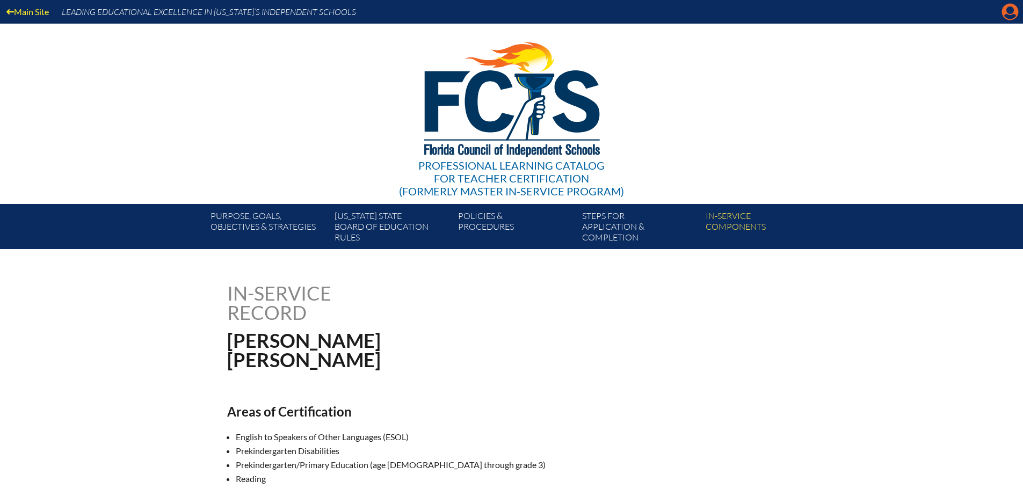
click at [1008, 9] on icon "Manage account" at bounding box center [1010, 11] width 17 height 17
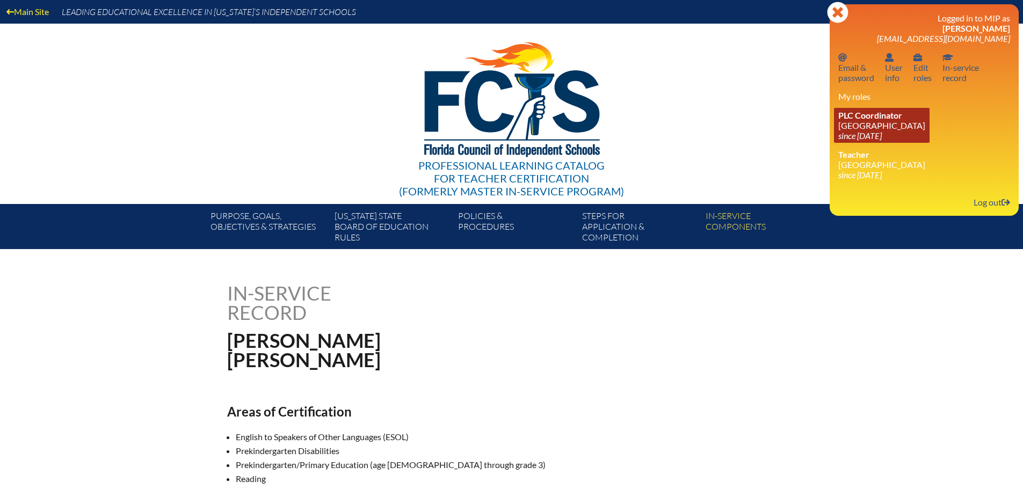
click at [880, 117] on span "PLC Coordinator" at bounding box center [870, 115] width 64 height 10
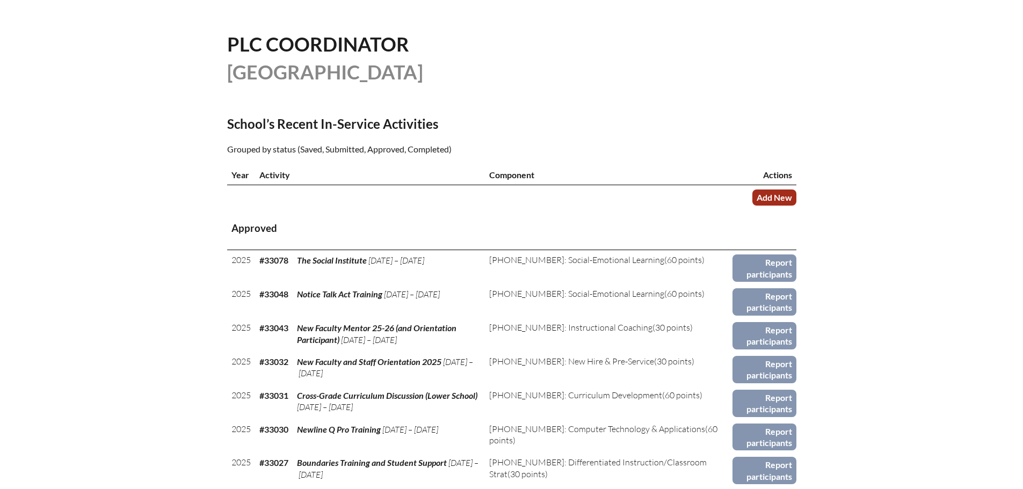
scroll to position [269, 0]
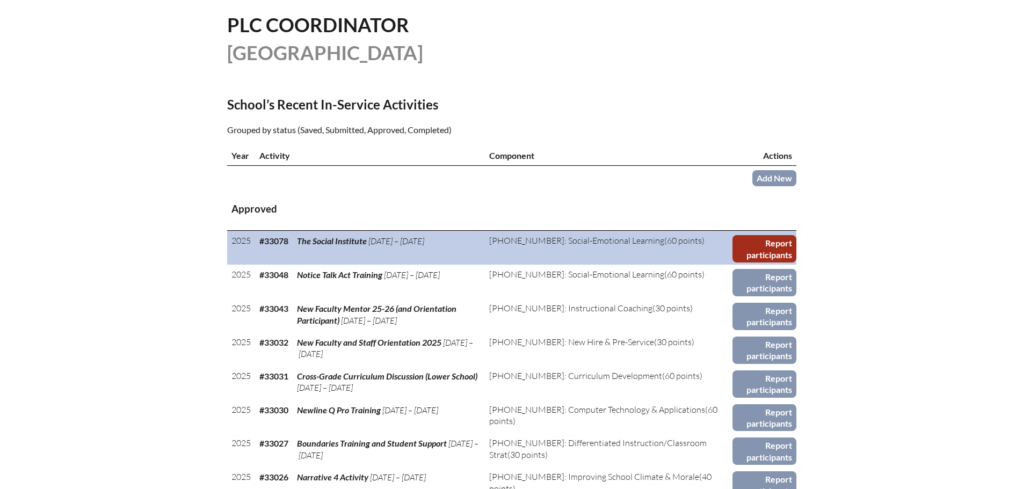
click at [758, 244] on link "Report participants" at bounding box center [764, 248] width 63 height 27
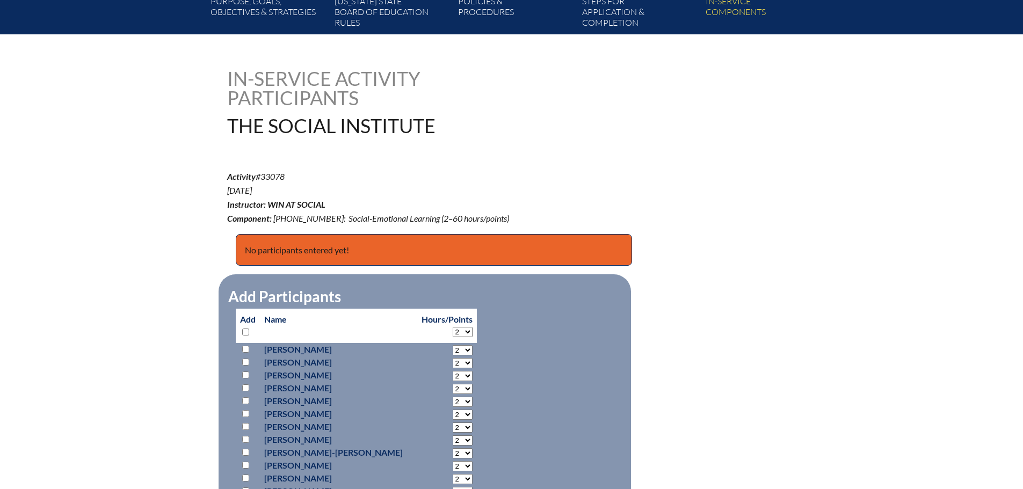
scroll to position [430, 0]
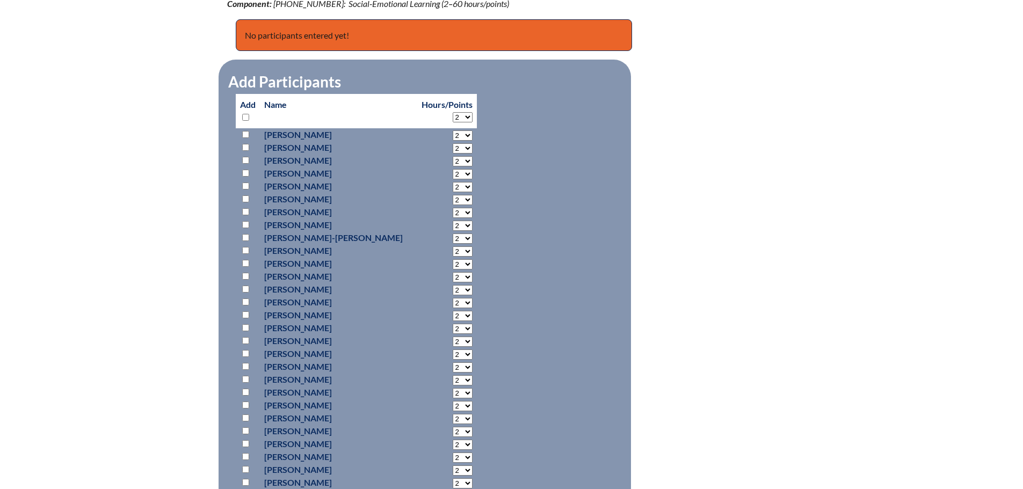
click at [246, 324] on input "checkbox" at bounding box center [245, 327] width 7 height 7
checkbox input "true"
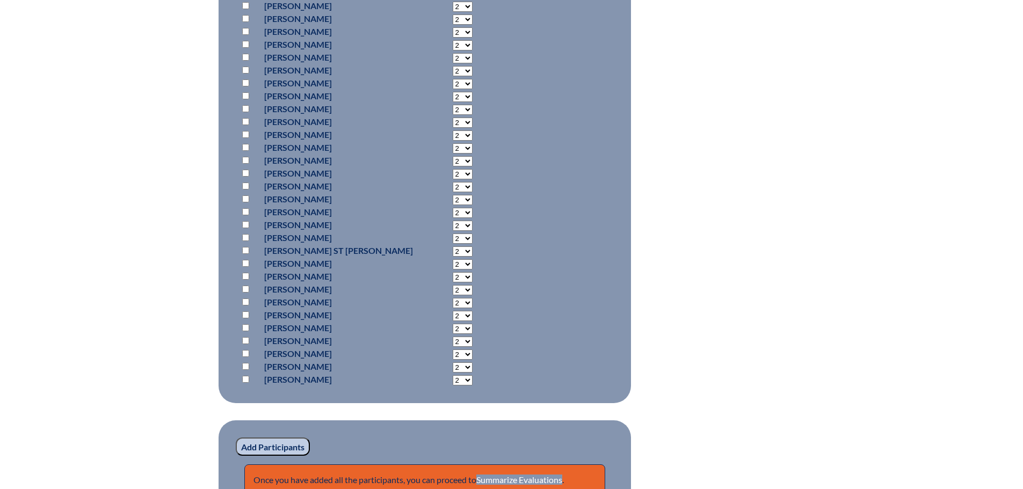
scroll to position [967, 0]
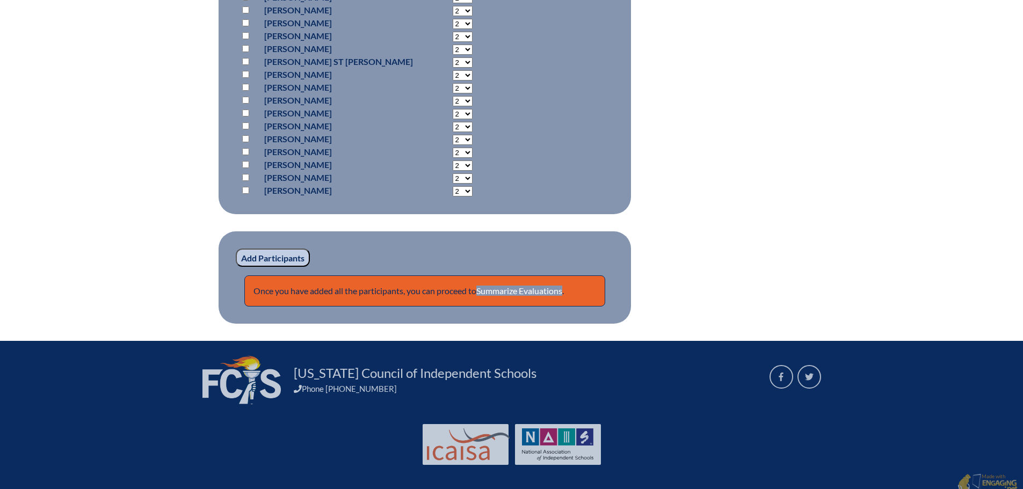
click at [284, 257] on input "Add Participants" at bounding box center [273, 258] width 74 height 18
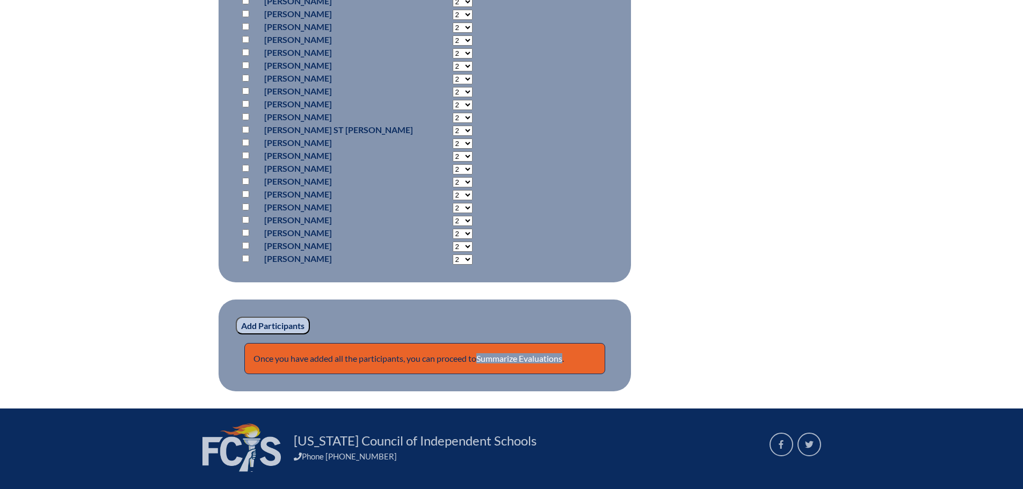
scroll to position [1018, 0]
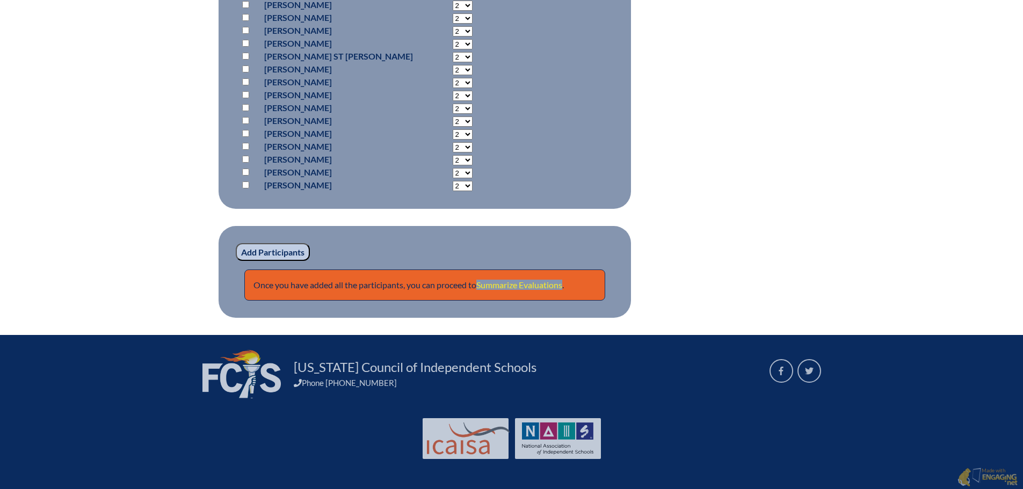
click at [532, 280] on link "Summarize Evaluations" at bounding box center [519, 285] width 86 height 10
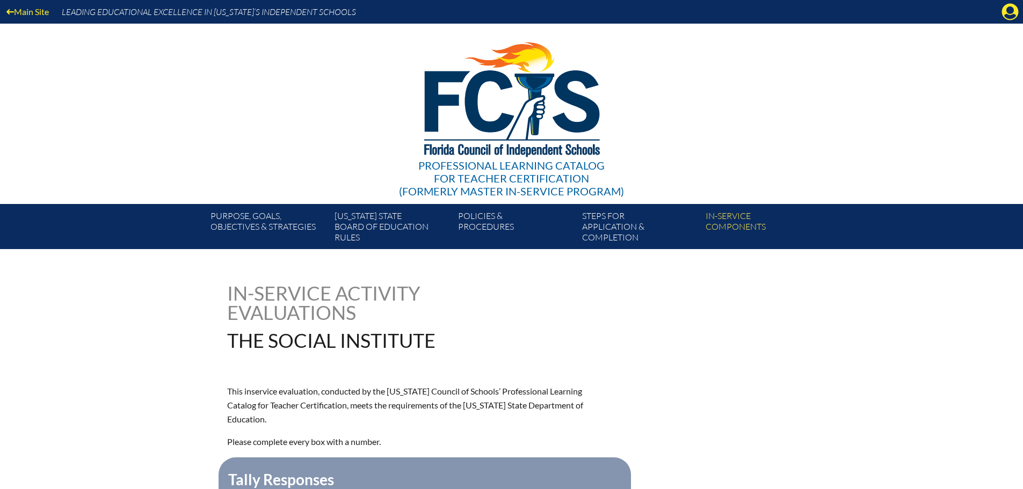
scroll to position [430, 0]
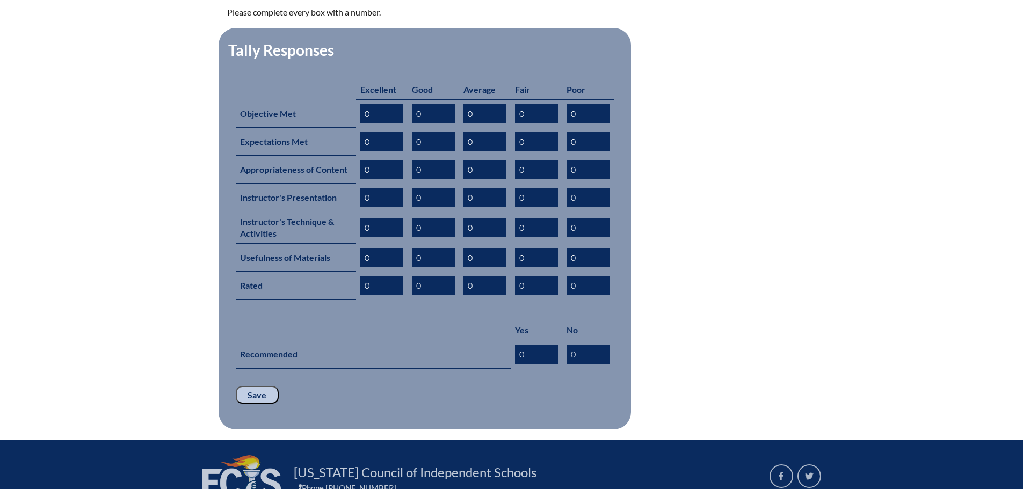
click at [266, 386] on input "Save" at bounding box center [257, 395] width 43 height 18
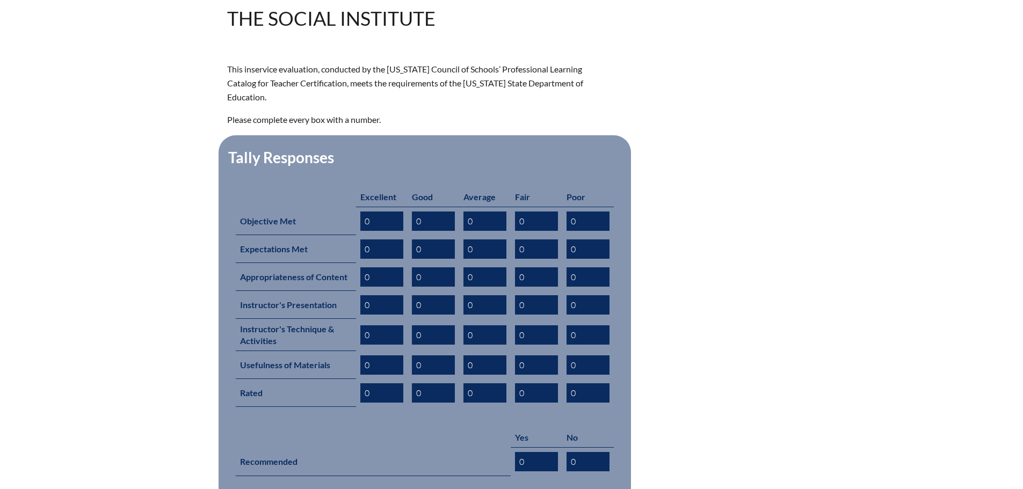
scroll to position [554, 0]
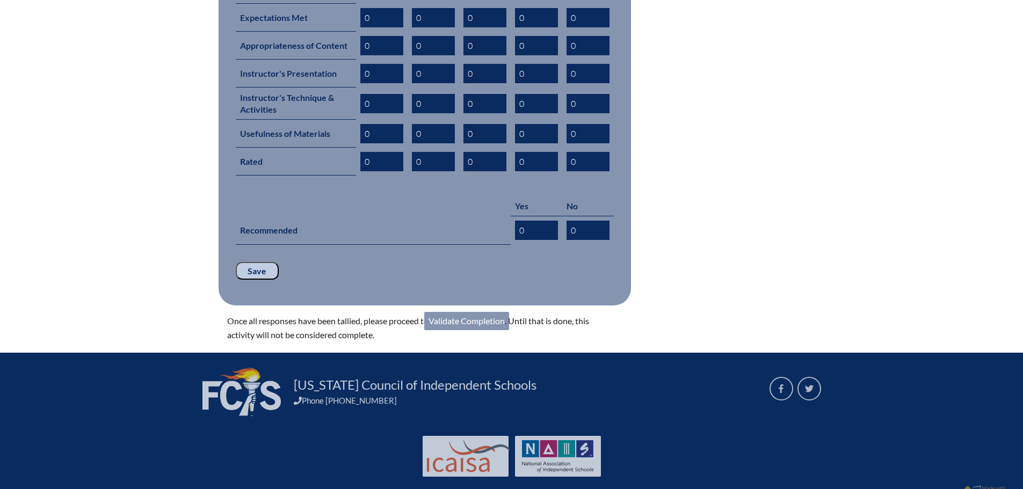
click at [477, 312] on link "Validate Completion" at bounding box center [466, 321] width 85 height 18
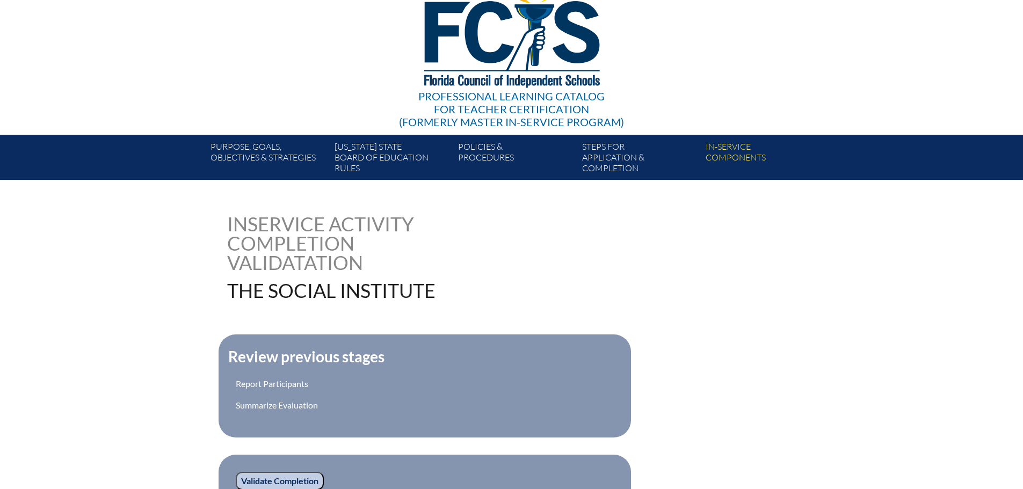
scroll to position [259, 0]
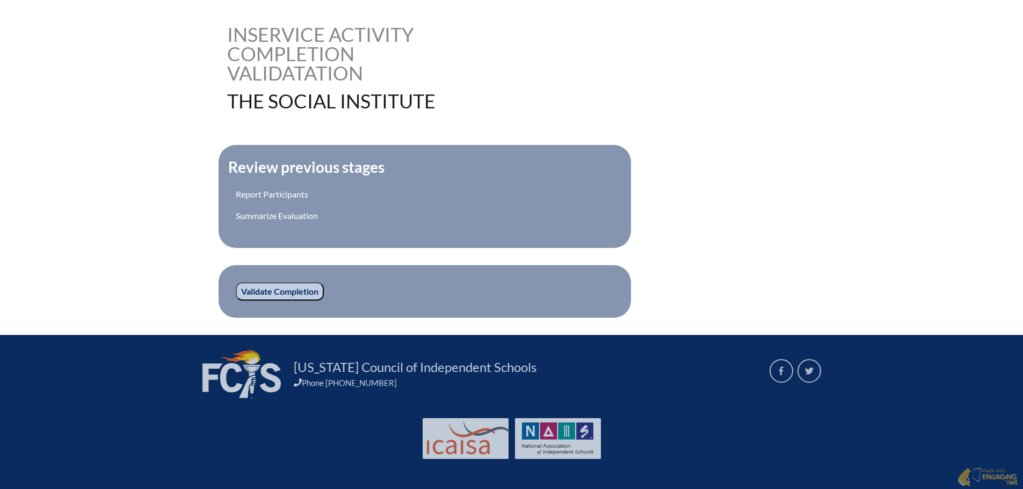
click at [269, 293] on input "Validate Completion" at bounding box center [280, 292] width 88 height 18
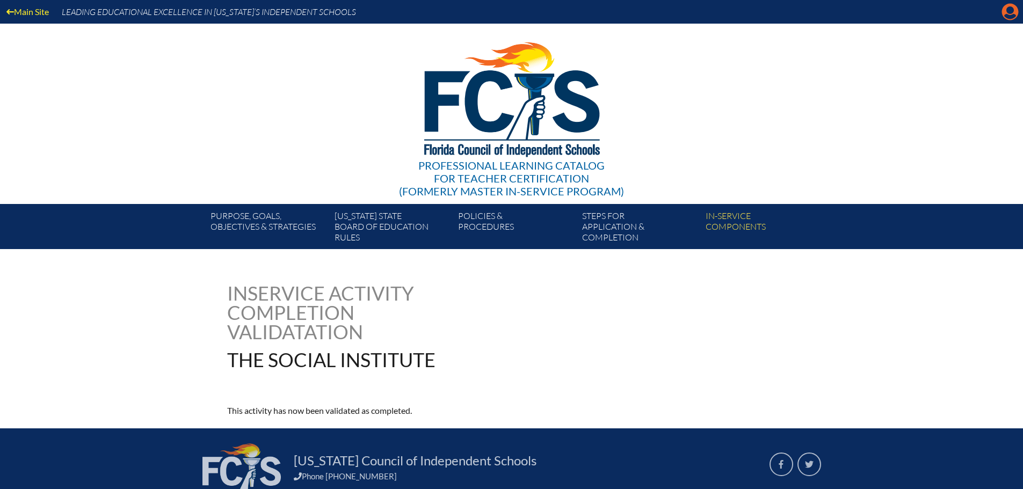
click at [1008, 10] on icon "Manage account" at bounding box center [1010, 11] width 17 height 17
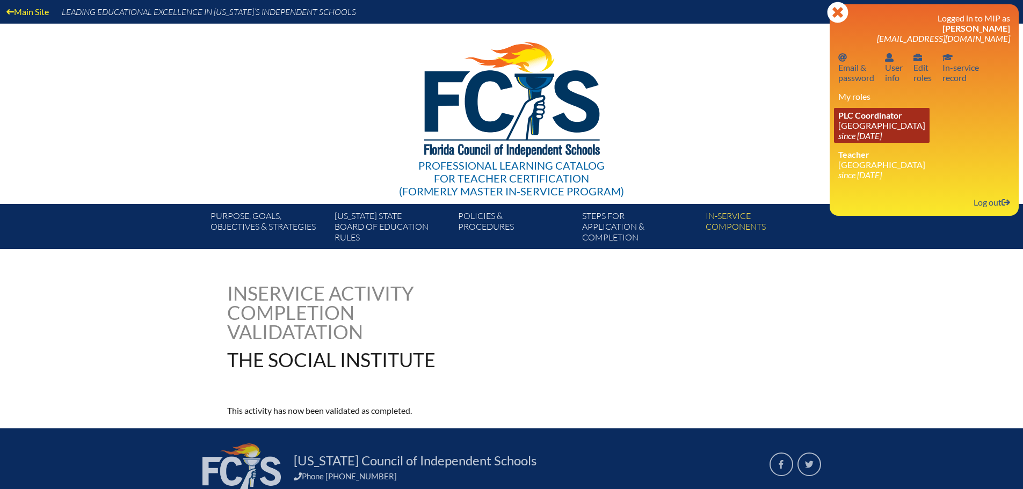
click at [901, 119] on span "PLC Coordinator" at bounding box center [870, 115] width 64 height 10
